Goal: Find specific page/section: Find specific page/section

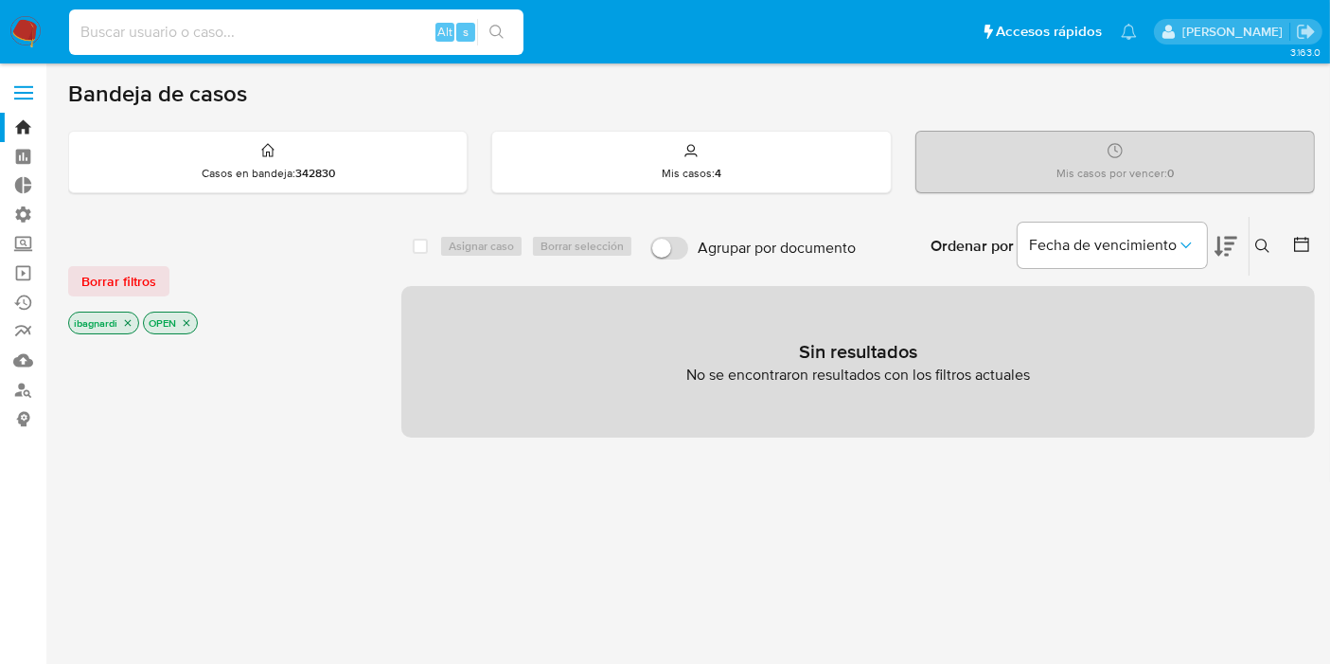
click at [218, 33] on input at bounding box center [296, 32] width 454 height 25
paste input "655762973"
type input "655762973"
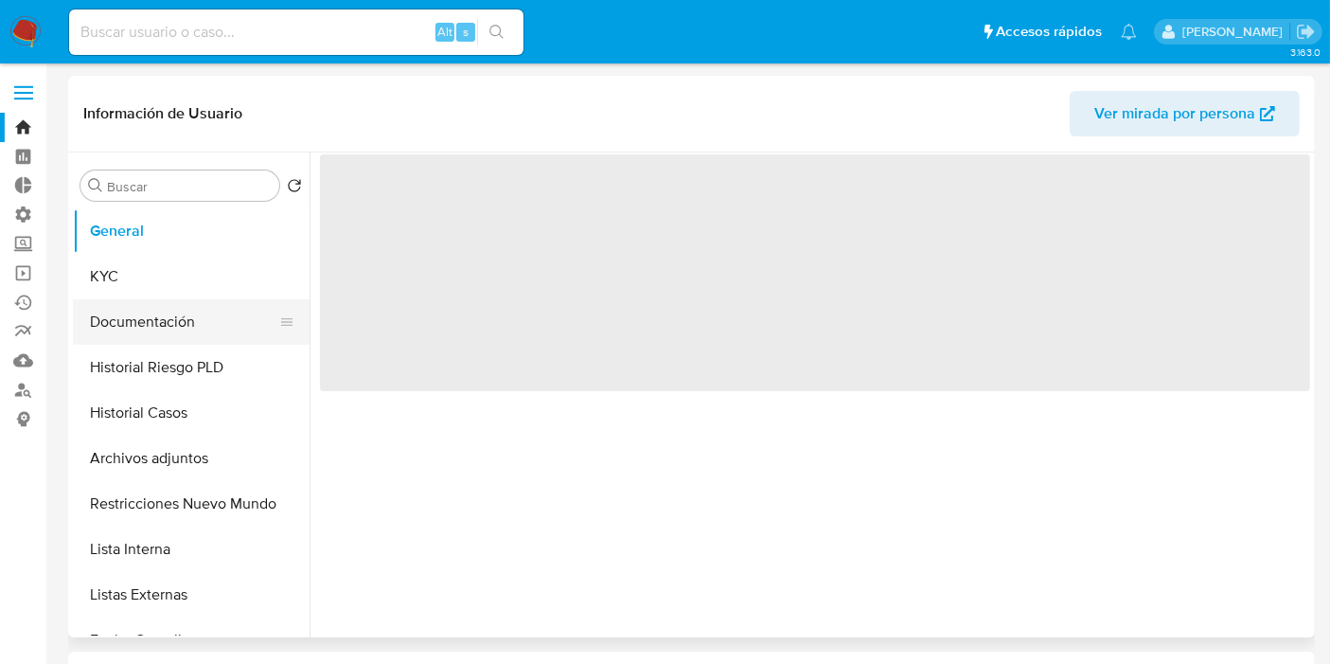
click at [168, 326] on button "Documentación" at bounding box center [184, 321] width 222 height 45
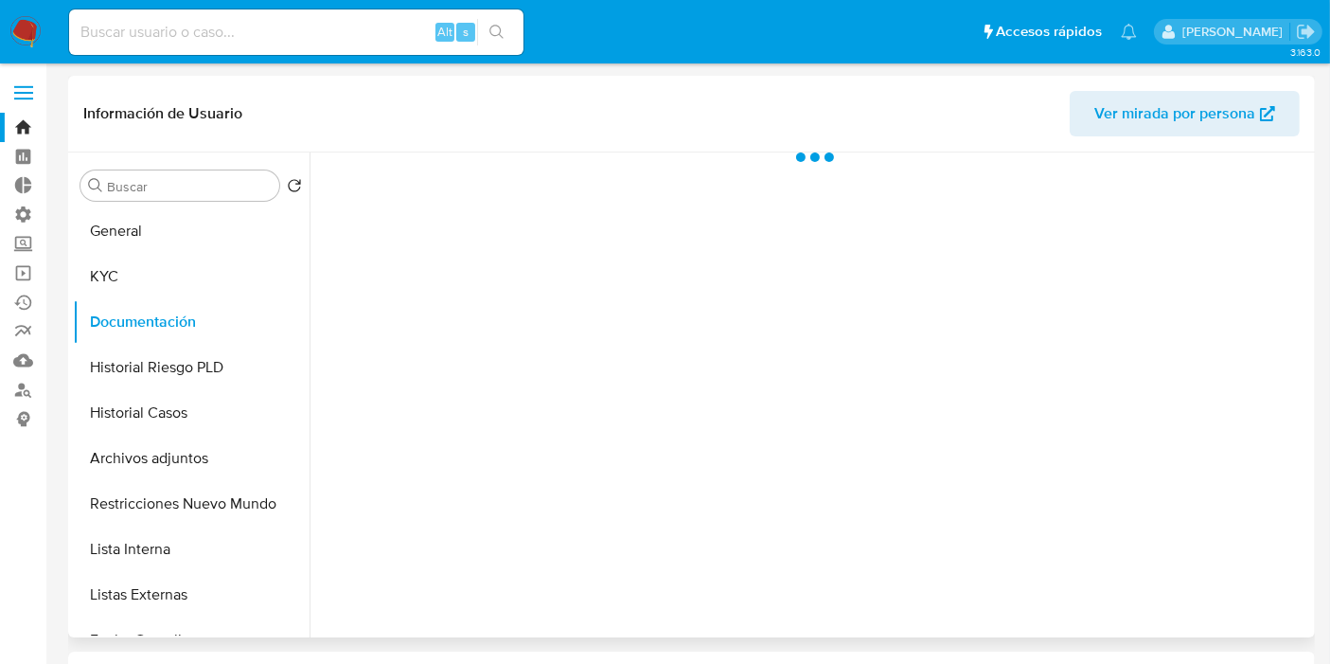
select select "10"
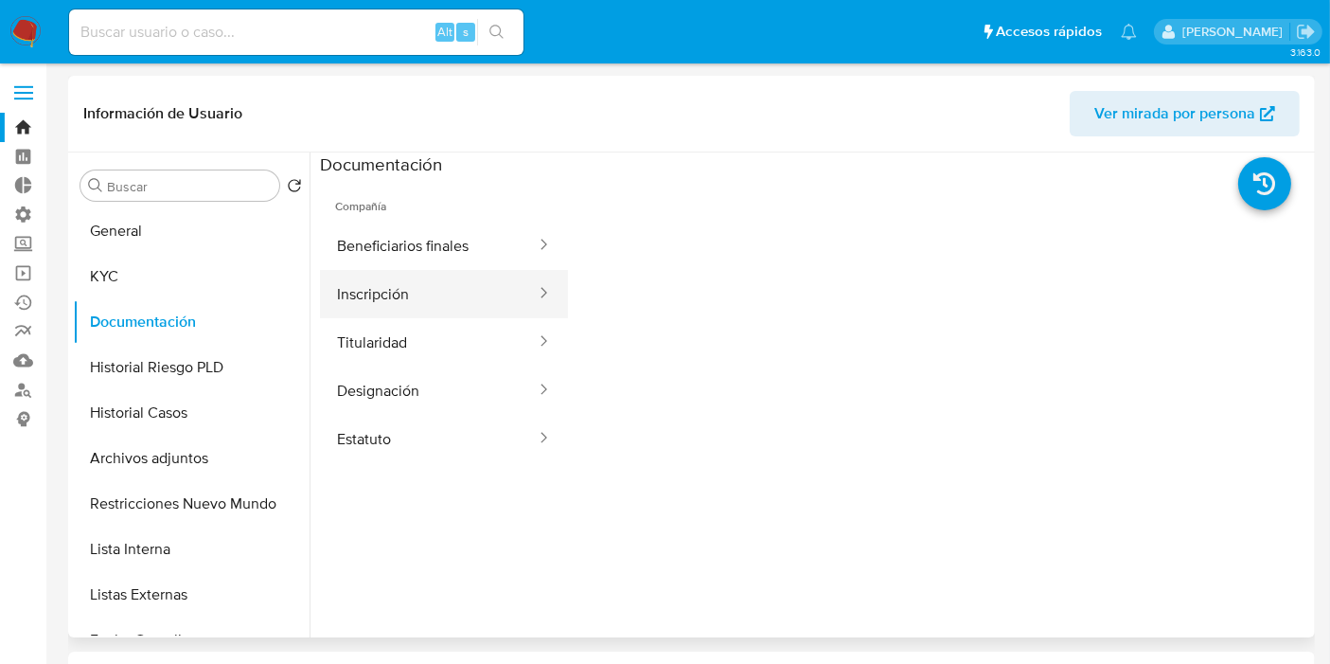
click at [425, 291] on button "Inscripción" at bounding box center [429, 294] width 218 height 48
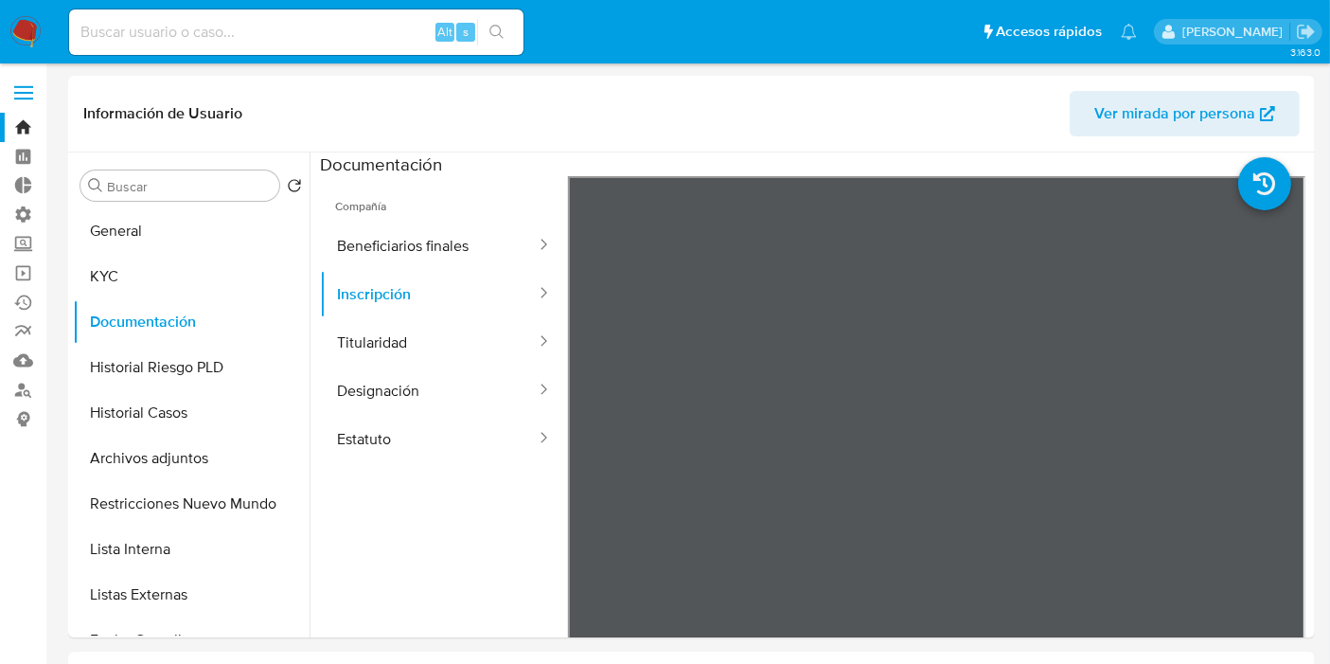
drag, startPoint x: 255, startPoint y: 47, endPoint x: 248, endPoint y: 39, distance: 10.8
click at [248, 39] on div "Alt s" at bounding box center [296, 31] width 454 height 45
click at [247, 33] on input at bounding box center [296, 32] width 454 height 25
paste input "706320318"
type input "706320318"
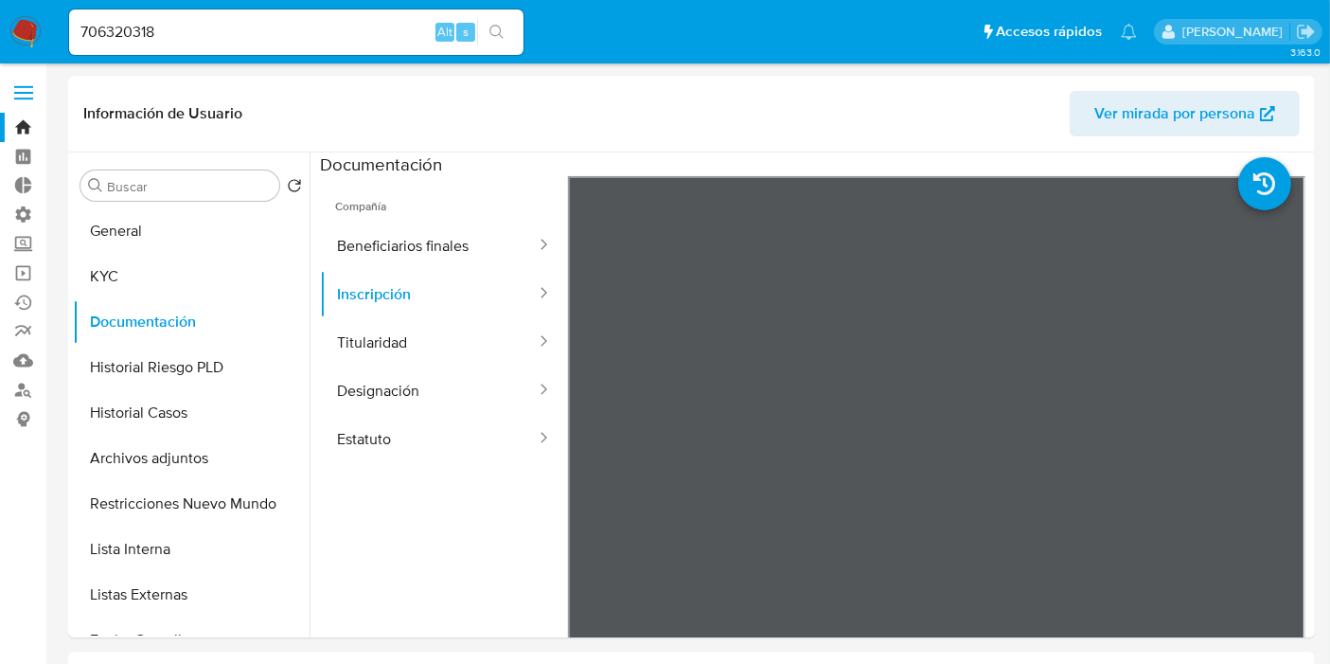
click at [506, 24] on button "search-icon" at bounding box center [496, 32] width 39 height 27
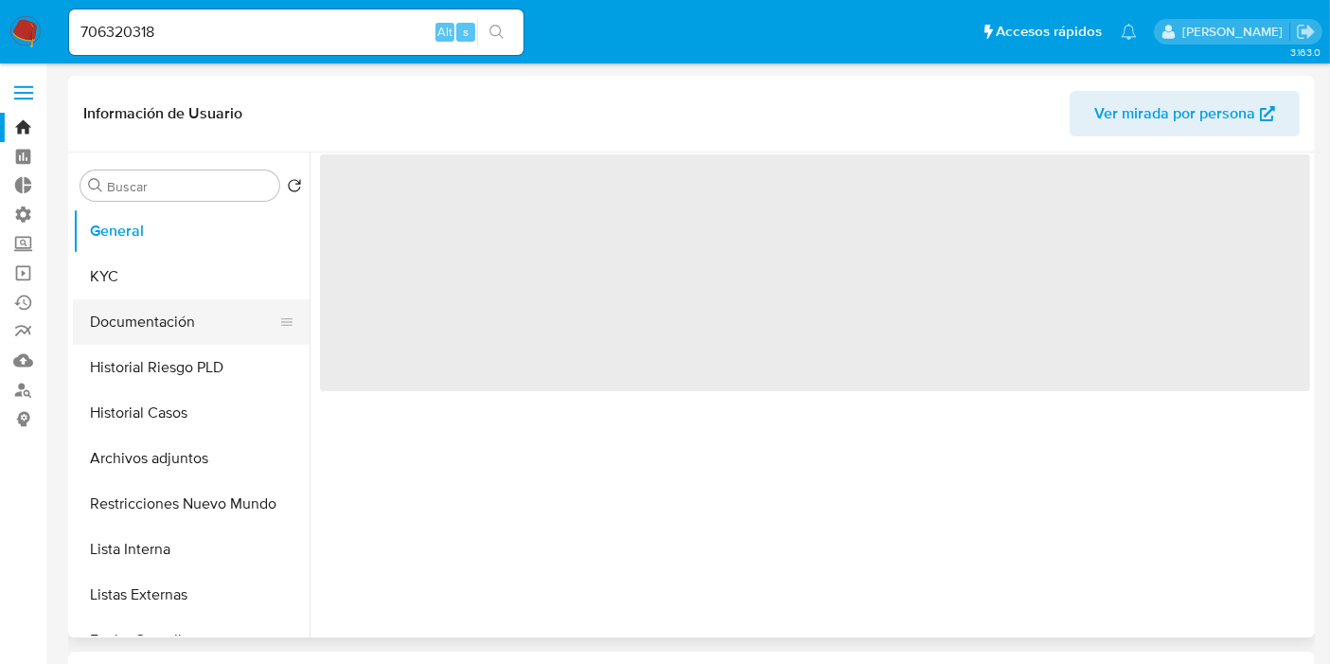
click at [194, 329] on button "Documentación" at bounding box center [184, 321] width 222 height 45
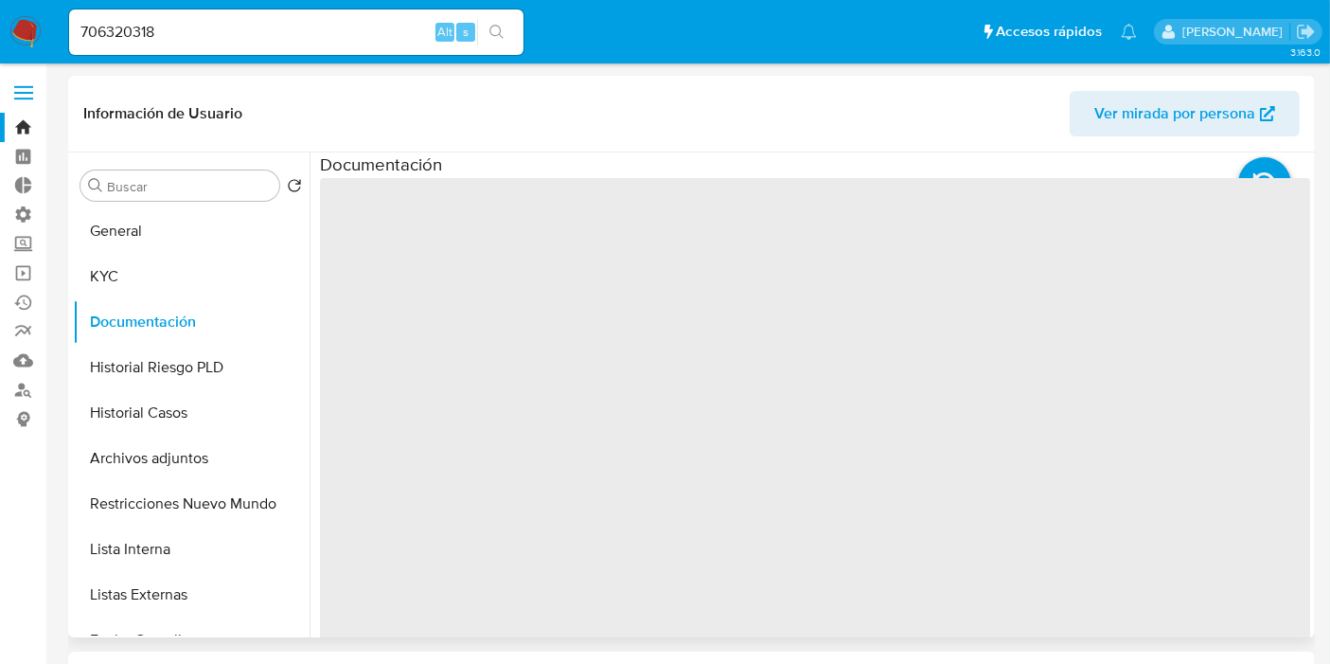
select select "10"
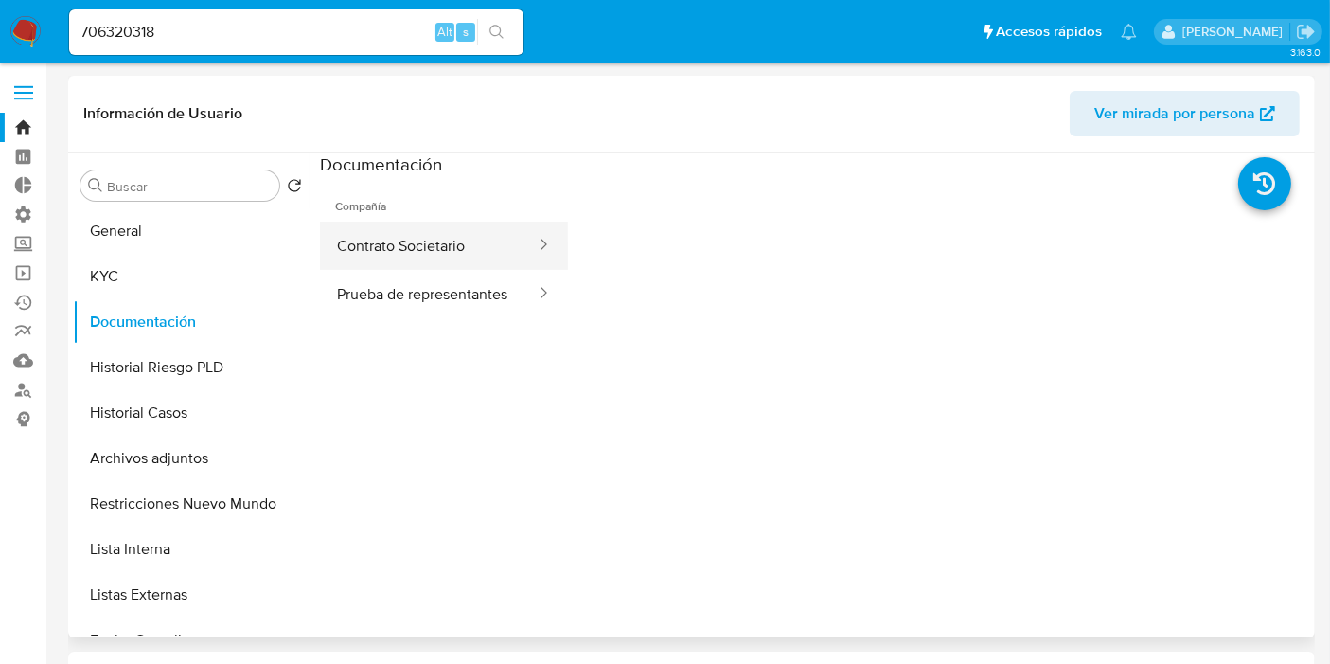
click at [411, 233] on button "Contrato Societario" at bounding box center [429, 246] width 218 height 48
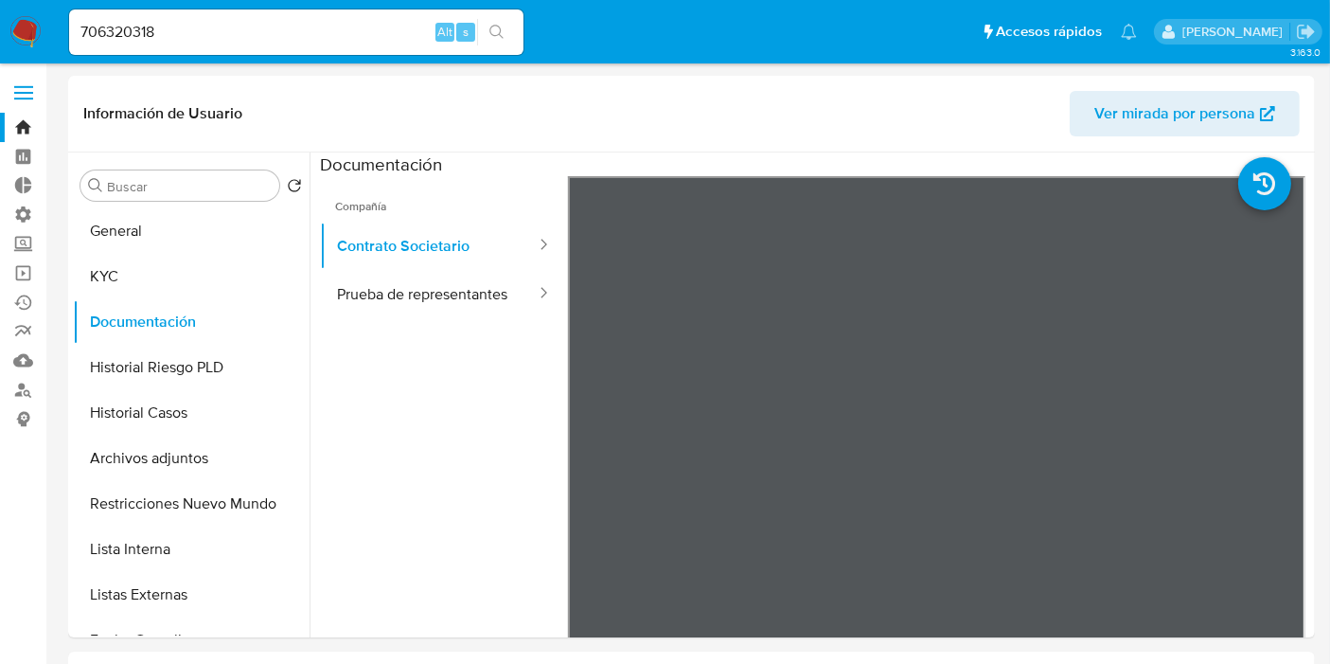
drag, startPoint x: 205, startPoint y: 35, endPoint x: 3, endPoint y: 62, distance: 204.3
paste input "655762973"
click at [474, 37] on div "655762973 Alt s" at bounding box center [296, 31] width 454 height 45
type input "655762973"
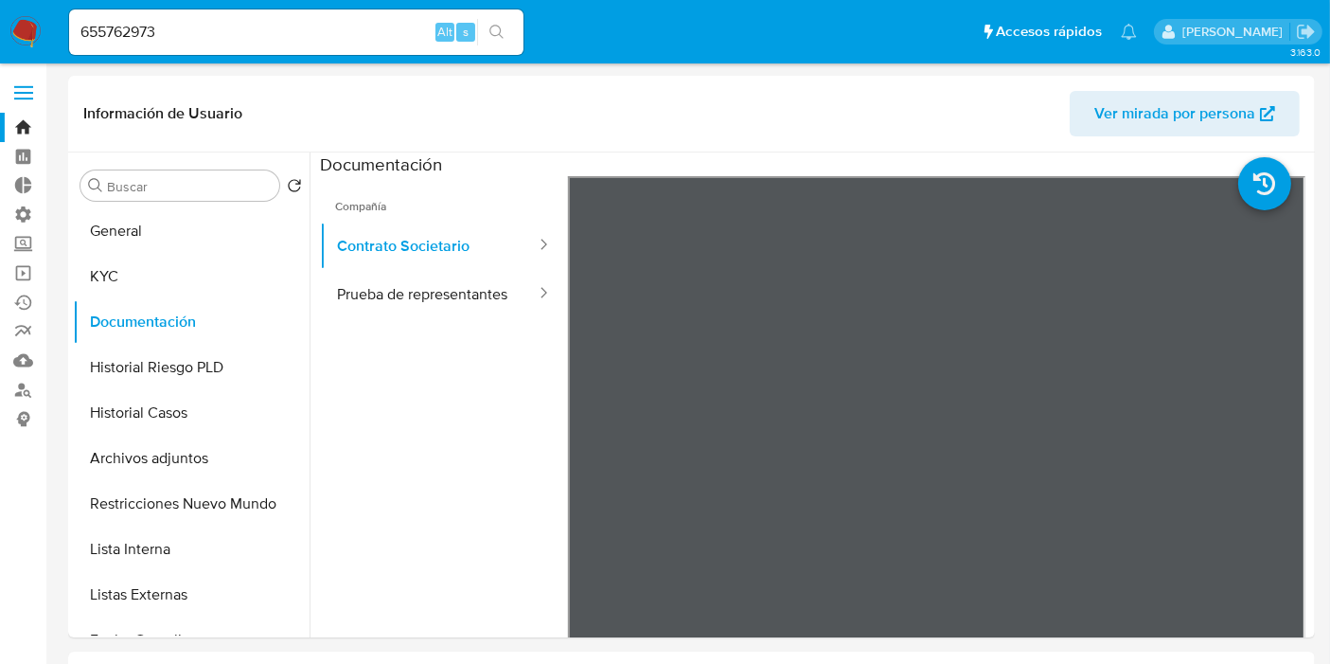
click at [490, 32] on icon "search-icon" at bounding box center [497, 32] width 14 height 14
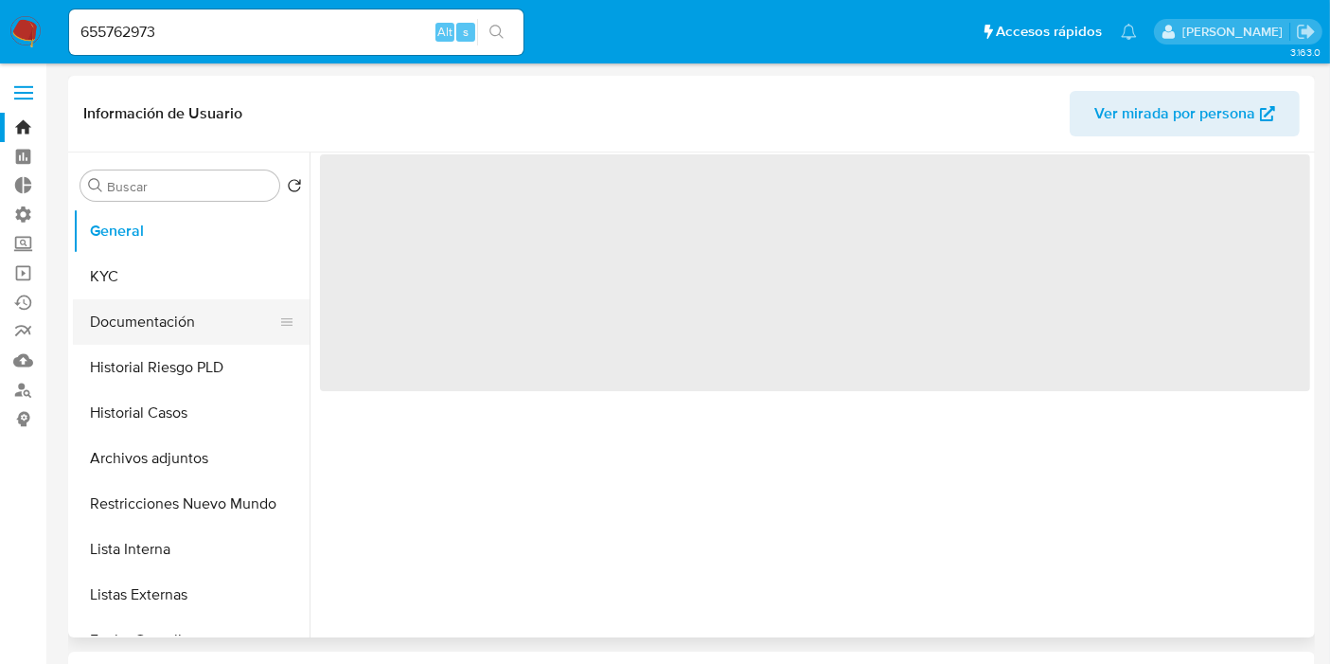
select select "10"
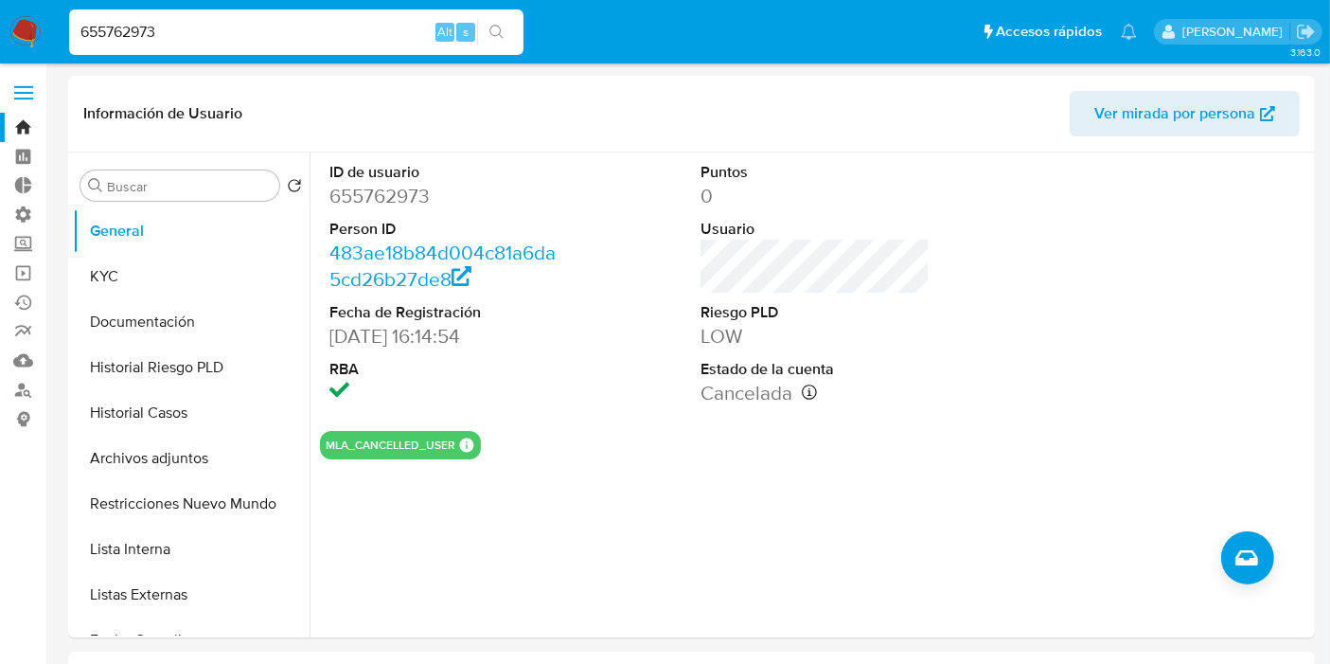
drag, startPoint x: 199, startPoint y: 35, endPoint x: 108, endPoint y: 27, distance: 91.3
click at [0, 42] on nav "Pausado Ver notificaciones 655762973 Alt s Accesos rápidos Presiona las siguien…" at bounding box center [665, 31] width 1330 height 63
drag, startPoint x: 266, startPoint y: 33, endPoint x: 0, endPoint y: 41, distance: 266.2
click at [0, 40] on nav "Pausado Ver notificaciones 655762973 Alt s Accesos rápidos Presiona las siguien…" at bounding box center [665, 31] width 1330 height 63
click at [493, 36] on icon "search-icon" at bounding box center [497, 32] width 15 height 15
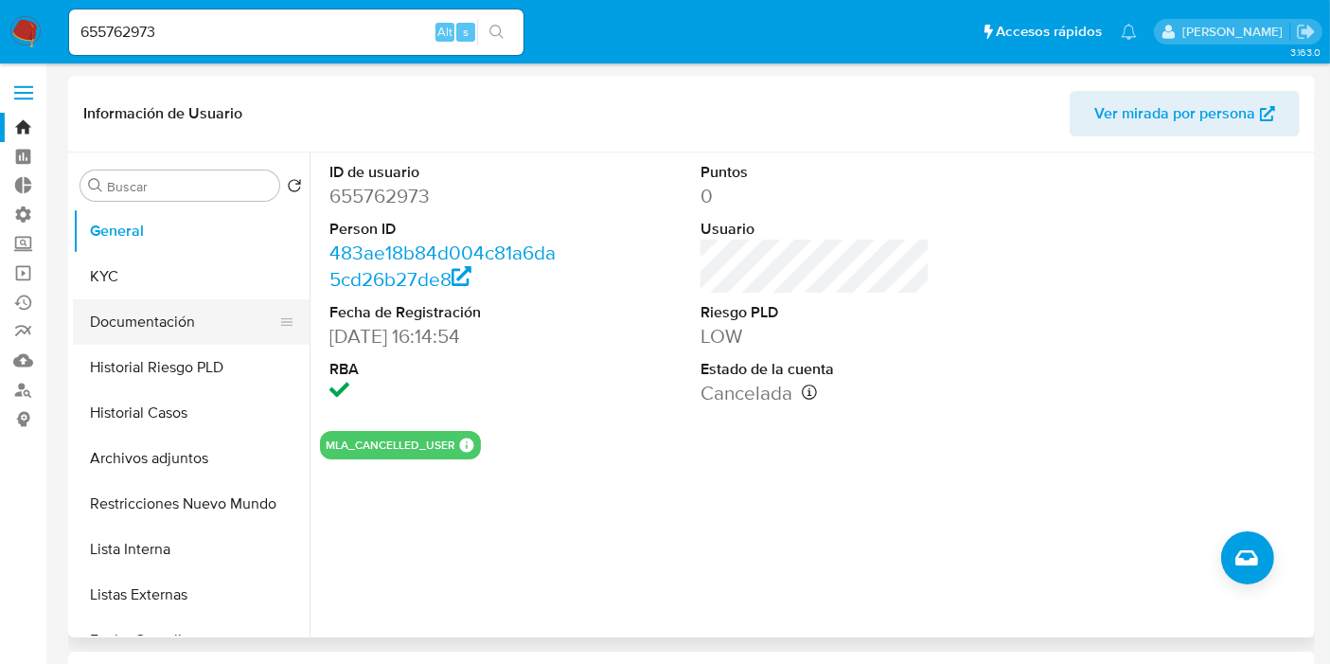
click at [169, 320] on button "Documentación" at bounding box center [184, 321] width 222 height 45
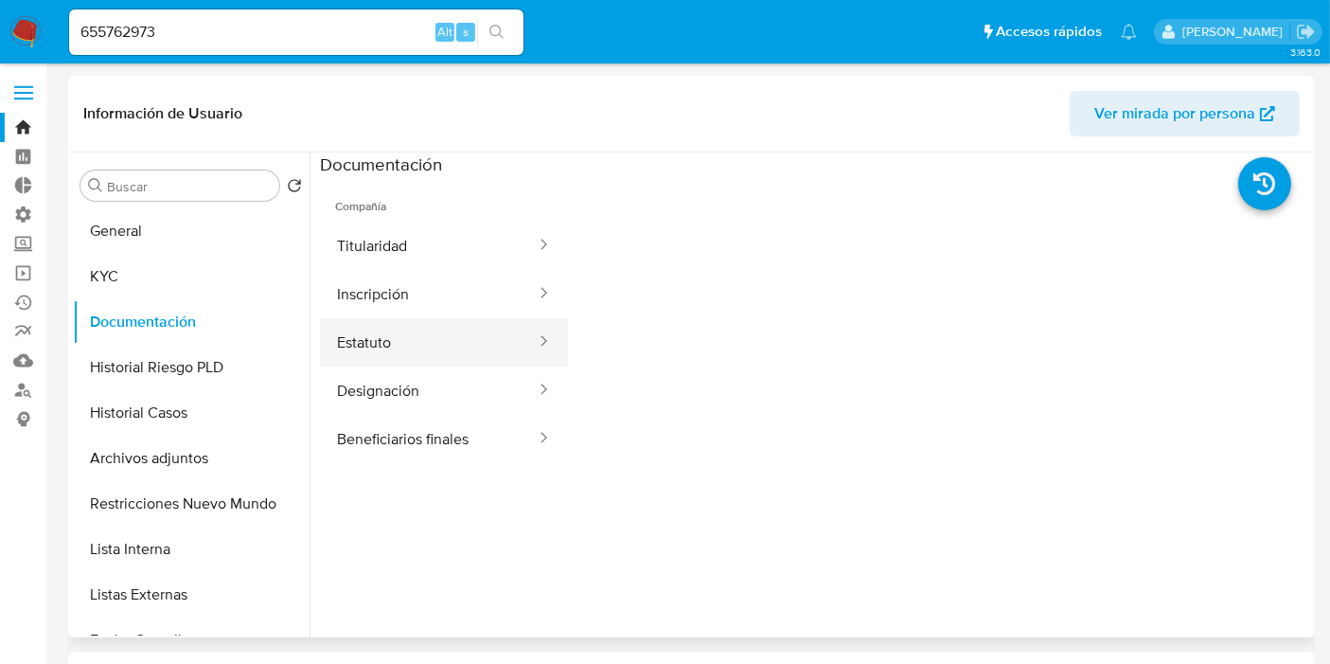
click at [398, 342] on button "Estatuto" at bounding box center [429, 342] width 218 height 48
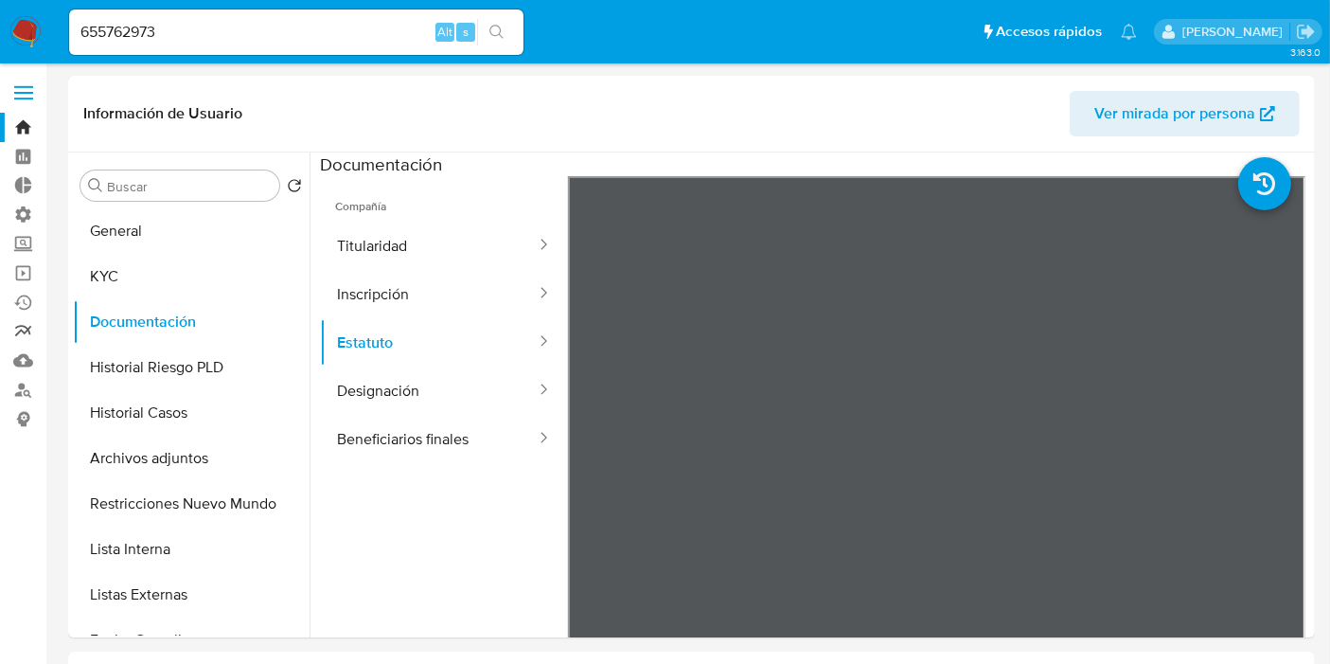
click at [25, 326] on link "Reportes" at bounding box center [112, 331] width 225 height 29
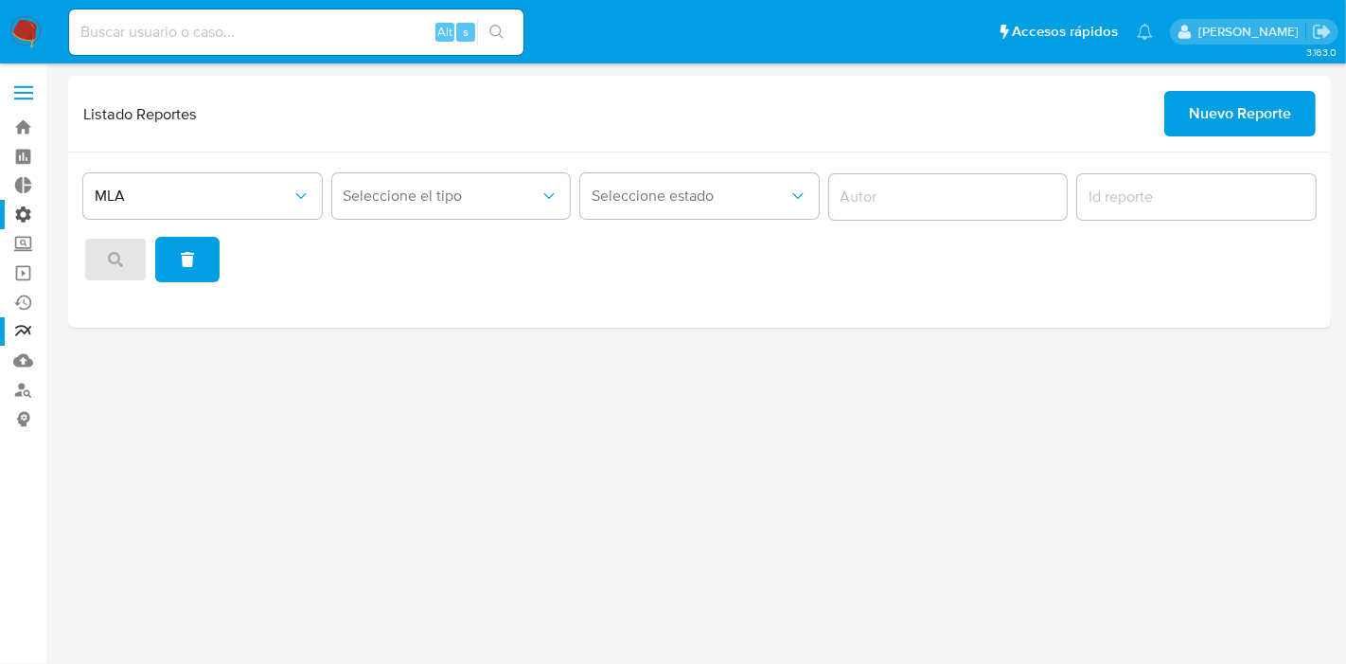
click at [28, 214] on label "Administración" at bounding box center [112, 214] width 225 height 29
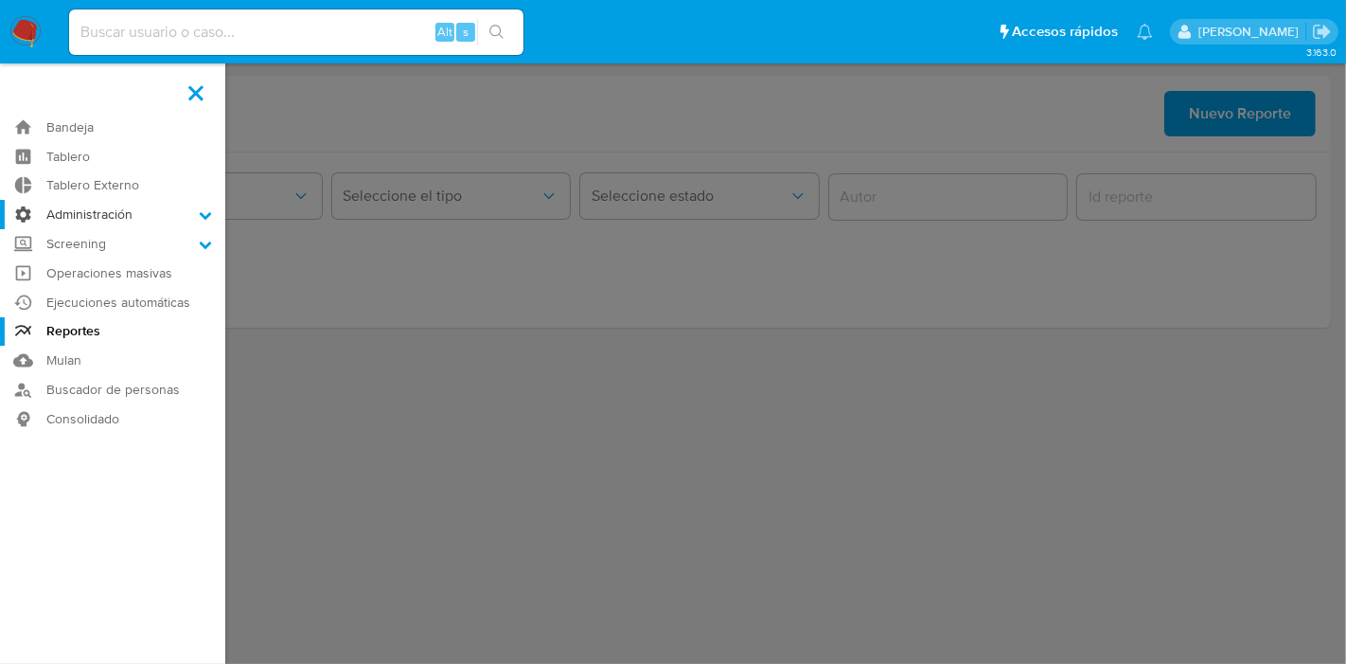
click at [0, 0] on input "Administración" at bounding box center [0, 0] width 0 height 0
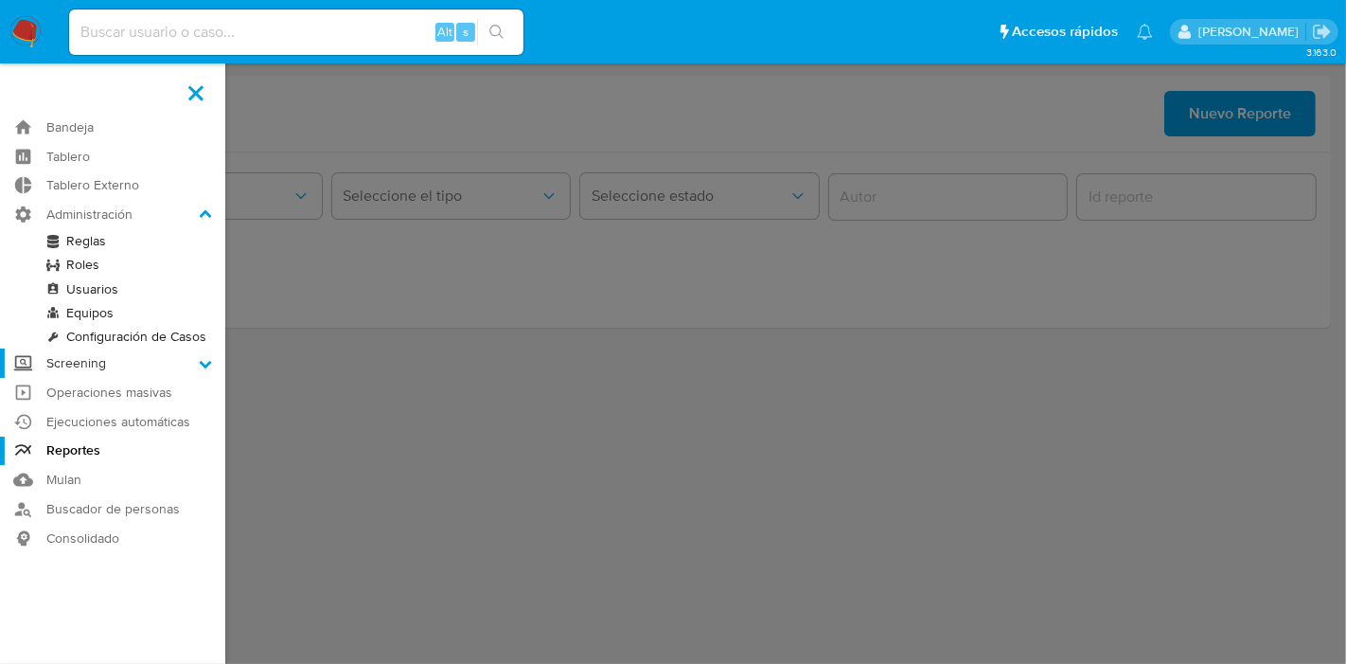
click at [203, 360] on icon at bounding box center [205, 363] width 13 height 13
click at [0, 0] on input "Screening" at bounding box center [0, 0] width 0 height 0
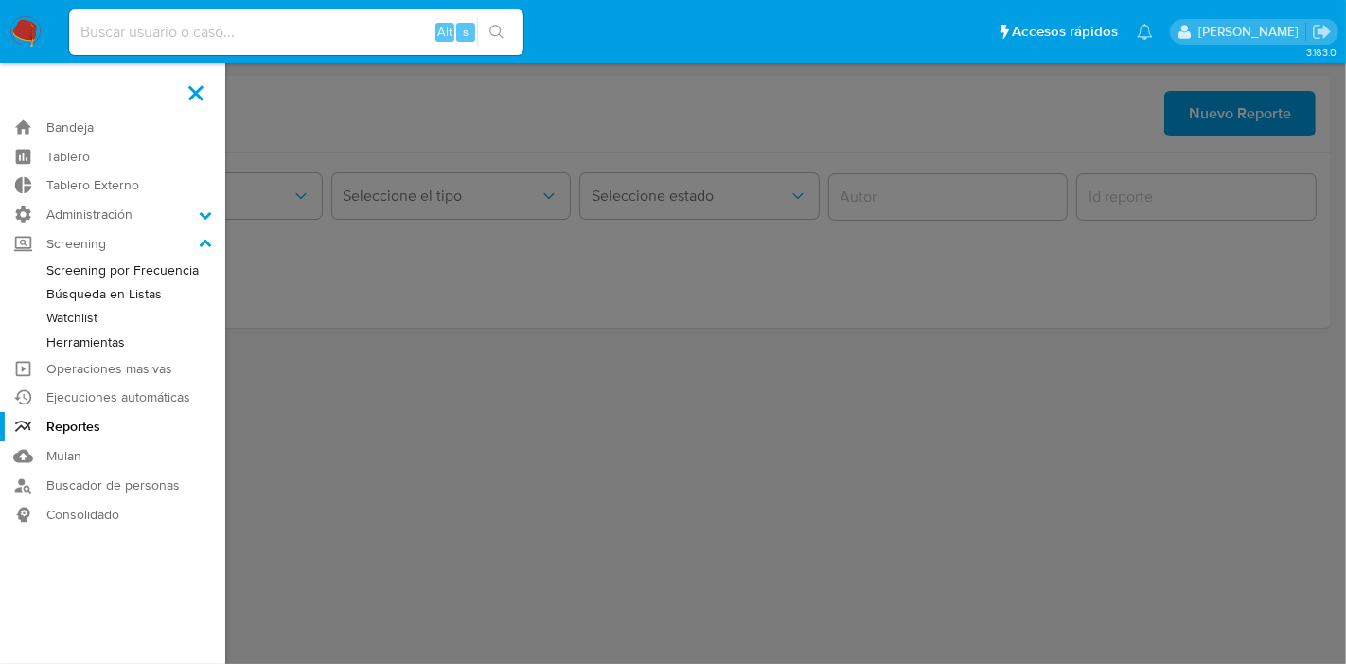
click at [104, 339] on link "Herramientas" at bounding box center [112, 342] width 225 height 24
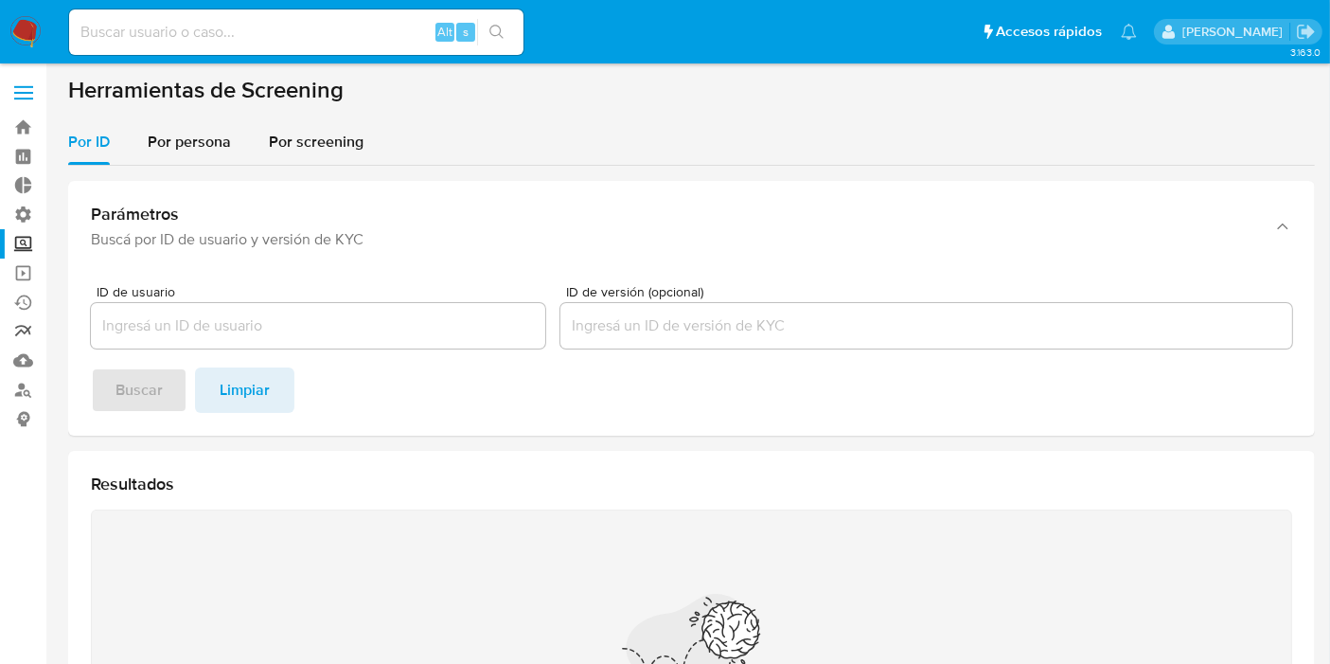
click at [21, 329] on link "Reportes" at bounding box center [112, 331] width 225 height 29
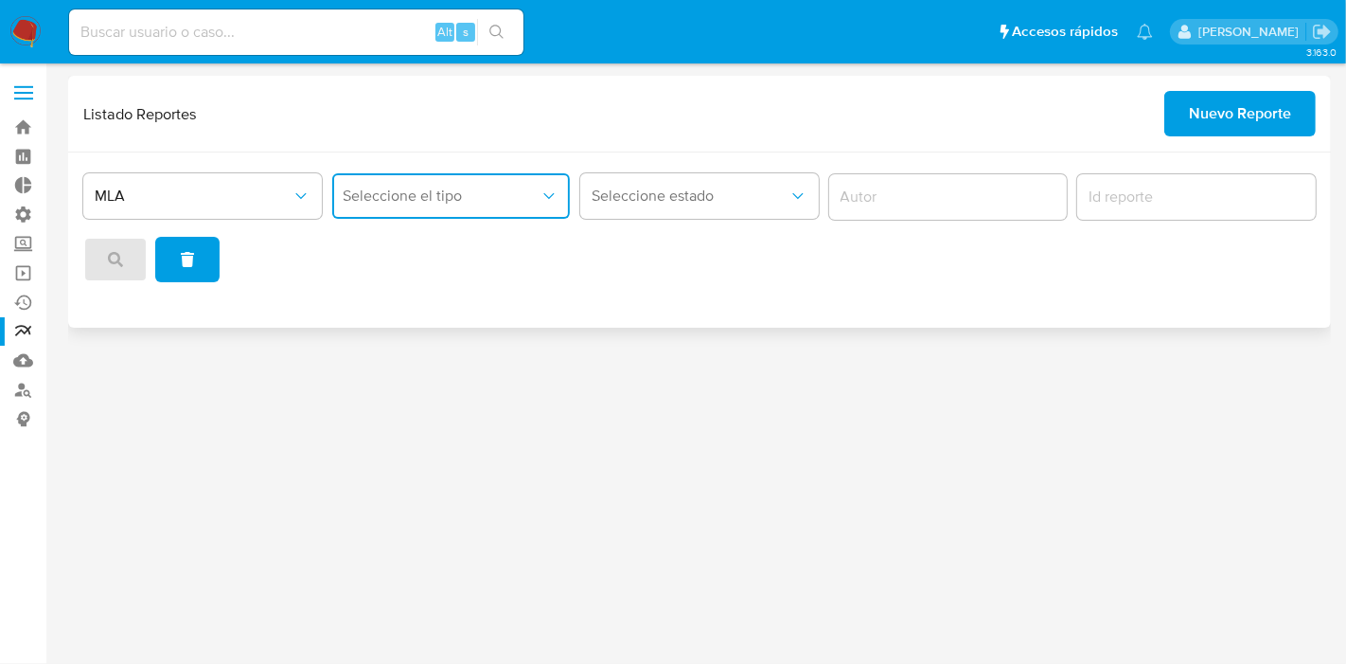
click at [473, 196] on span "Seleccione el tipo" at bounding box center [442, 196] width 197 height 19
click at [644, 221] on div "Seleccione estado" at bounding box center [699, 197] width 239 height 59
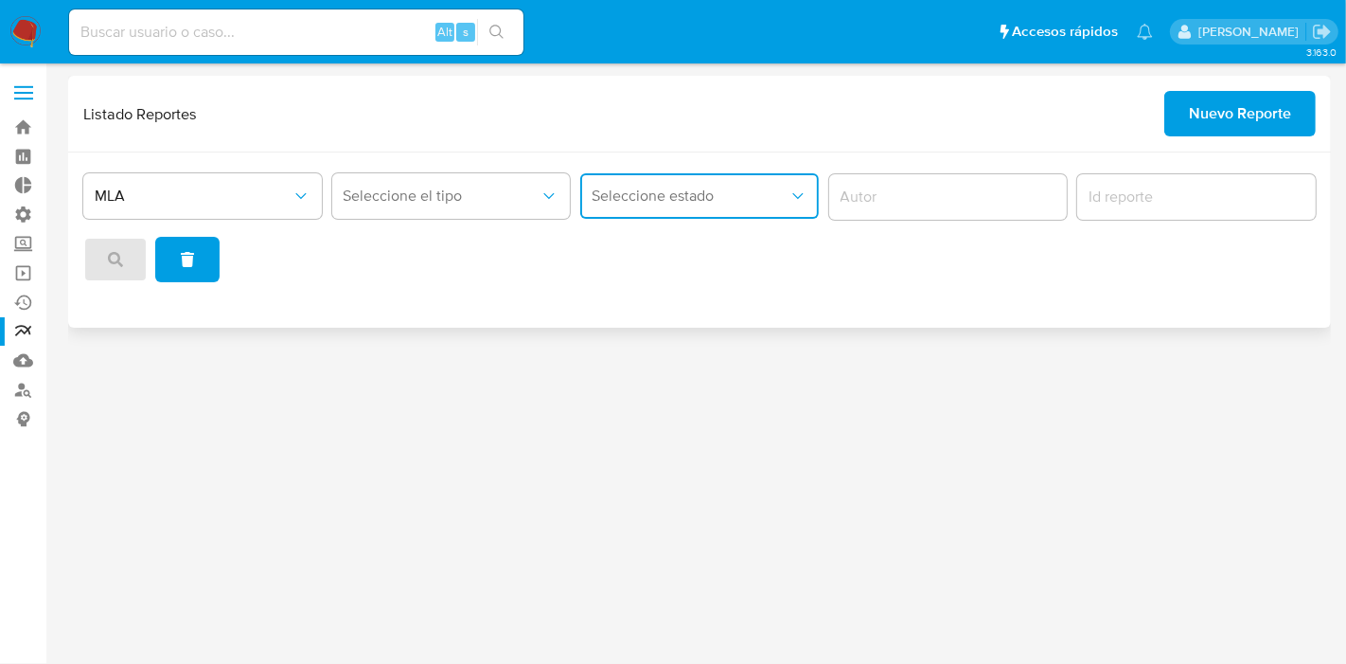
click at [650, 206] on button "Seleccione estado" at bounding box center [699, 195] width 239 height 45
click at [27, 242] on label "Screening" at bounding box center [112, 243] width 225 height 29
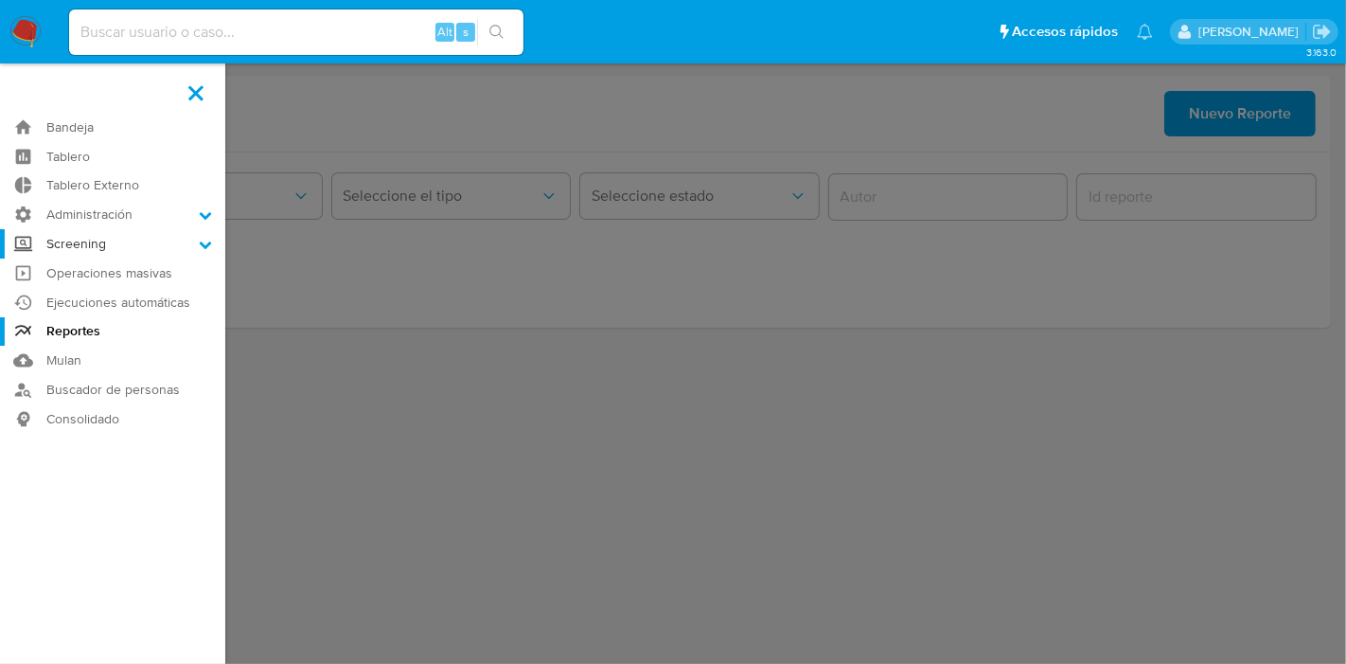
click at [0, 0] on input "Screening" at bounding box center [0, 0] width 0 height 0
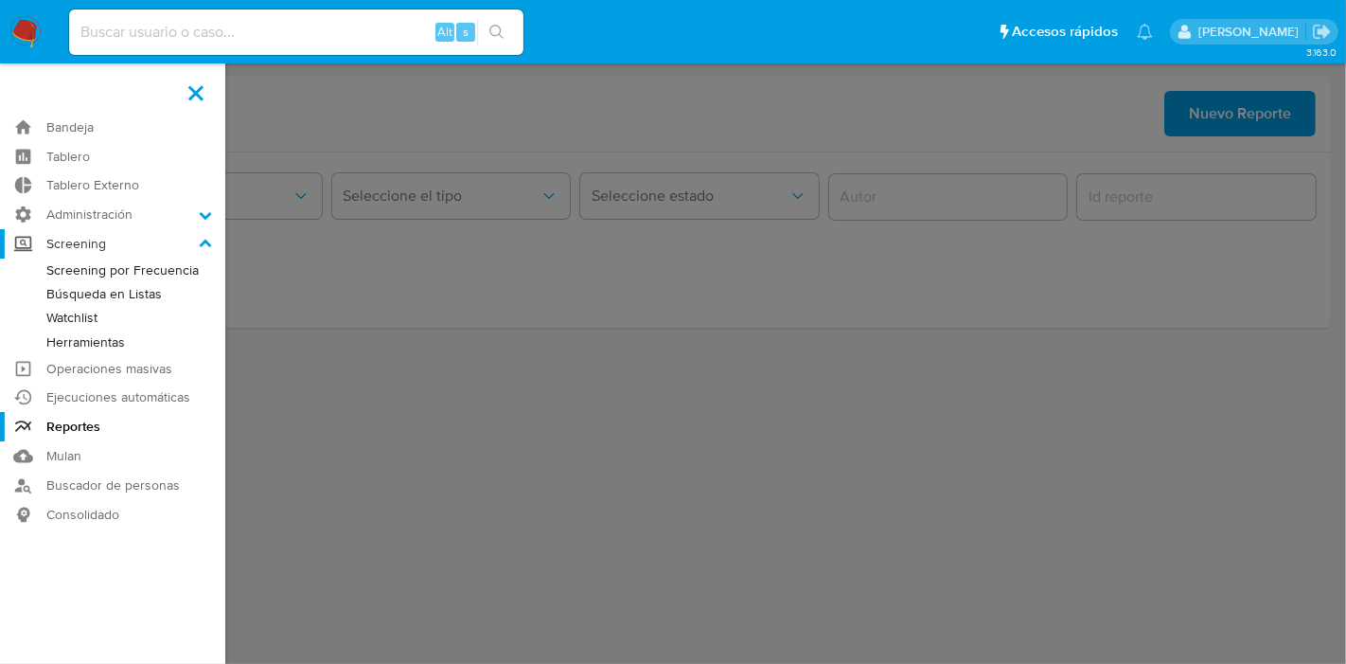
click at [83, 241] on label "Screening" at bounding box center [112, 243] width 225 height 29
click at [0, 0] on input "Screening" at bounding box center [0, 0] width 0 height 0
click at [83, 241] on label "Screening" at bounding box center [112, 243] width 225 height 29
click at [0, 0] on input "Screening" at bounding box center [0, 0] width 0 height 0
click at [135, 294] on link "Búsqueda en Listas" at bounding box center [112, 294] width 225 height 24
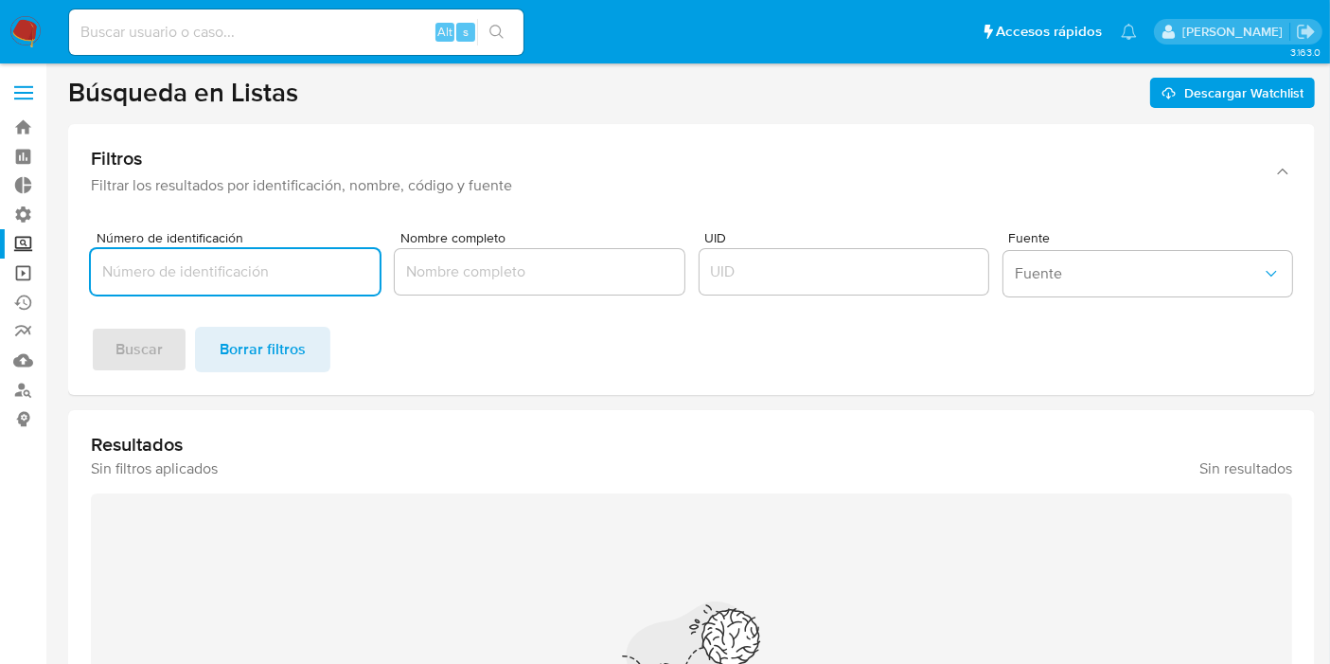
click at [22, 269] on link "Operaciones masivas" at bounding box center [112, 272] width 225 height 29
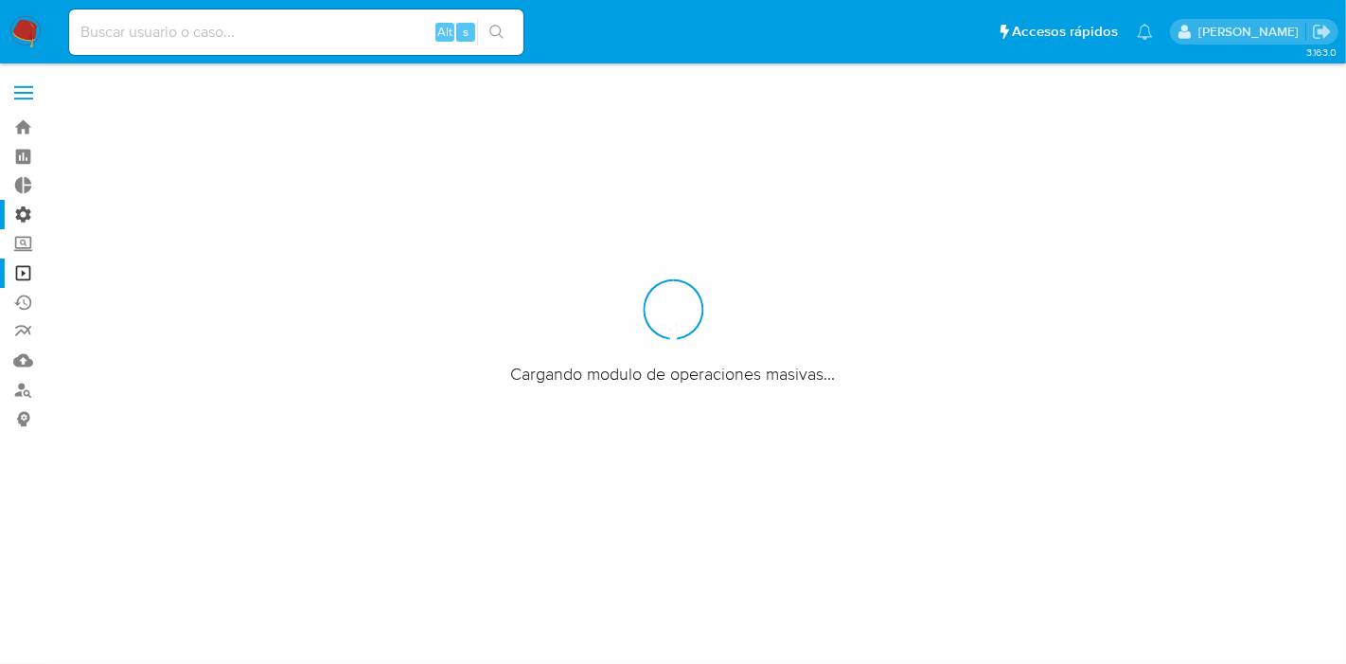
click at [23, 209] on label "Administración" at bounding box center [112, 214] width 225 height 29
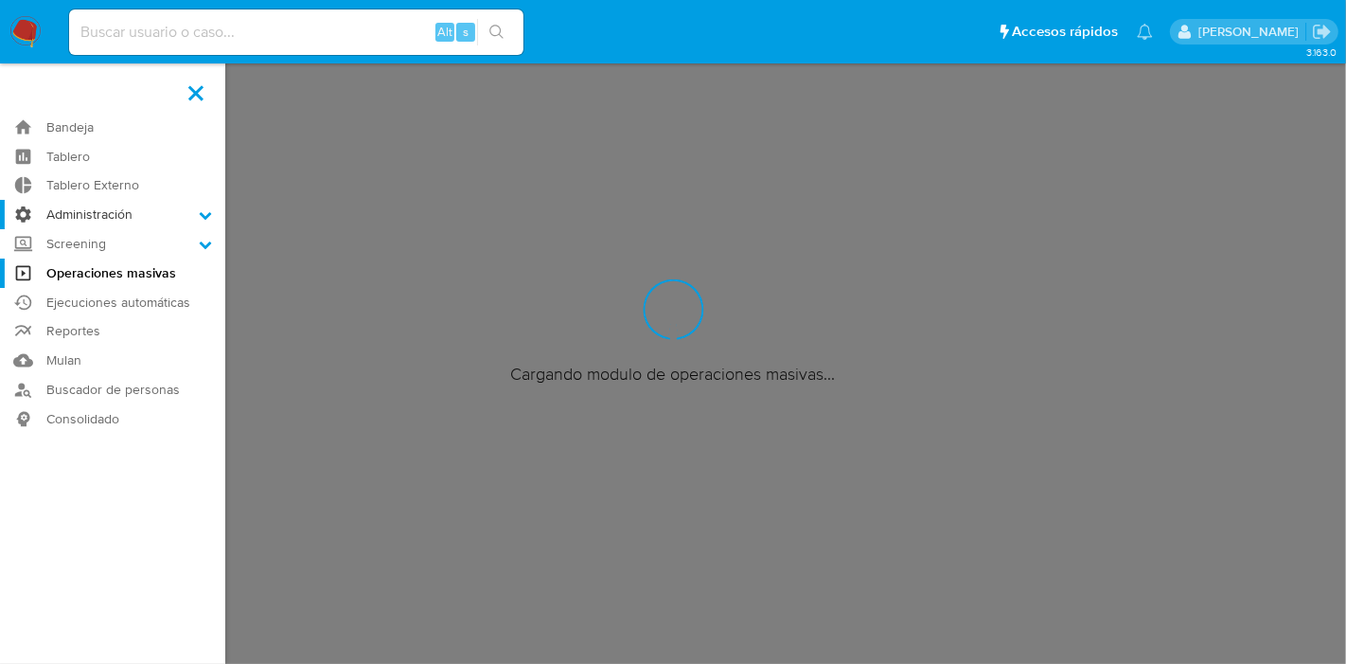
click at [0, 0] on input "Administración" at bounding box center [0, 0] width 0 height 0
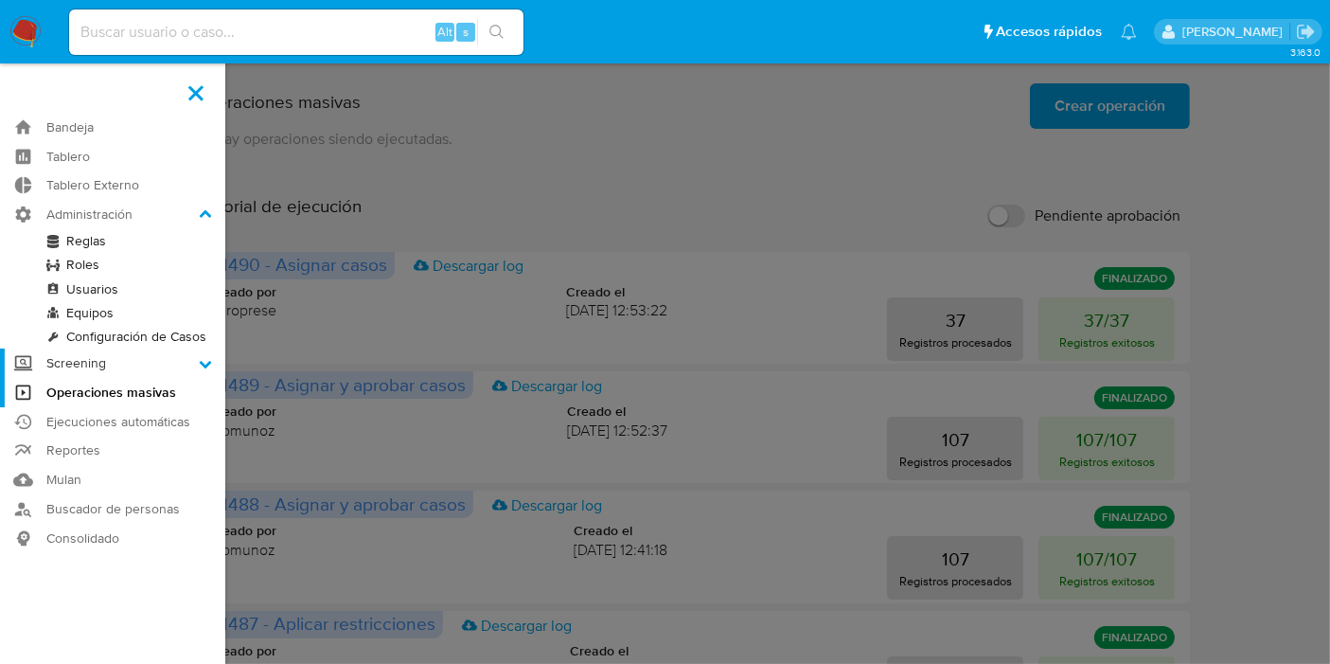
click at [61, 365] on label "Screening" at bounding box center [112, 362] width 225 height 29
click at [0, 0] on input "Screening" at bounding box center [0, 0] width 0 height 0
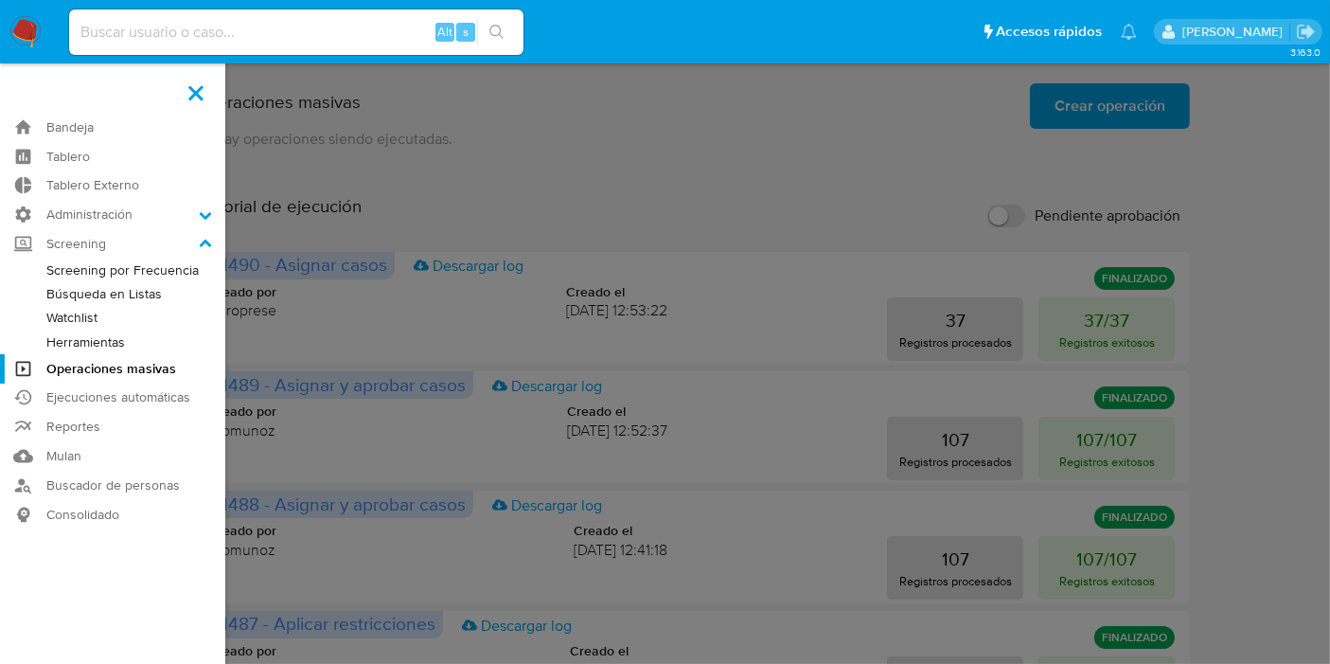
click at [109, 292] on link "Búsqueda en Listas" at bounding box center [112, 294] width 225 height 24
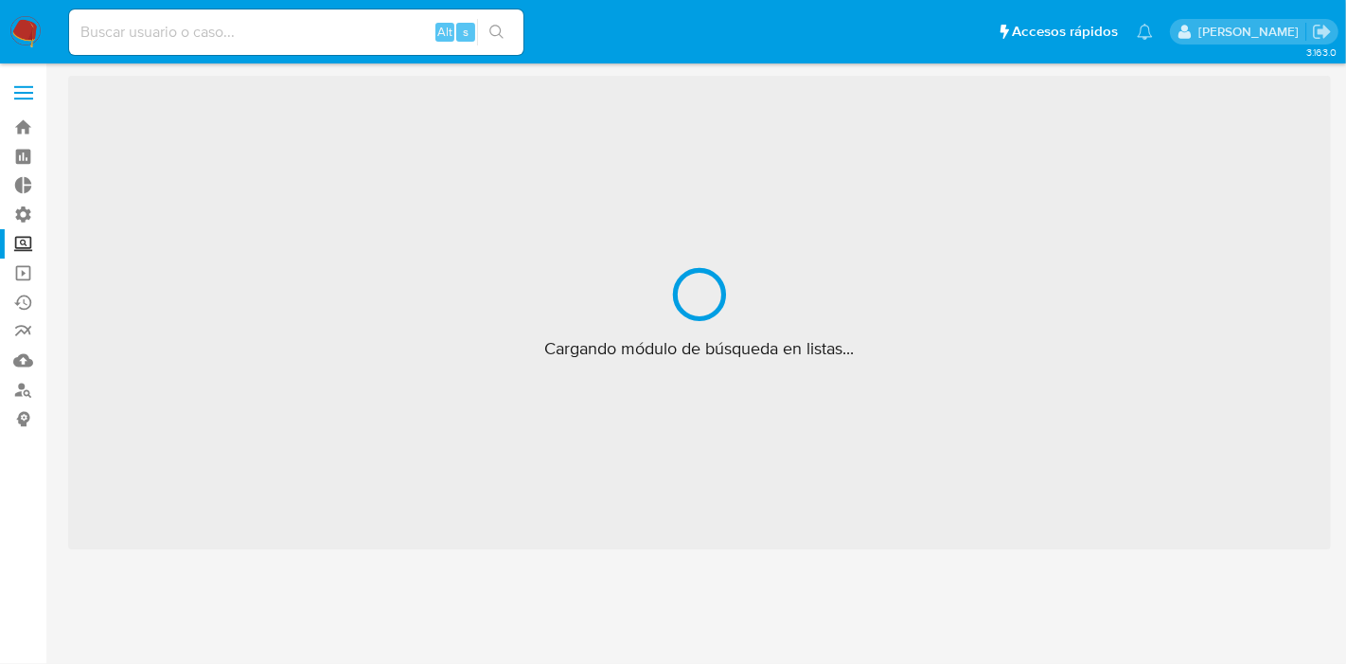
click at [24, 239] on label "Screening" at bounding box center [112, 243] width 225 height 29
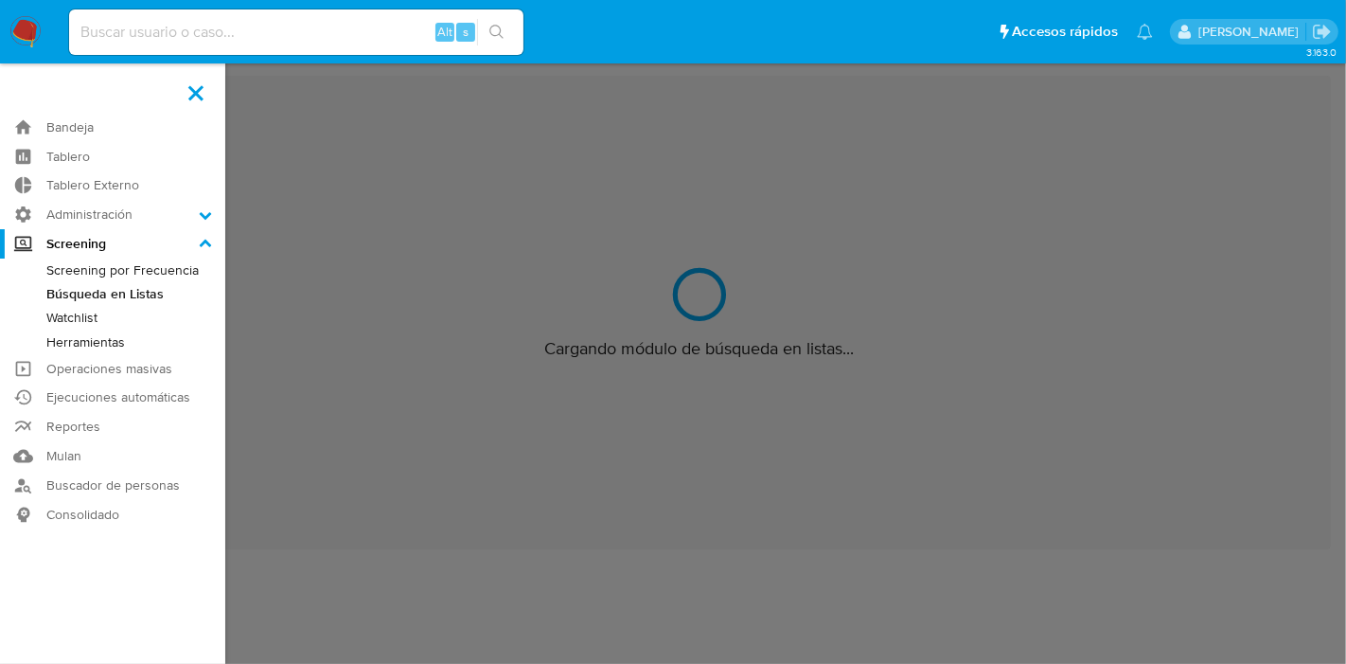
click at [0, 0] on input "Screening" at bounding box center [0, 0] width 0 height 0
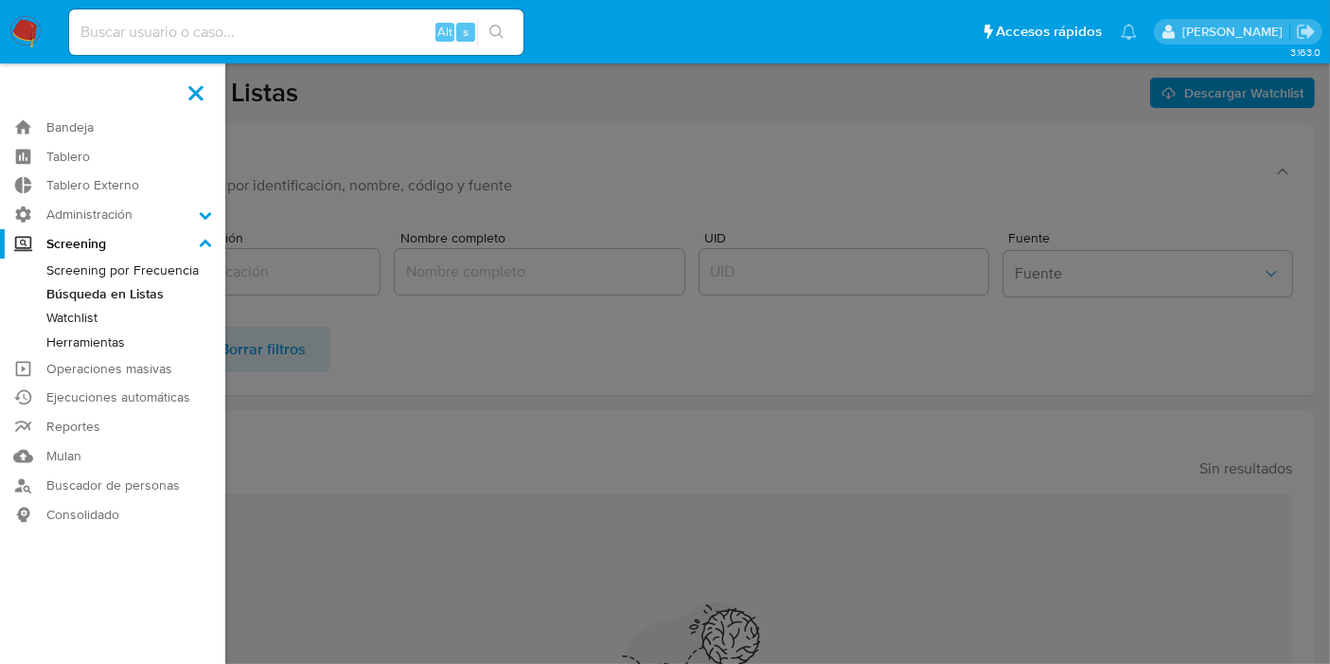
click at [92, 271] on link "Screening por Frecuencia" at bounding box center [112, 270] width 225 height 24
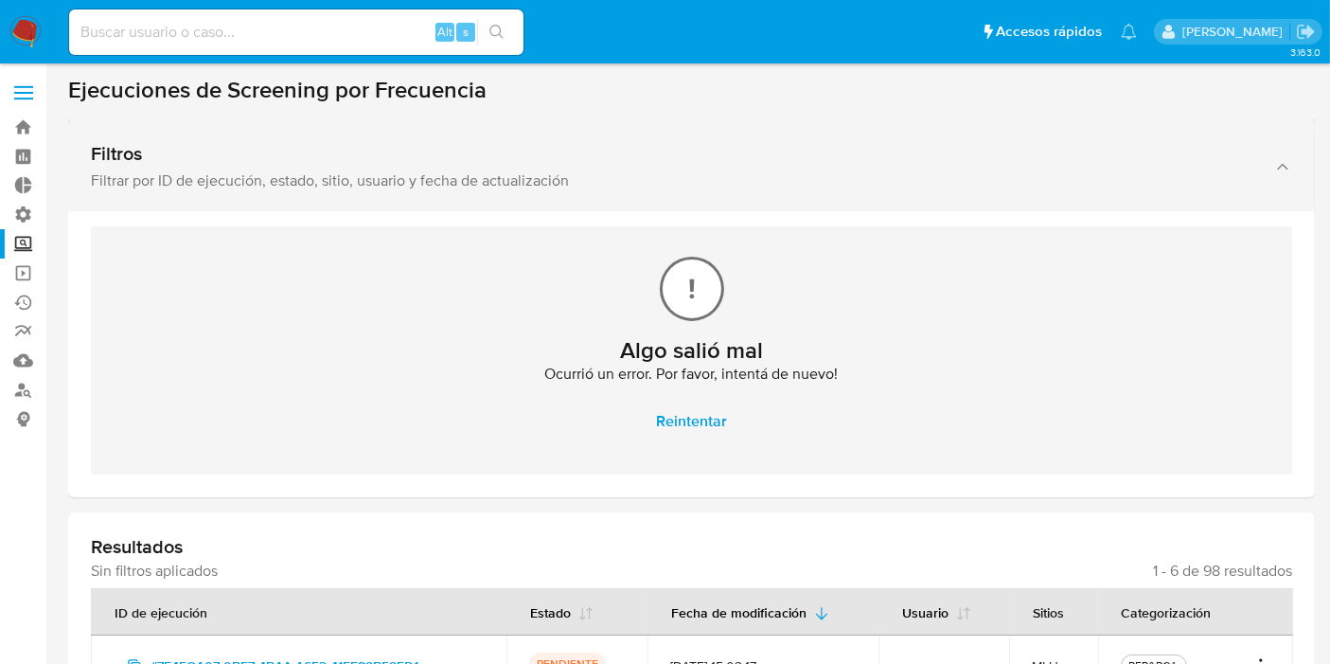
click at [288, 186] on div "Filtrar por ID de ejecución, estado, sitio, usuario y fecha de actualización" at bounding box center [673, 180] width 1164 height 19
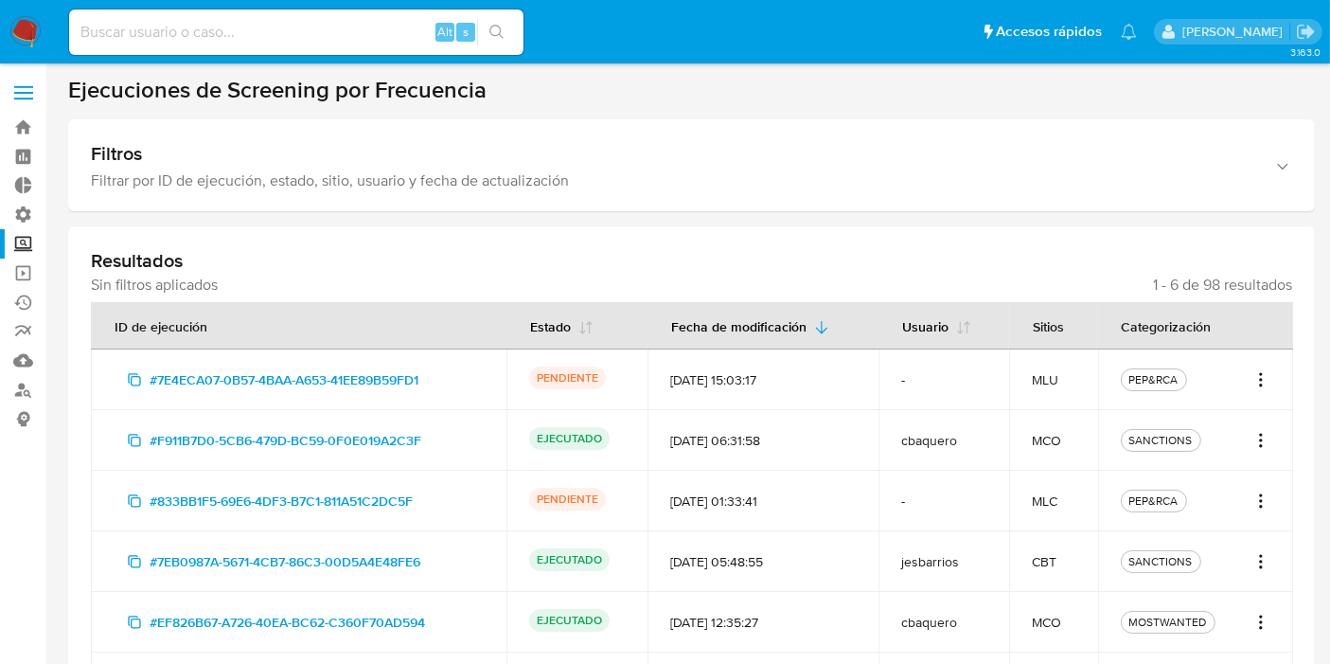
drag, startPoint x: 205, startPoint y: 258, endPoint x: 184, endPoint y: 251, distance: 22.2
click at [197, 259] on h3 "Resultados" at bounding box center [692, 261] width 1202 height 24
click at [162, 252] on h3 "Resultados" at bounding box center [692, 261] width 1202 height 24
click at [172, 276] on span "Sin filtros aplicados" at bounding box center [154, 285] width 127 height 19
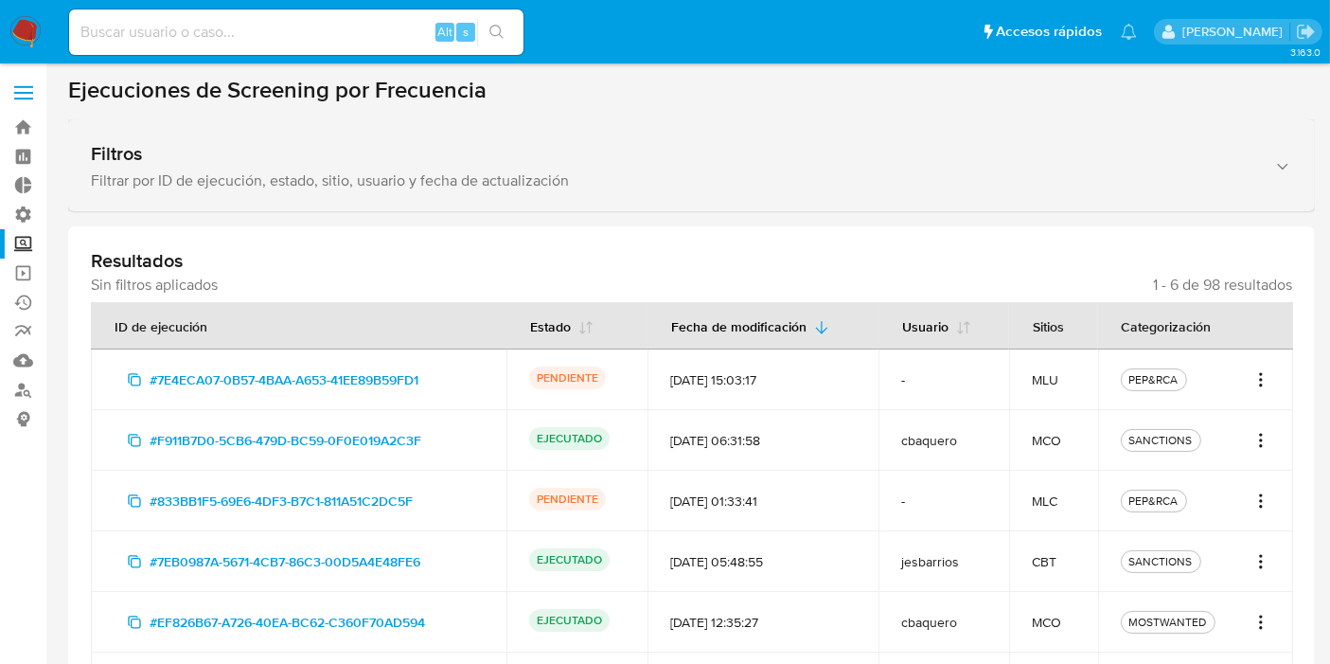
click at [159, 187] on div "Filtrar por ID de ejecución, estado, sitio, usuario y fecha de actualización" at bounding box center [673, 180] width 1164 height 19
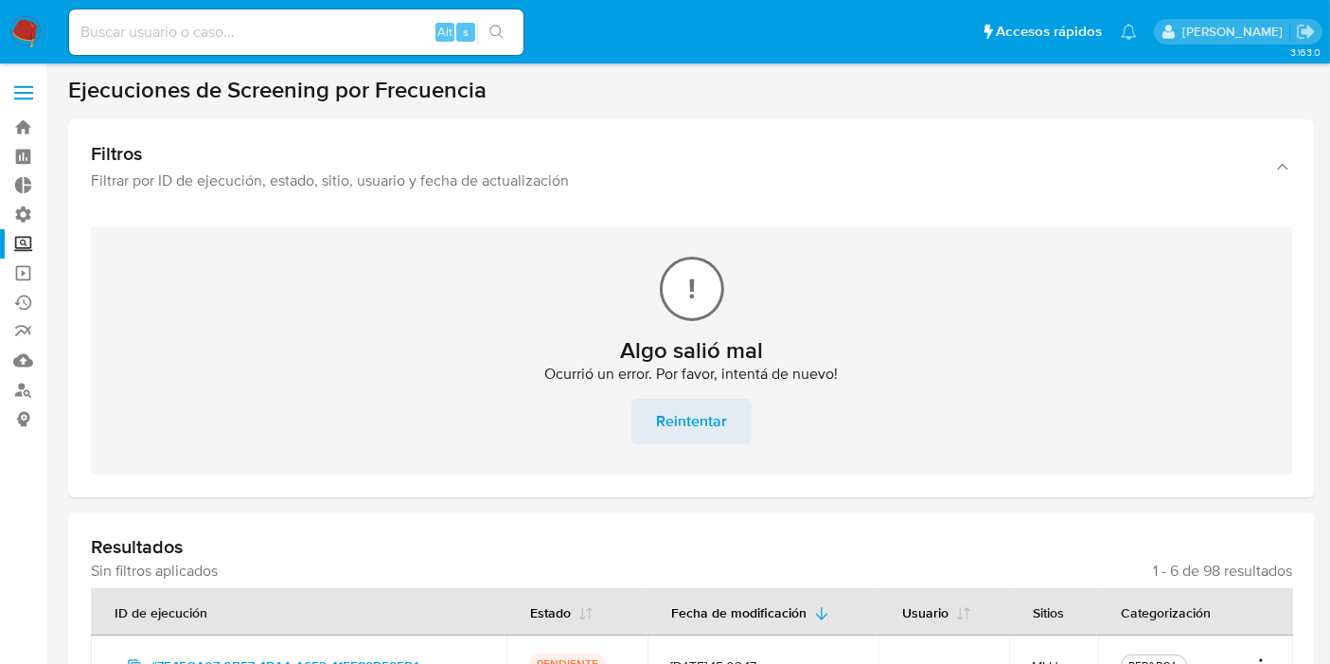
click at [668, 420] on span "Reintentar" at bounding box center [691, 422] width 71 height 42
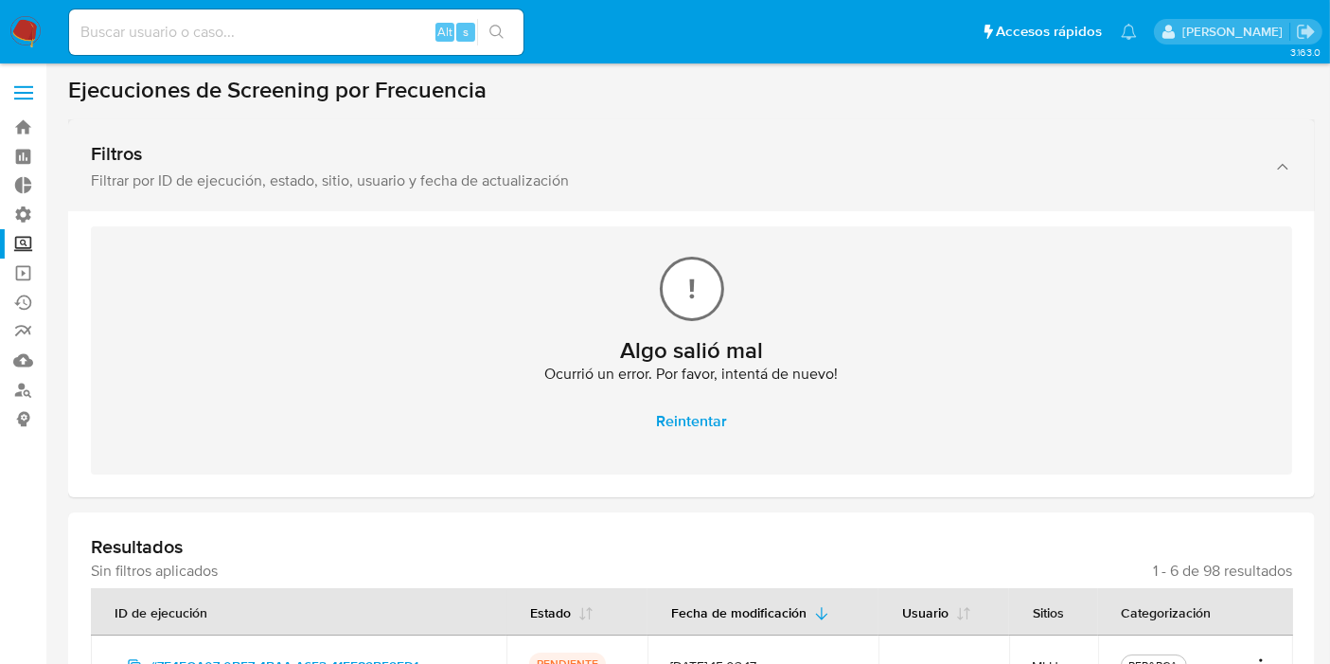
click at [258, 196] on div "Filtros Filtrar por ID de ejecución, estado, sitio, usuario y fecha de actualiz…" at bounding box center [691, 165] width 1247 height 92
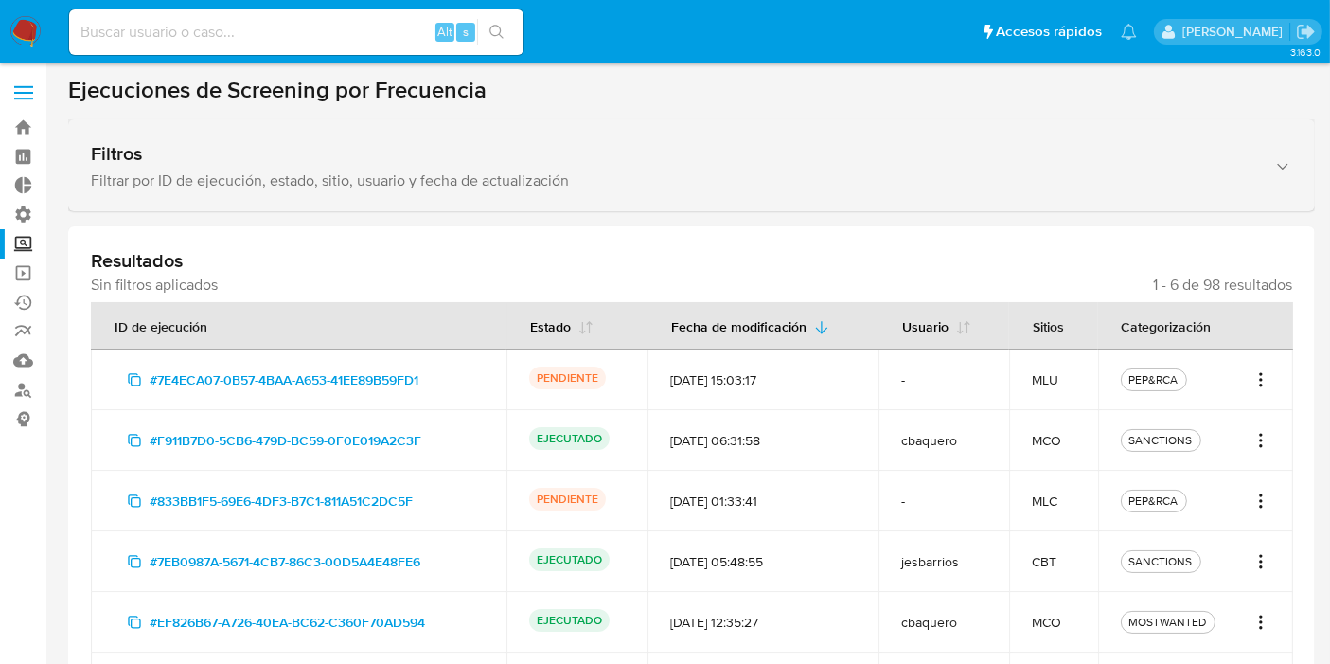
click at [270, 161] on div "Filtros" at bounding box center [673, 154] width 1164 height 24
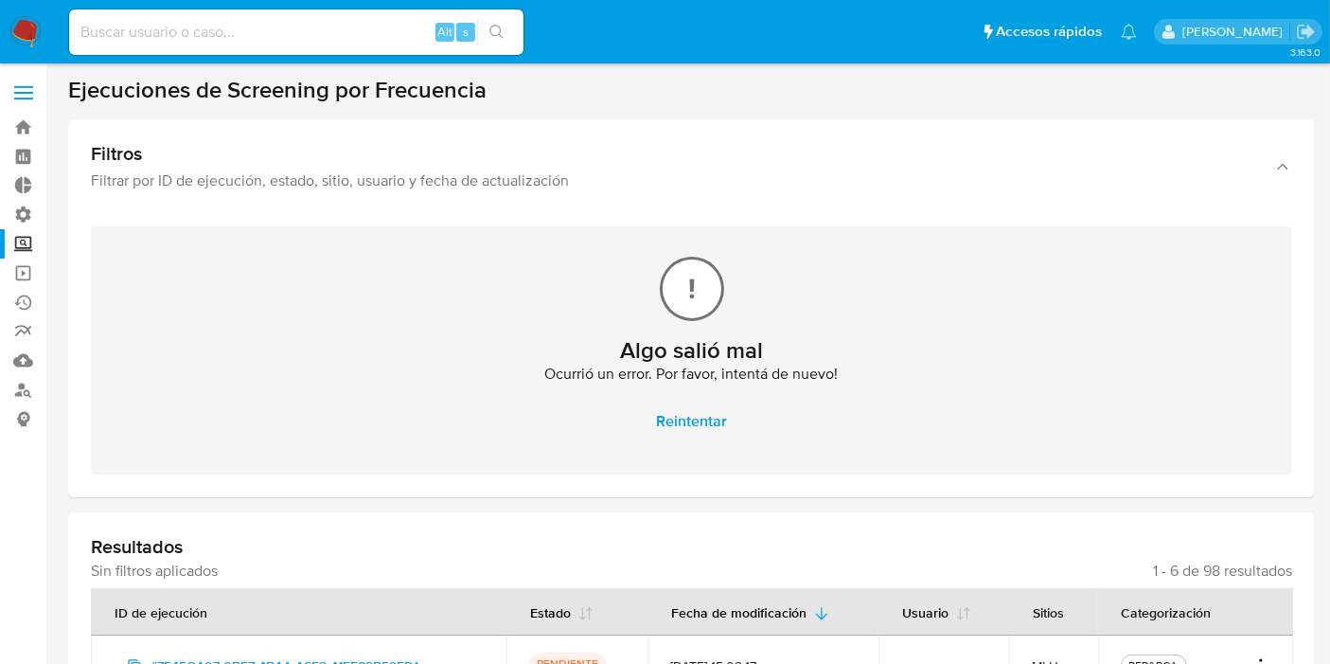
click at [276, 258] on div "[PERSON_NAME] salió mal Ocurrió un error. Por favor, intentá de nuevo! Reintent…" at bounding box center [692, 350] width 1202 height 248
click at [721, 416] on span "Reintentar" at bounding box center [691, 422] width 71 height 42
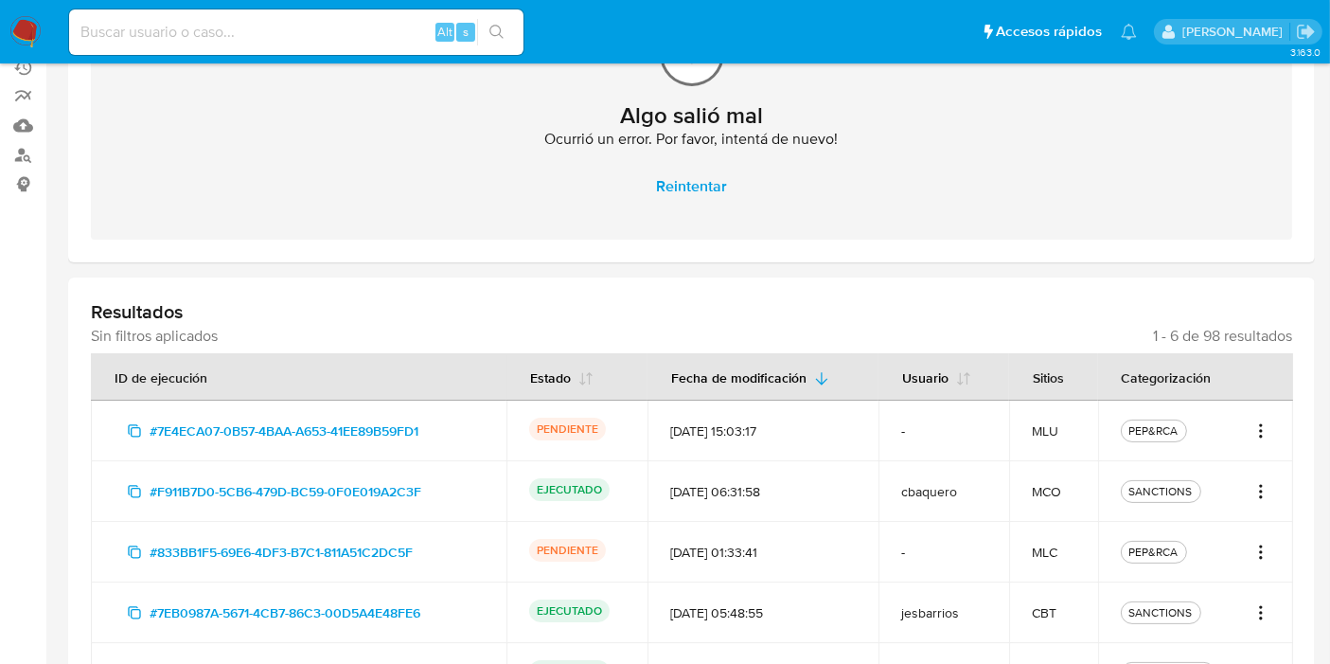
scroll to position [315, 0]
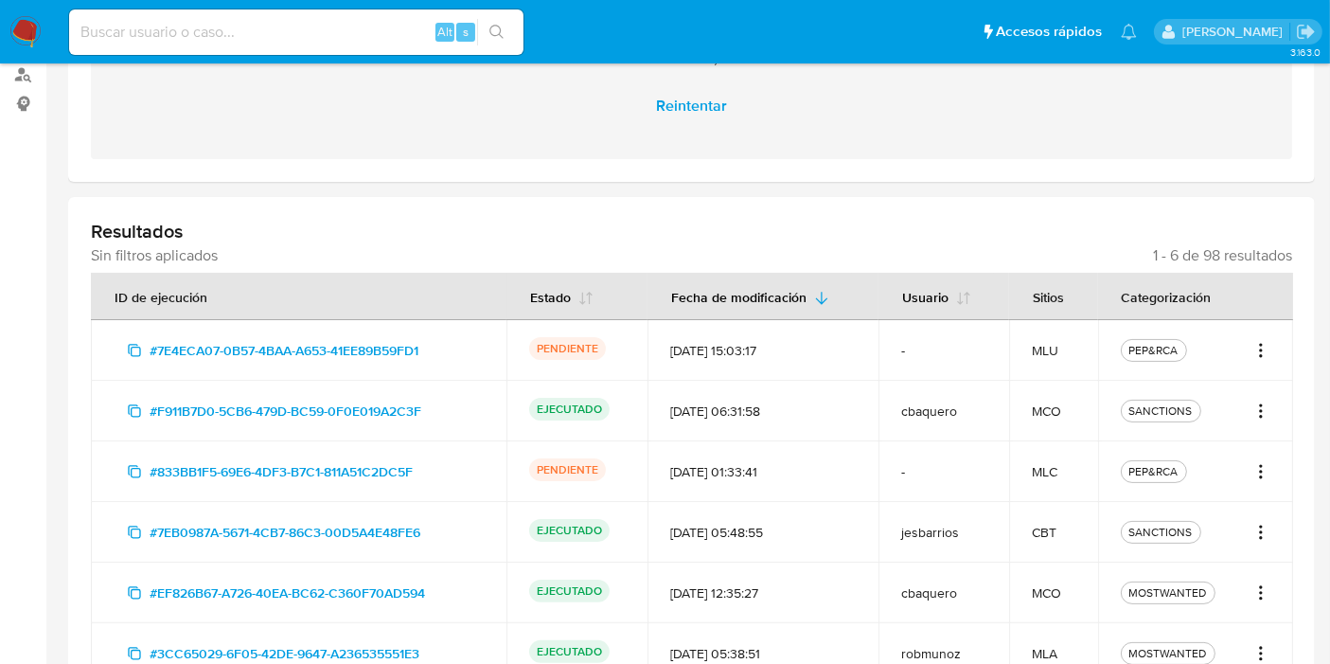
click at [1263, 356] on icon "Acciones" at bounding box center [1261, 350] width 19 height 23
click at [982, 213] on div "Resultados Sin filtros aplicados 1 - 6 de 98 resultados ID de ejecución Estado …" at bounding box center [691, 451] width 1247 height 509
click at [1166, 291] on div "Categorización" at bounding box center [1166, 296] width 135 height 45
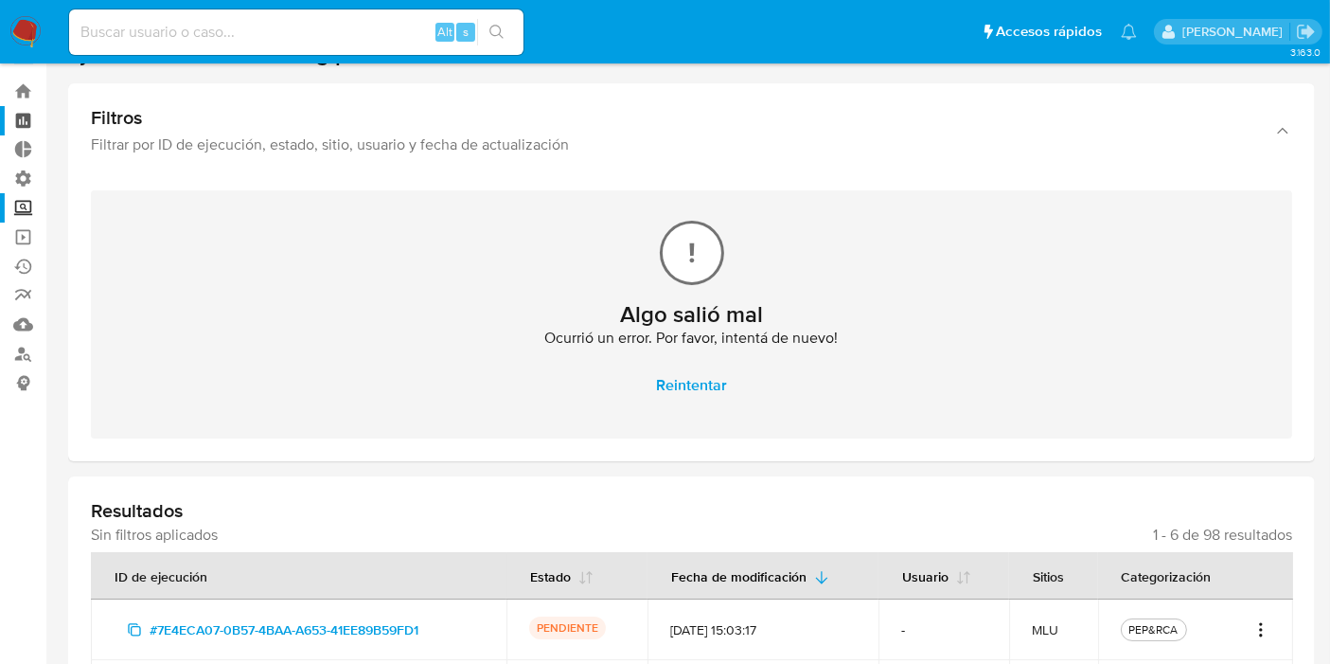
scroll to position [0, 0]
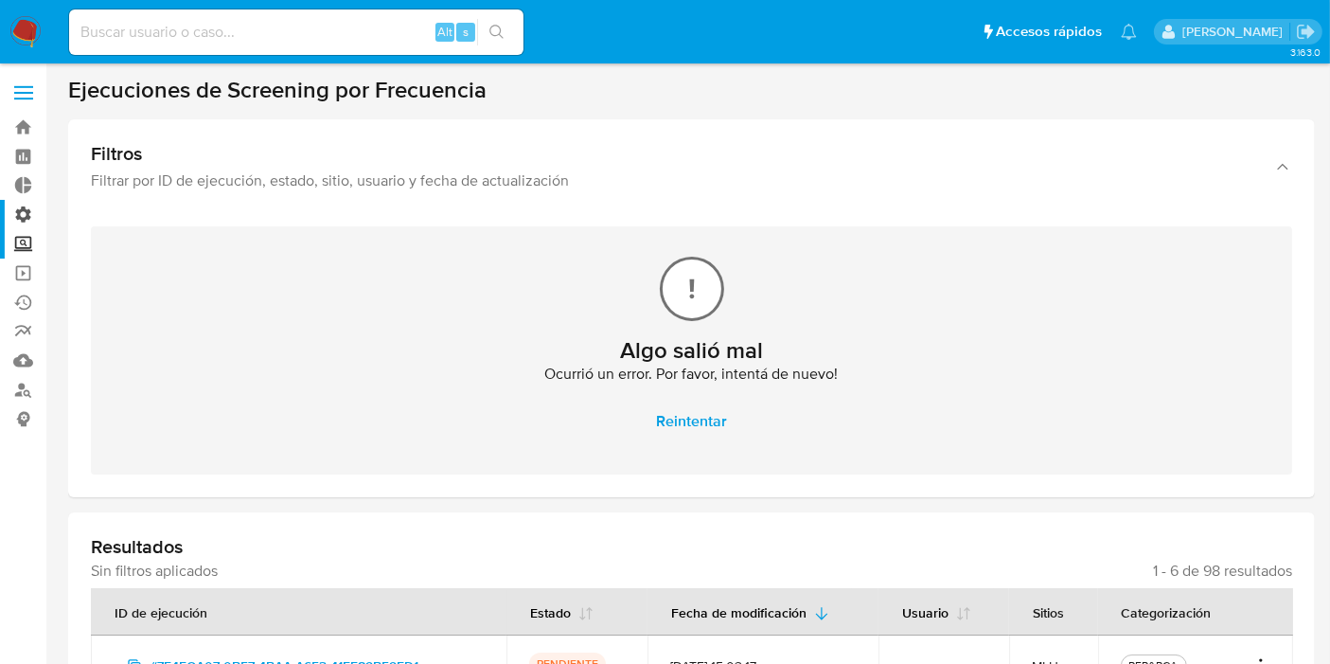
click at [25, 213] on label "Administración" at bounding box center [112, 214] width 225 height 29
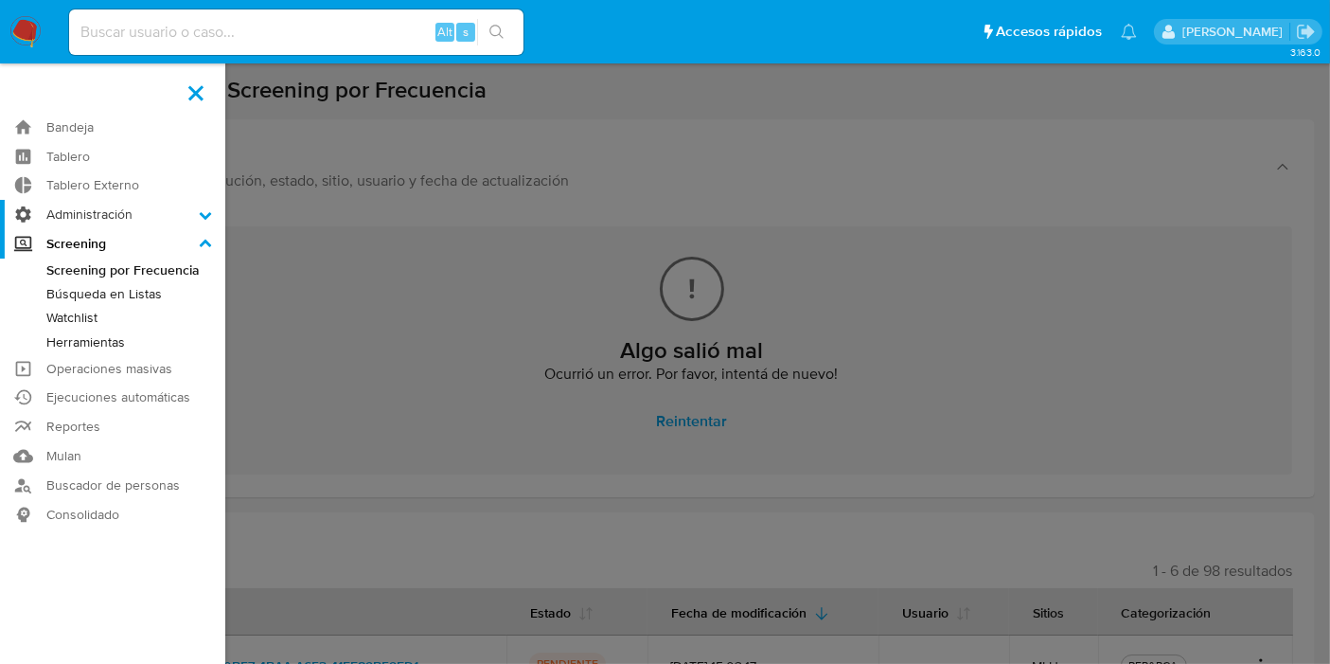
click at [0, 0] on input "Administración" at bounding box center [0, 0] width 0 height 0
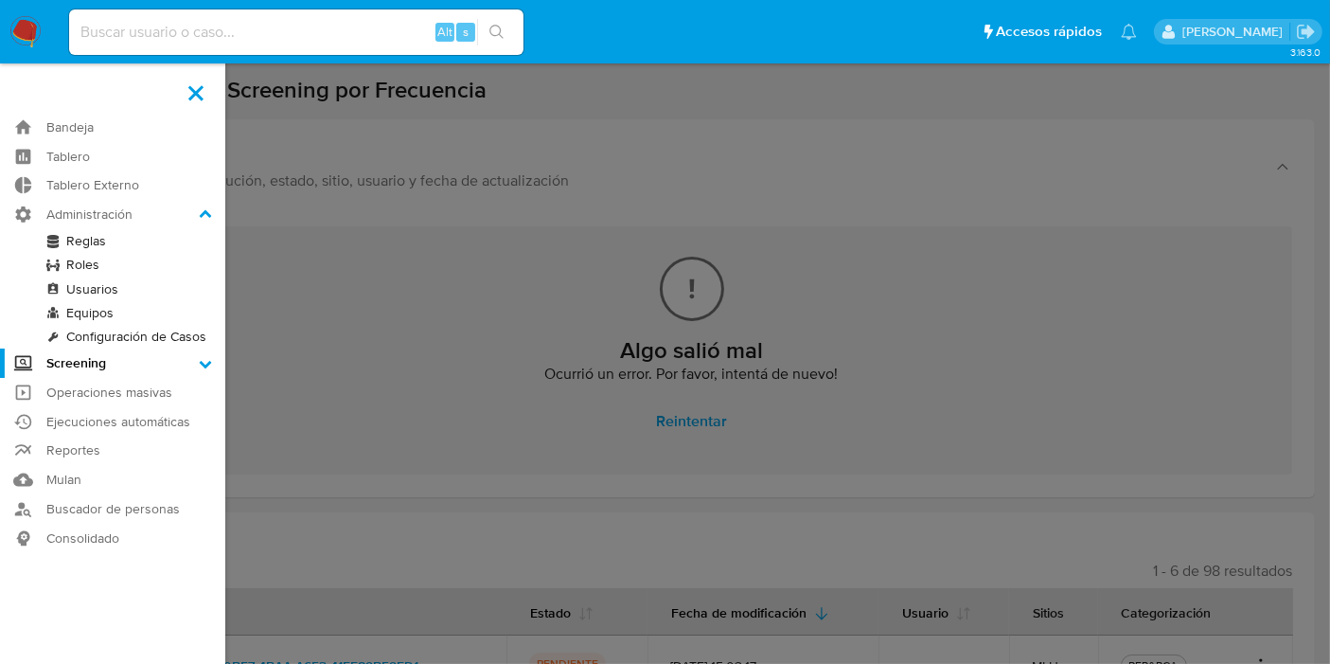
click at [92, 334] on link "Configuración de Casos" at bounding box center [112, 337] width 225 height 24
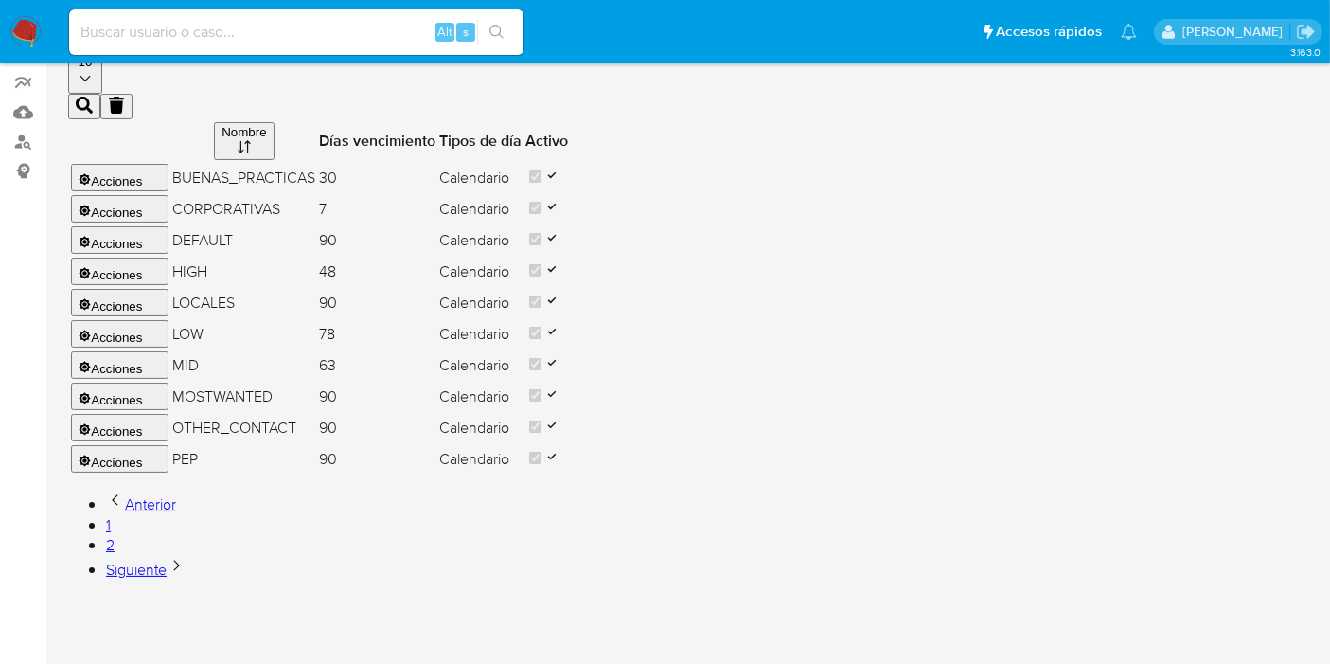
scroll to position [251, 0]
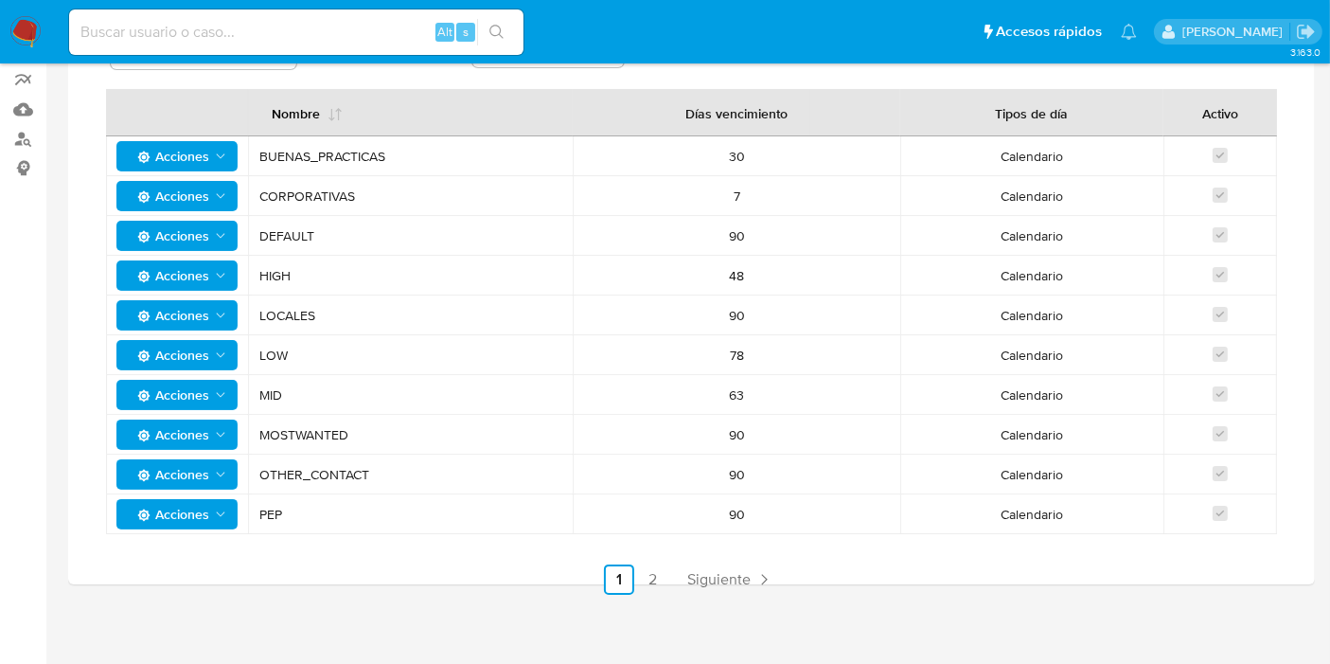
click at [658, 575] on link "2" at bounding box center [653, 579] width 30 height 30
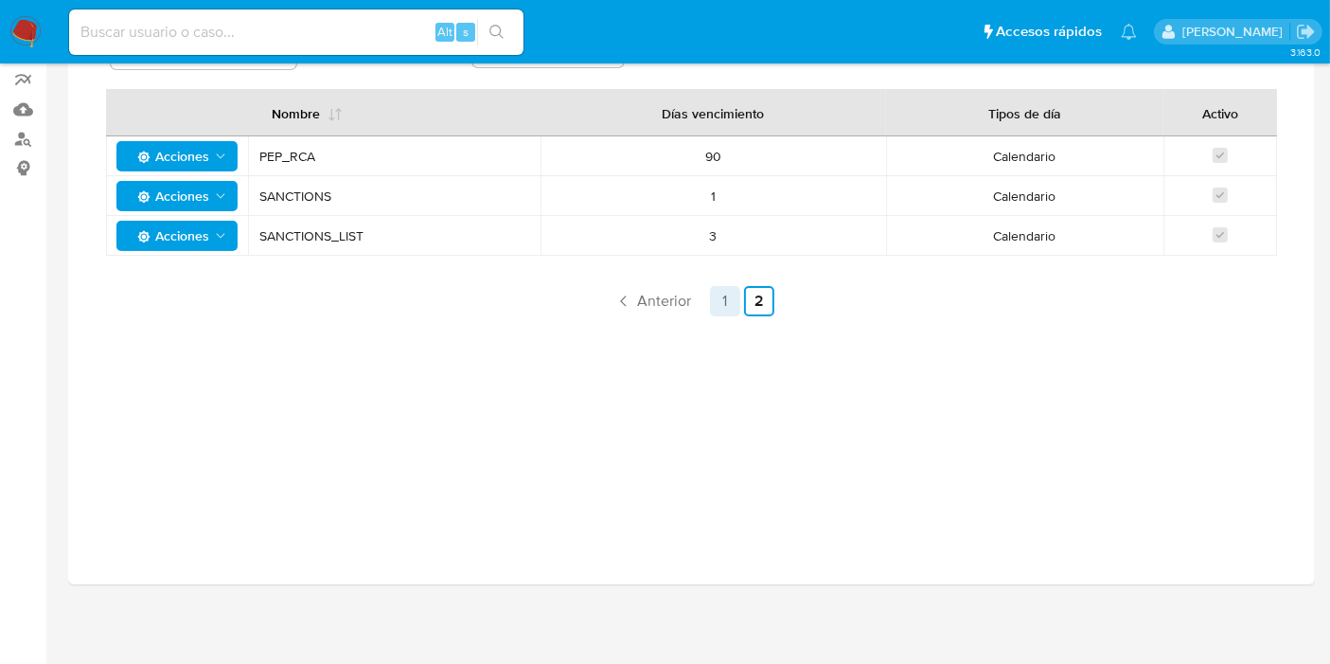
click at [726, 310] on link "1" at bounding box center [725, 301] width 30 height 30
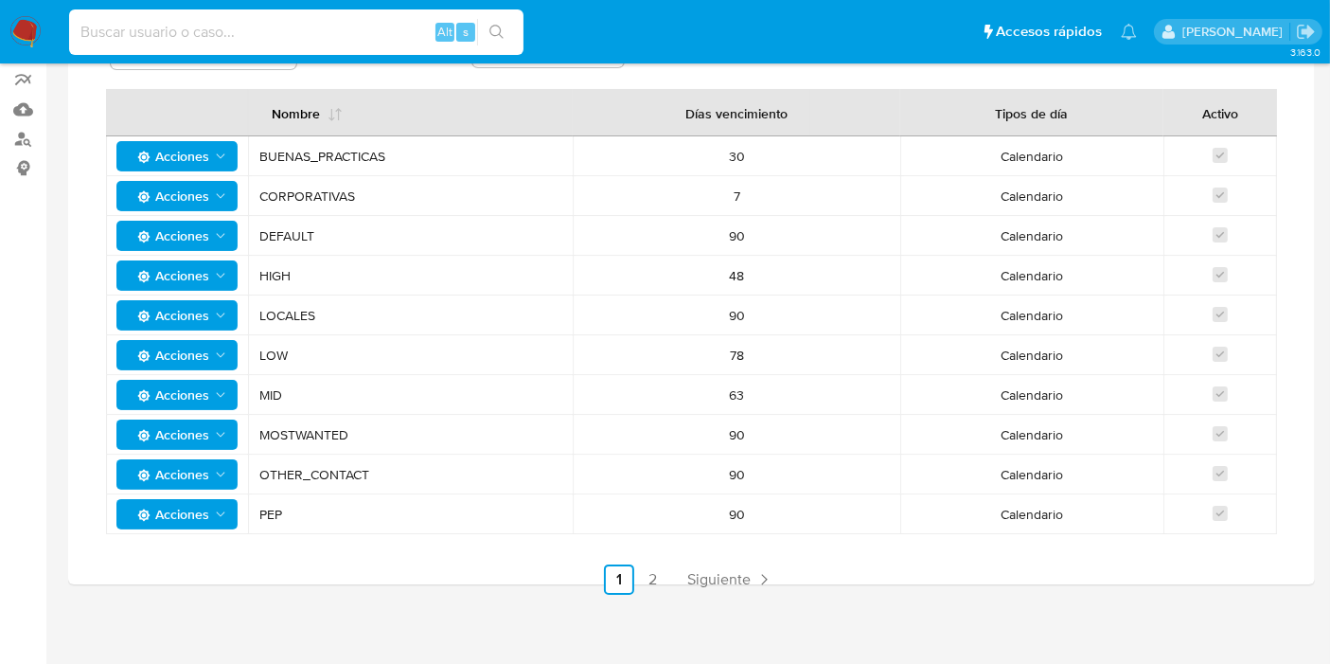
click at [302, 25] on input at bounding box center [296, 32] width 454 height 25
paste input "531012372"
type input "531012372"
click at [495, 26] on icon "search-icon" at bounding box center [497, 32] width 15 height 15
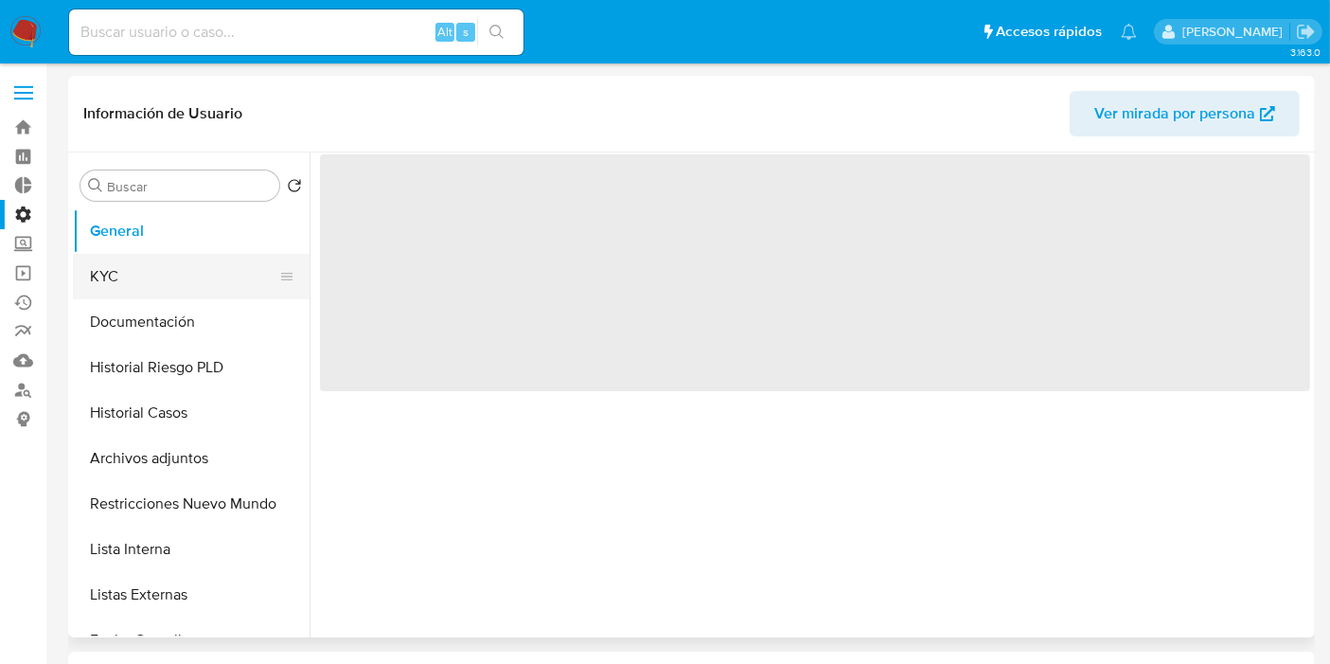
select select "10"
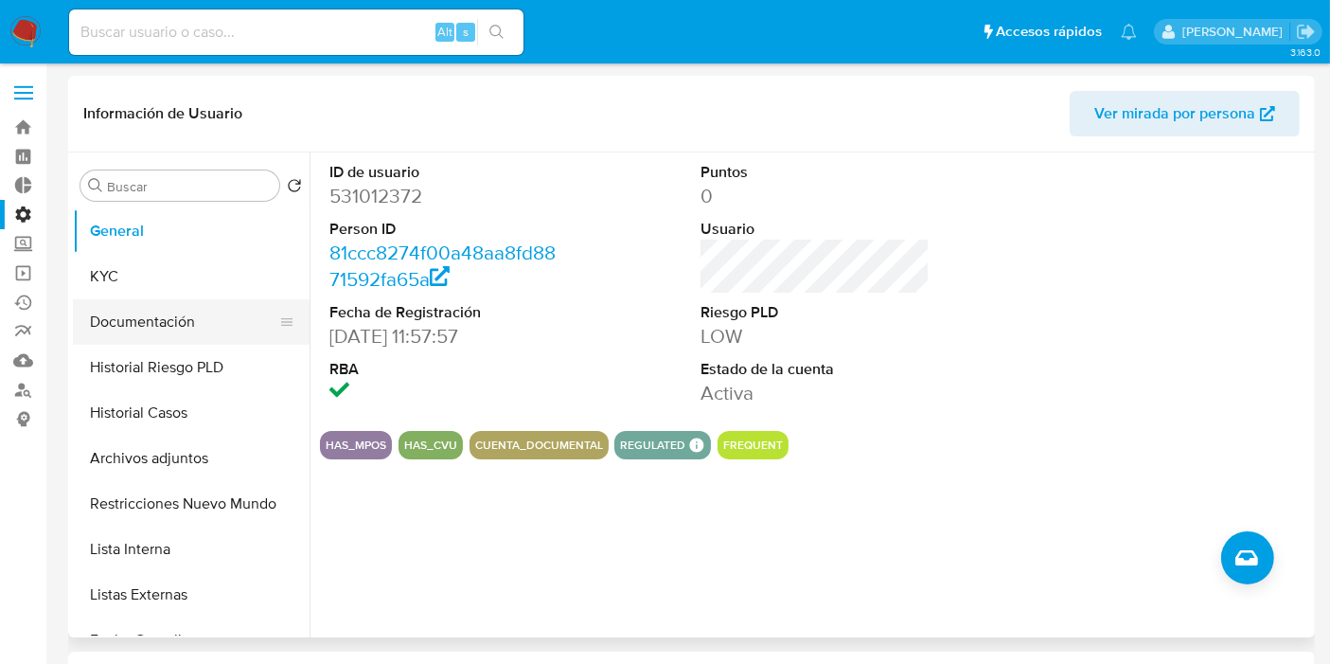
click at [195, 329] on button "Documentación" at bounding box center [184, 321] width 222 height 45
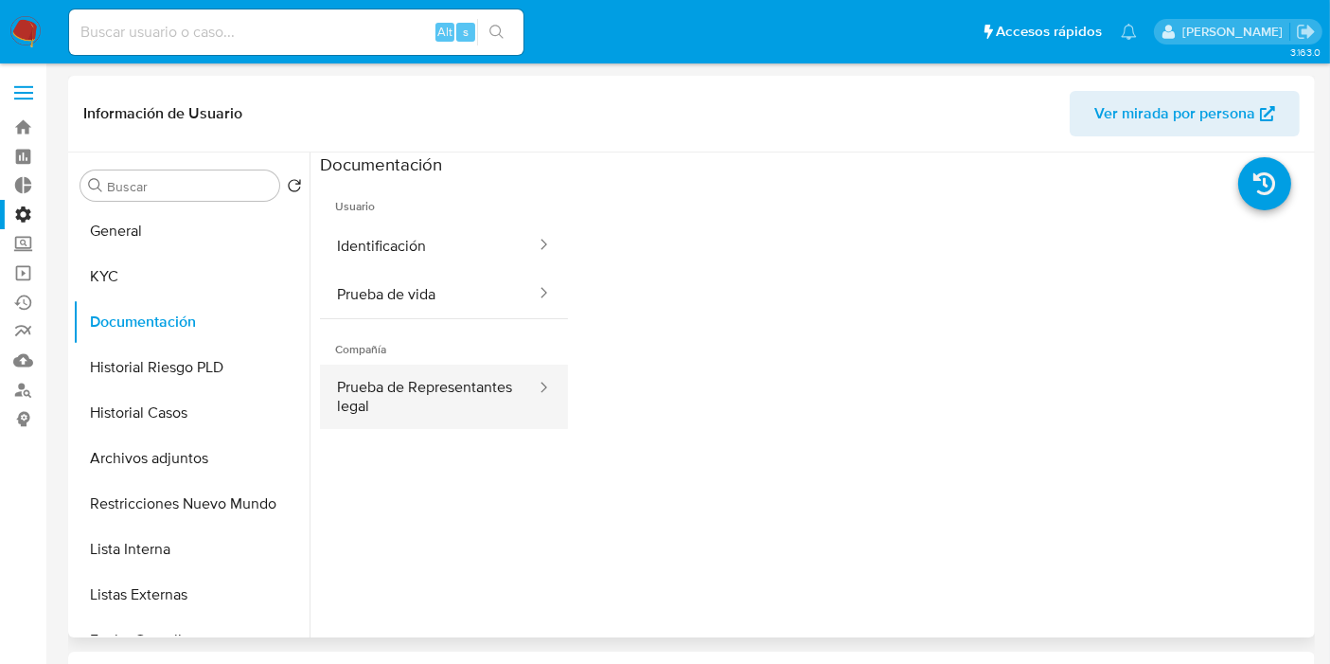
click at [408, 389] on button "Prueba de Representantes legal" at bounding box center [429, 397] width 218 height 64
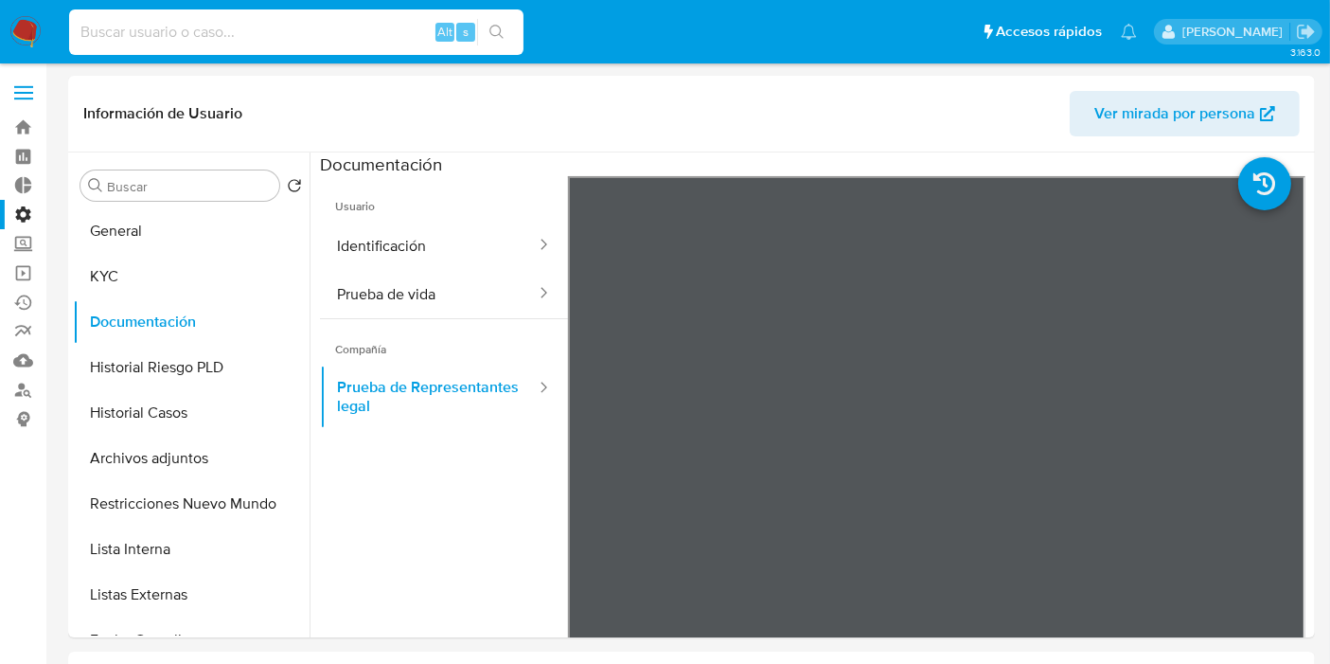
click at [373, 37] on input at bounding box center [296, 32] width 454 height 25
paste input "163572956"
type input "163572956"
click at [499, 33] on icon "search-icon" at bounding box center [497, 32] width 15 height 15
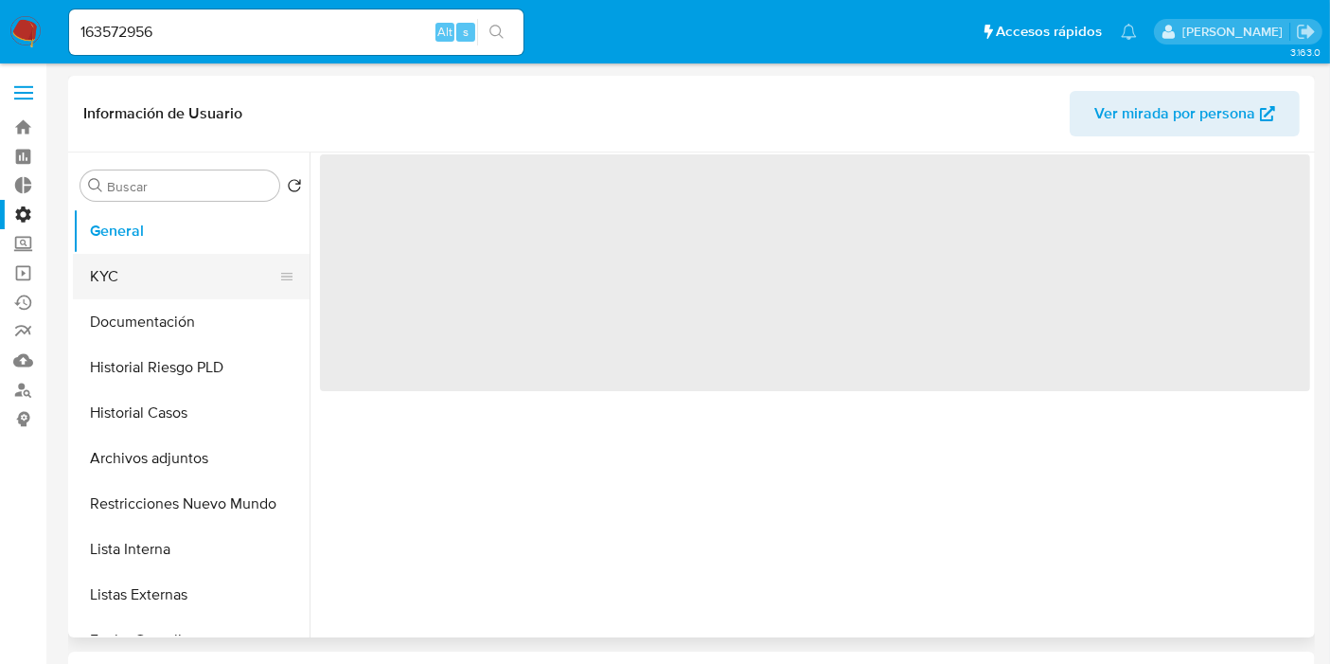
select select "10"
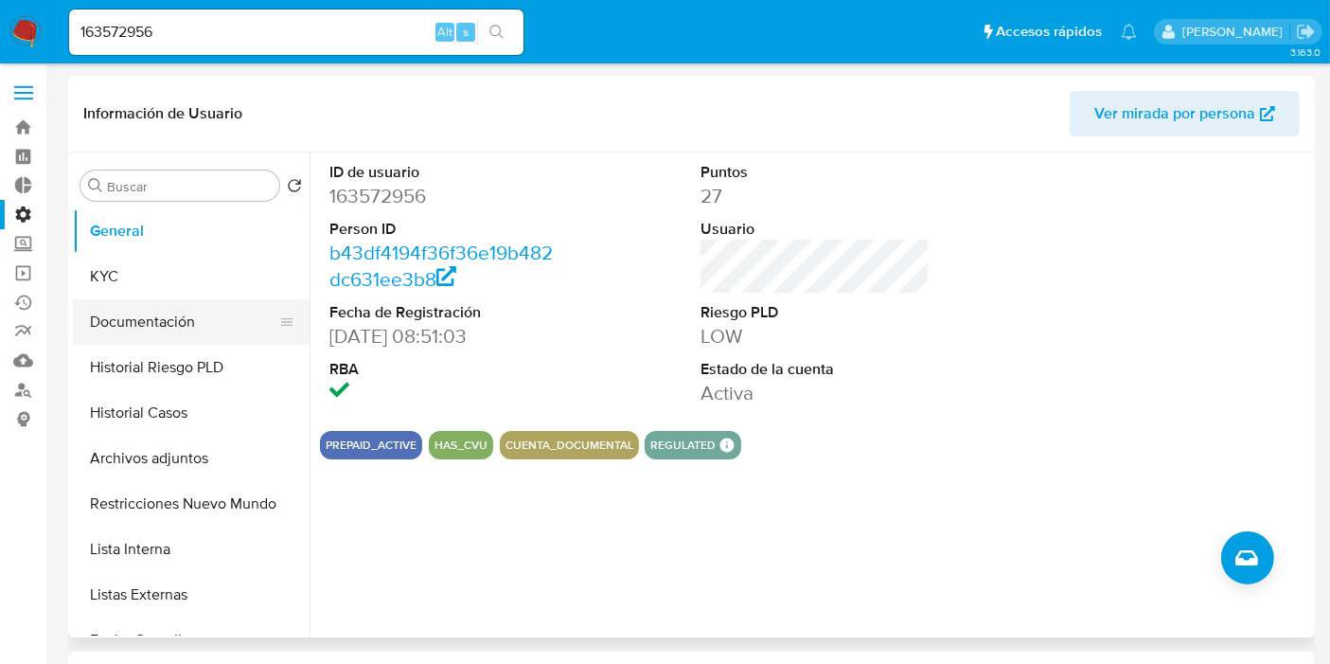
click at [159, 328] on button "Documentación" at bounding box center [184, 321] width 222 height 45
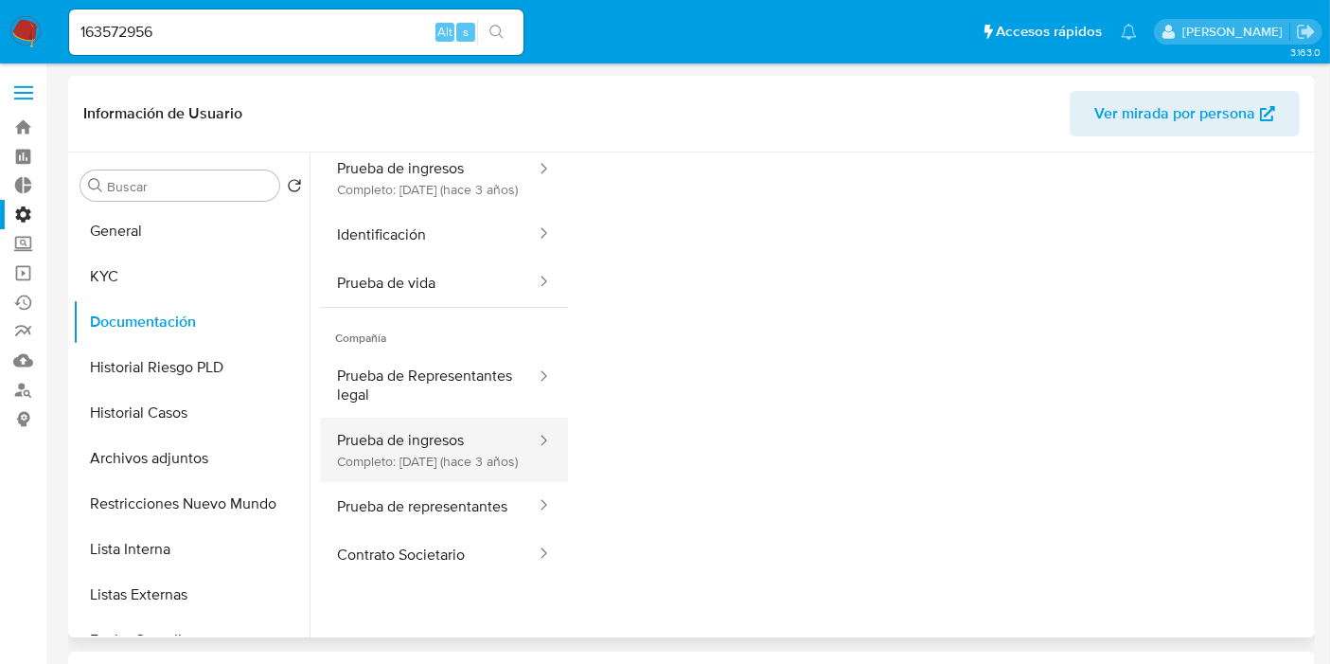
scroll to position [105, 0]
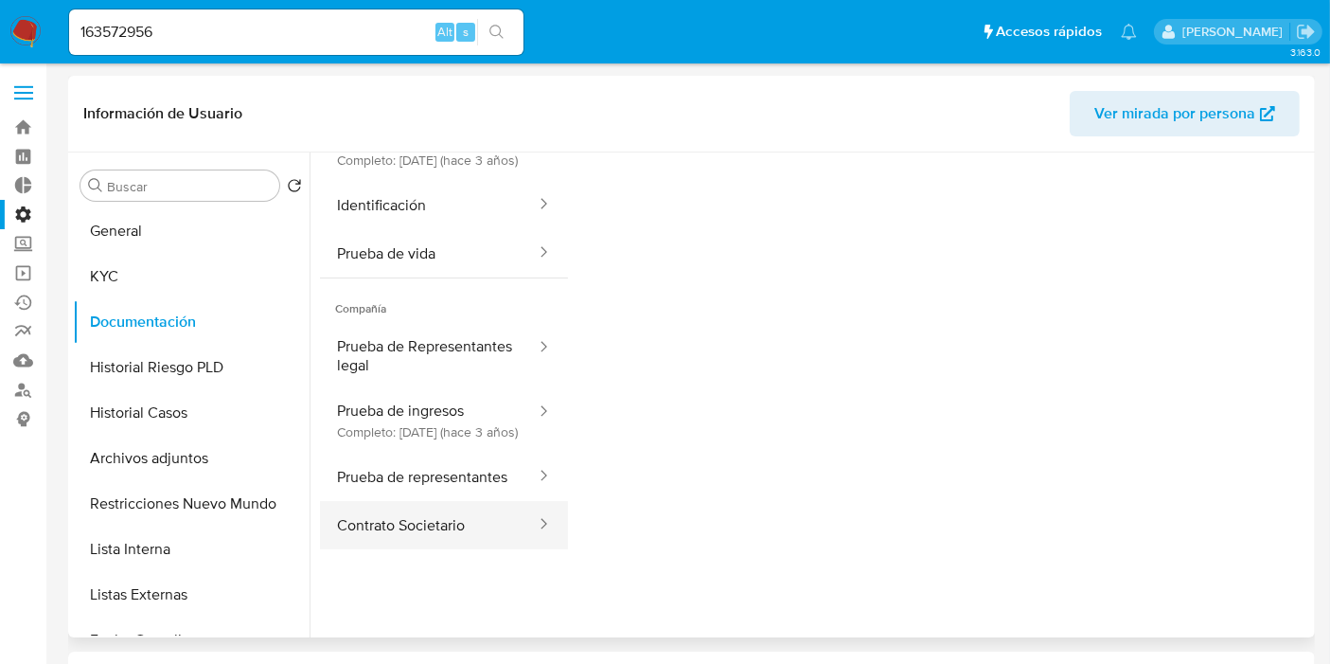
click at [464, 549] on button "Contrato Societario" at bounding box center [429, 525] width 218 height 48
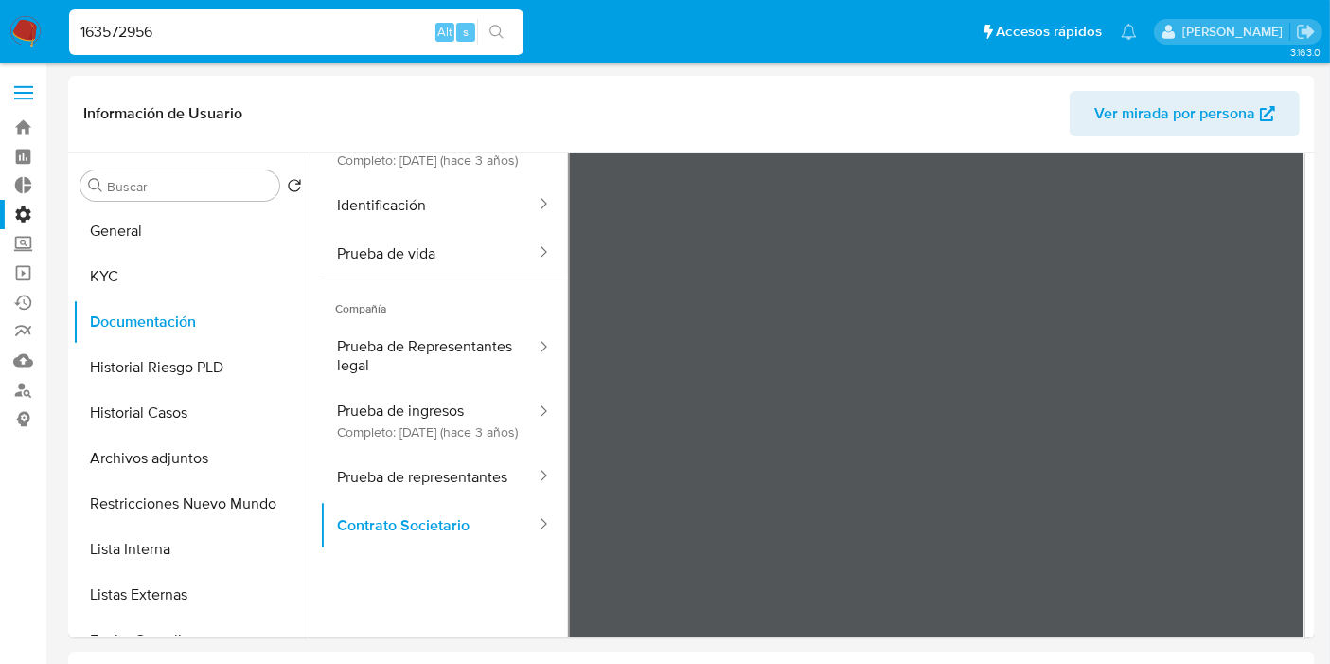
drag, startPoint x: 181, startPoint y: 34, endPoint x: 0, endPoint y: 49, distance: 181.5
click at [0, 49] on nav "Pausado Ver notificaciones 163572956 Alt s Accesos rápidos Presiona las siguien…" at bounding box center [665, 31] width 1330 height 63
paste input "570090278"
type input "570090278"
click at [505, 23] on button "search-icon" at bounding box center [496, 32] width 39 height 27
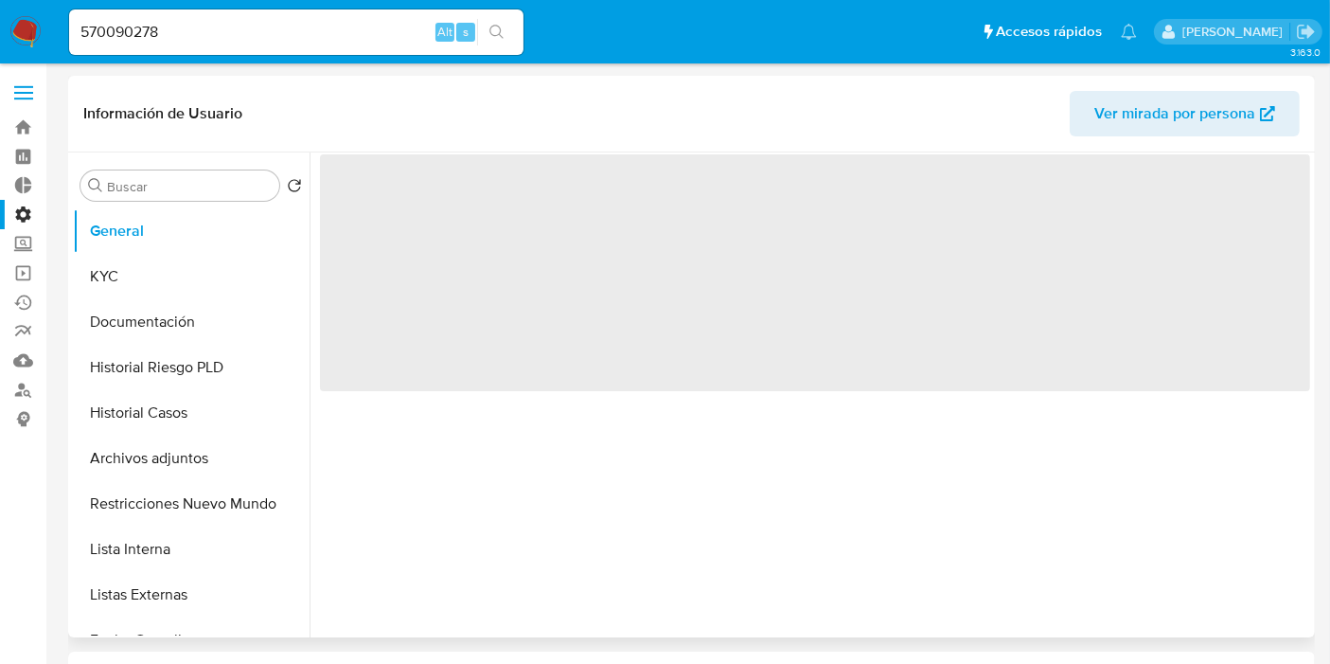
select select "10"
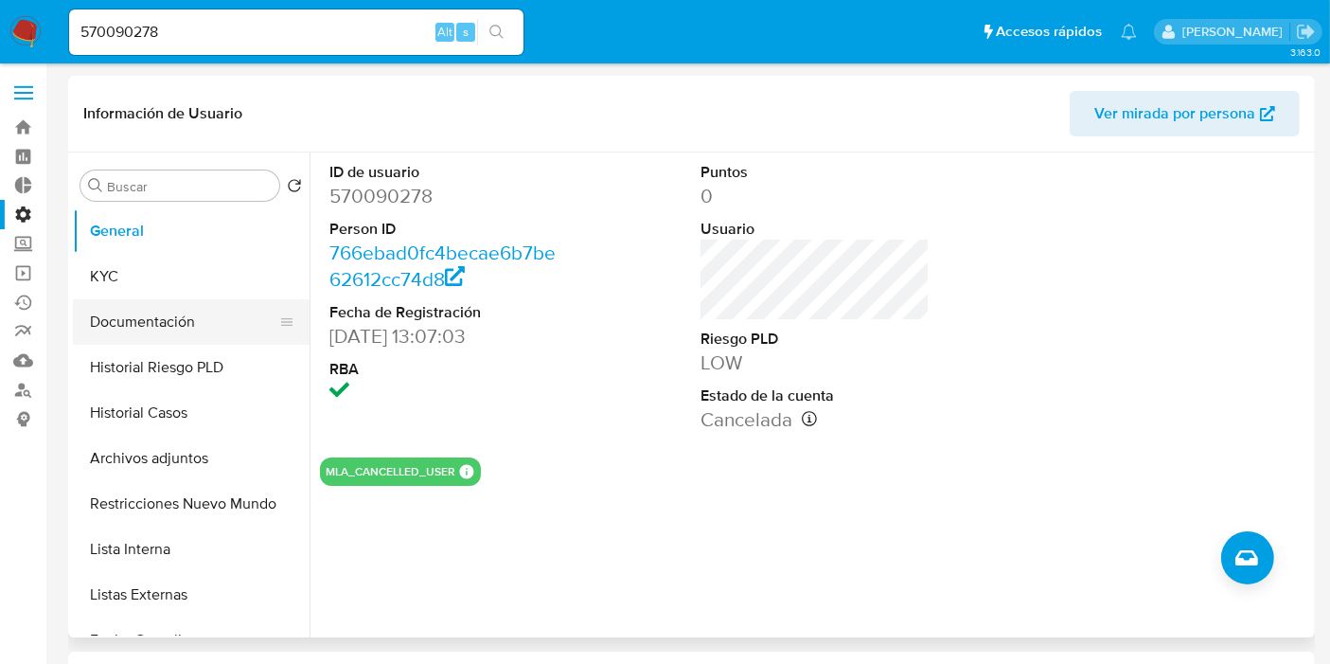
click at [183, 326] on button "Documentación" at bounding box center [184, 321] width 222 height 45
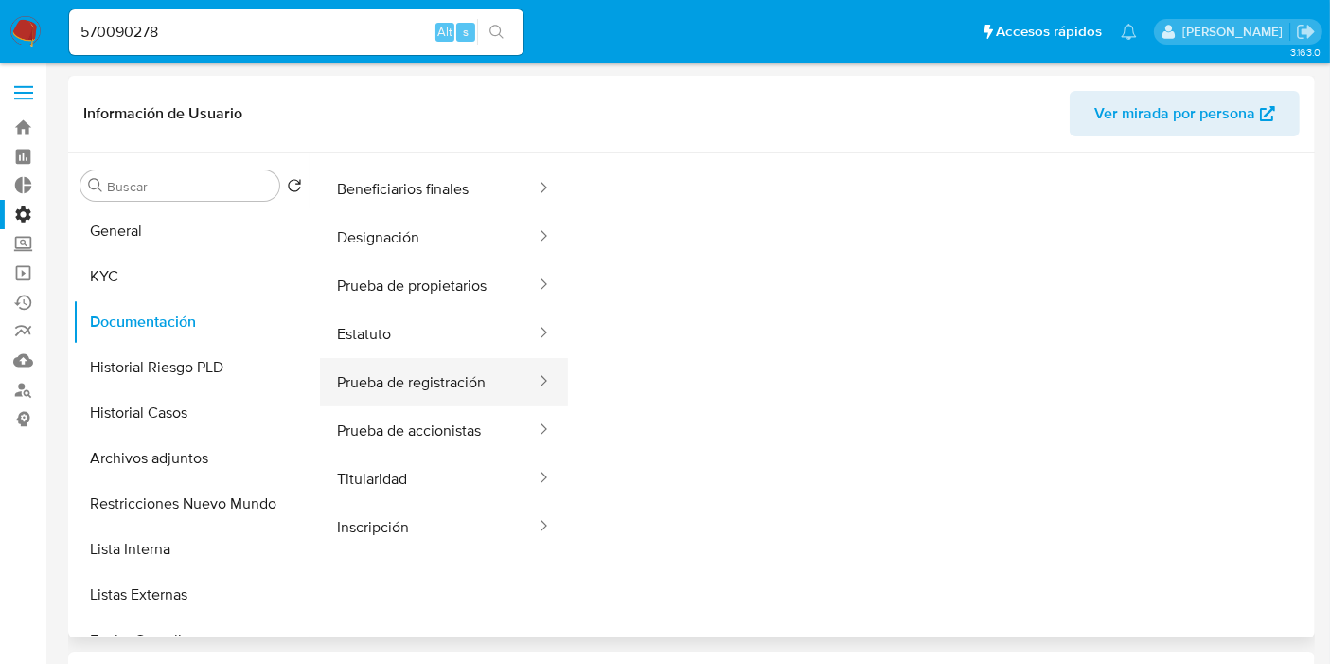
scroll to position [153, 0]
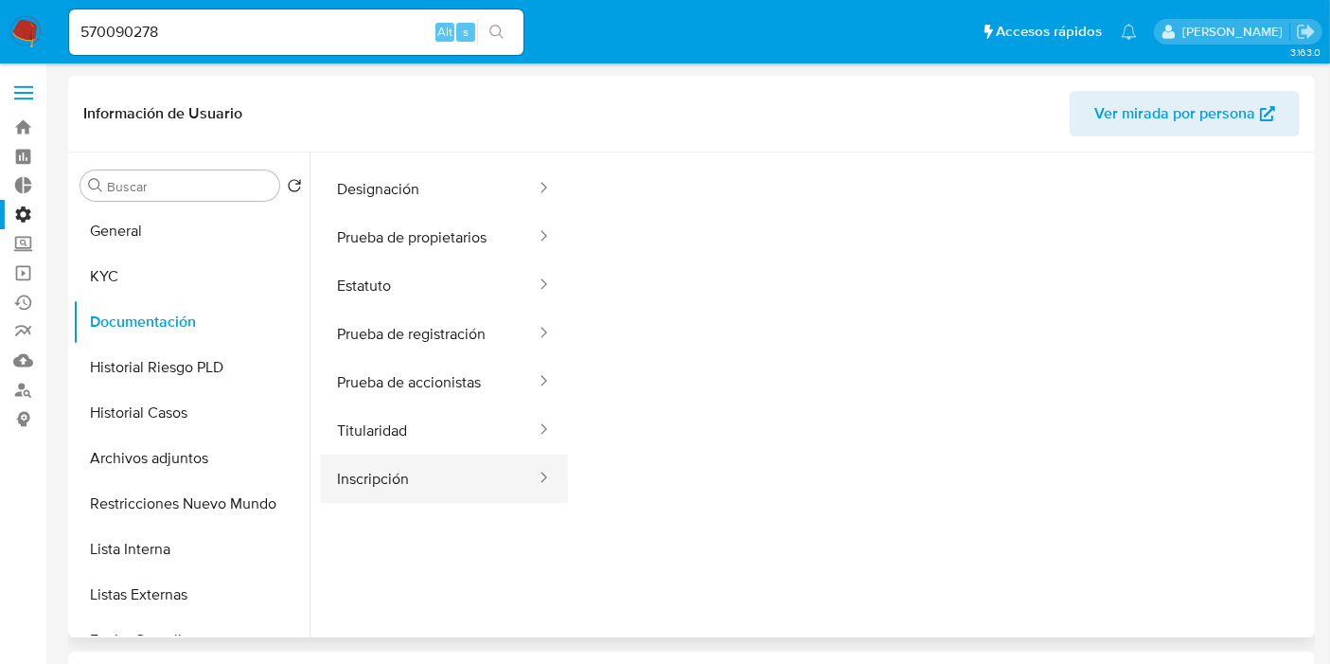
click at [452, 485] on button "Inscripción" at bounding box center [429, 478] width 218 height 48
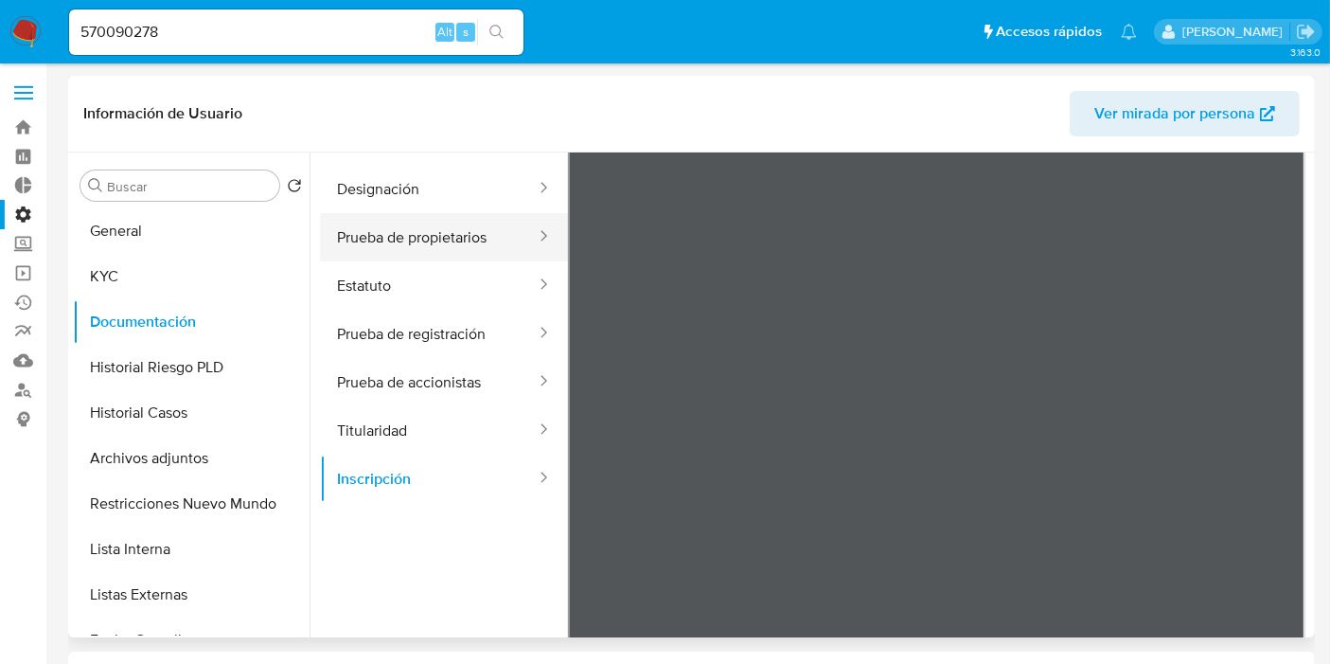
click at [437, 247] on button "Prueba de propietarios" at bounding box center [429, 237] width 218 height 48
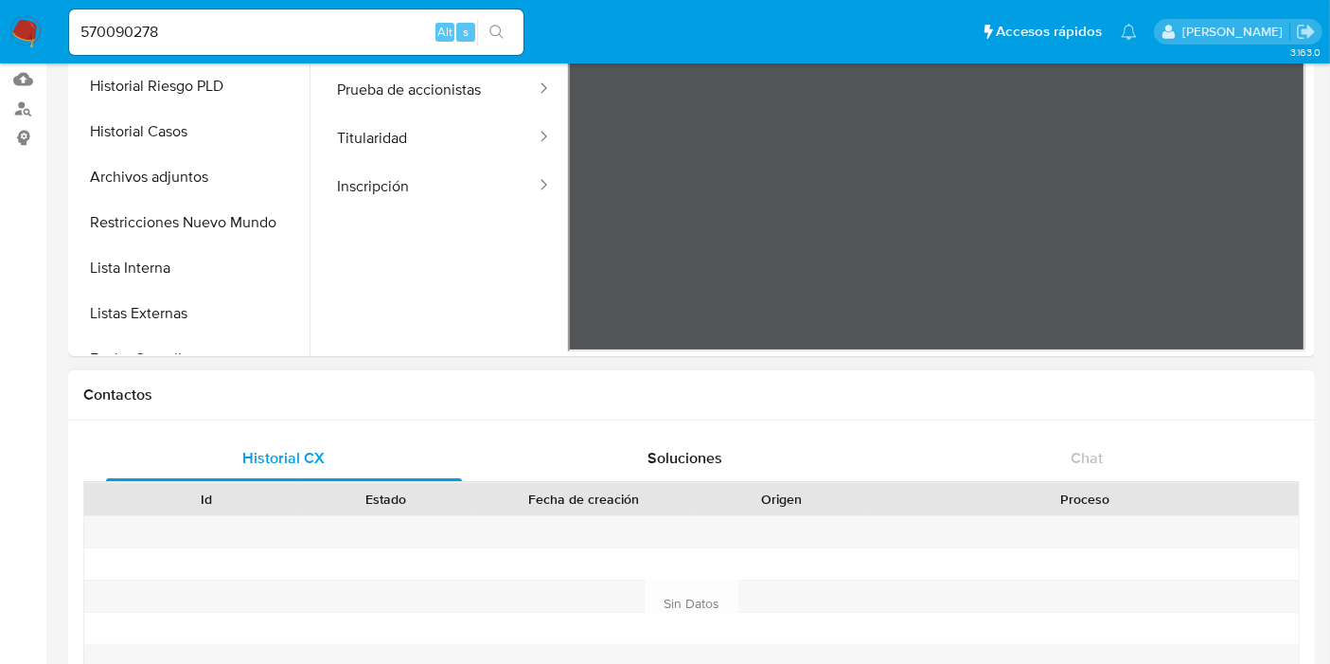
scroll to position [0, 0]
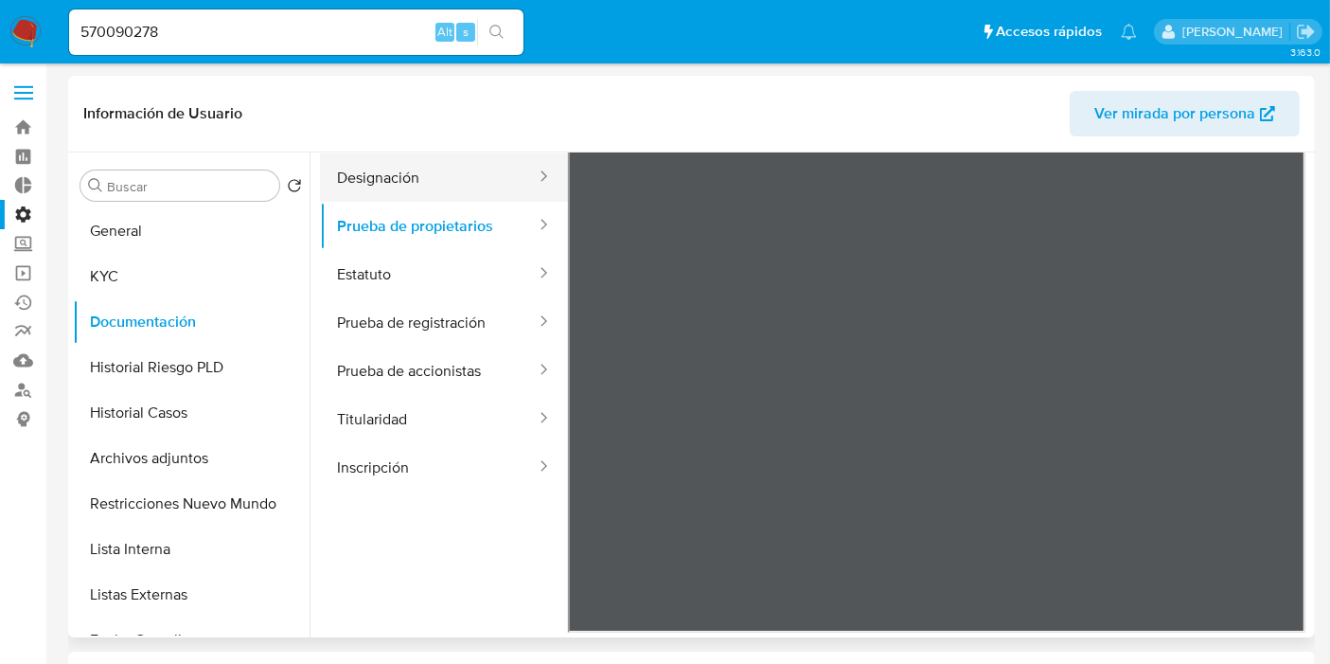
click at [441, 200] on button "Designación" at bounding box center [429, 177] width 218 height 48
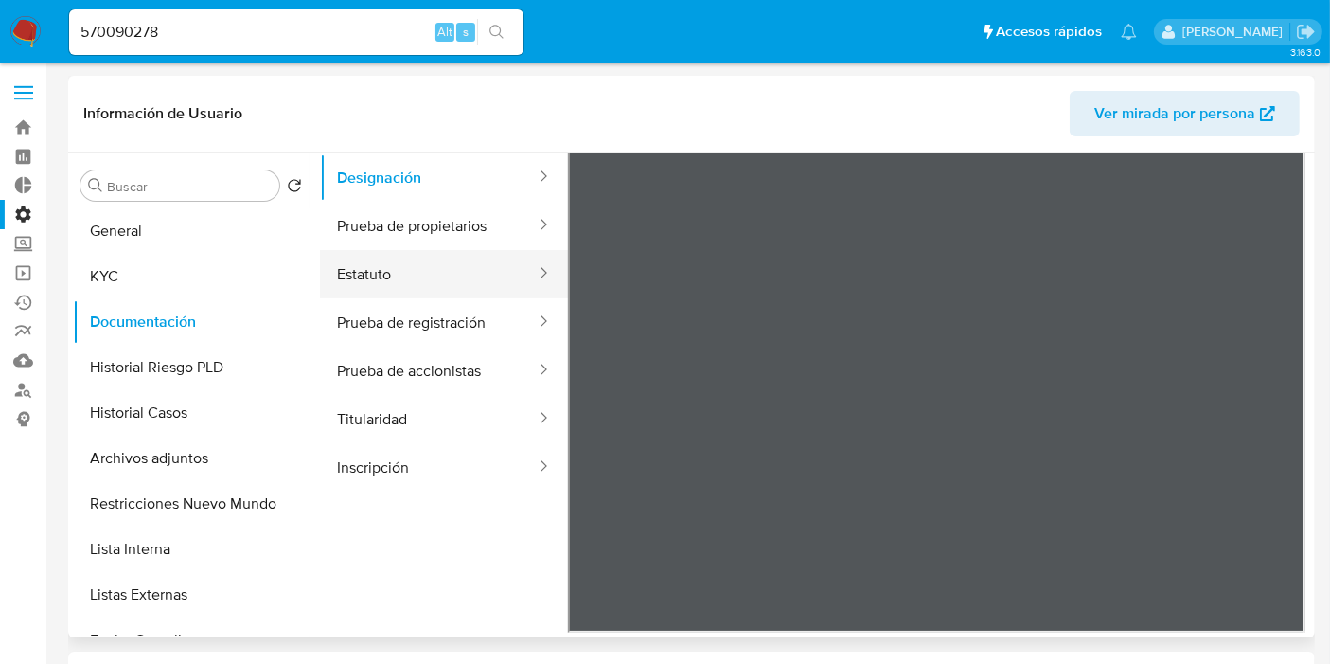
click at [441, 296] on button "Estatuto" at bounding box center [429, 274] width 218 height 48
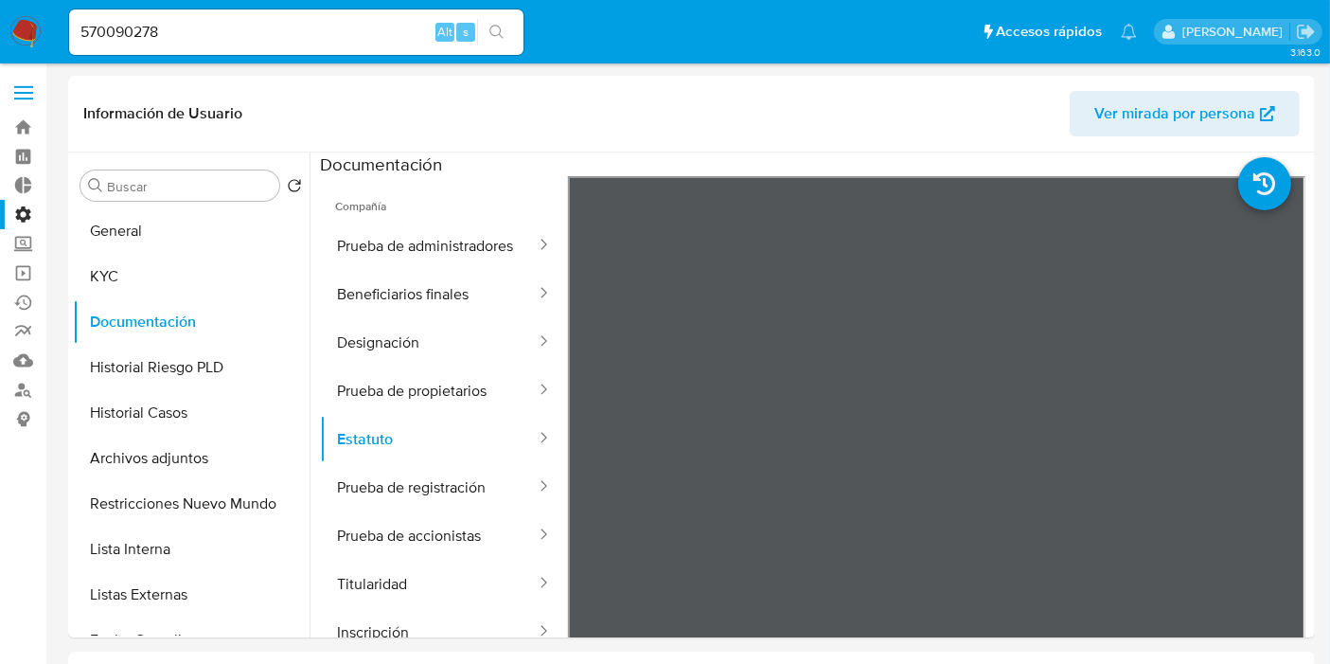
drag, startPoint x: 162, startPoint y: 27, endPoint x: 0, endPoint y: 27, distance: 161.9
click at [0, 25] on nav "Pausado Ver notificaciones 570090278 Alt s Accesos rápidos Presiona las siguien…" at bounding box center [665, 31] width 1330 height 63
paste input "40547546"
type input "540547546"
click at [511, 35] on button "search-icon" at bounding box center [496, 32] width 39 height 27
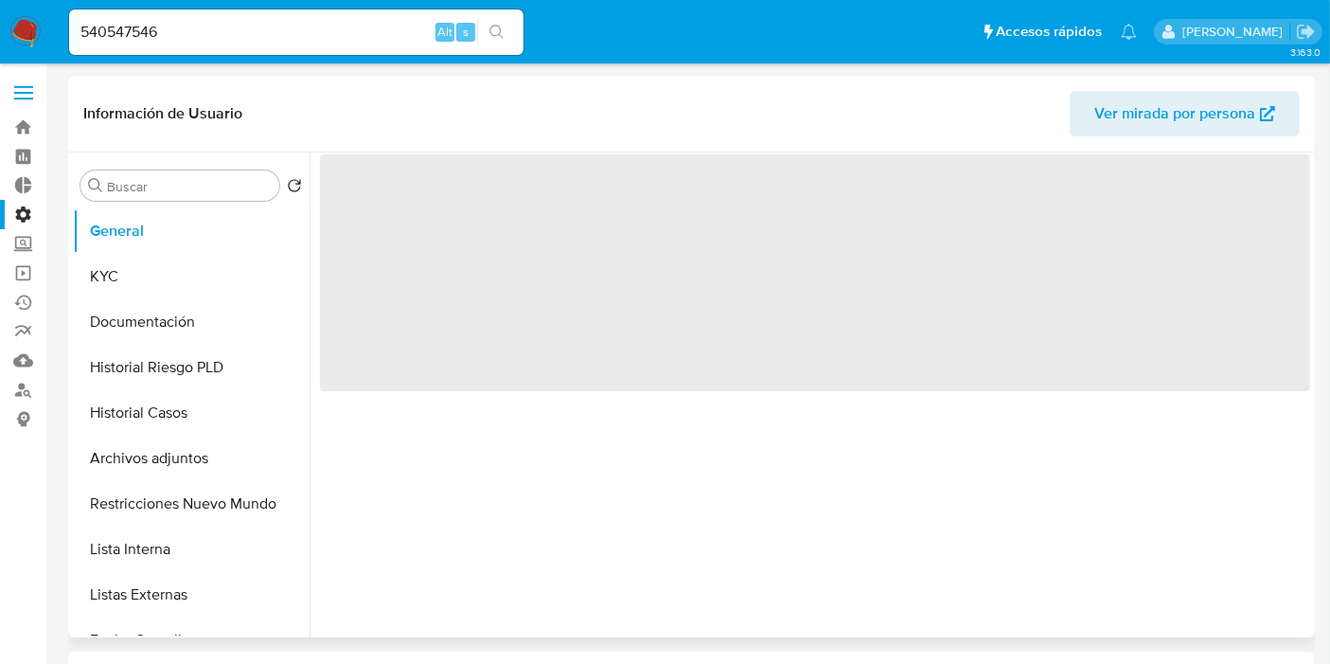
select select "10"
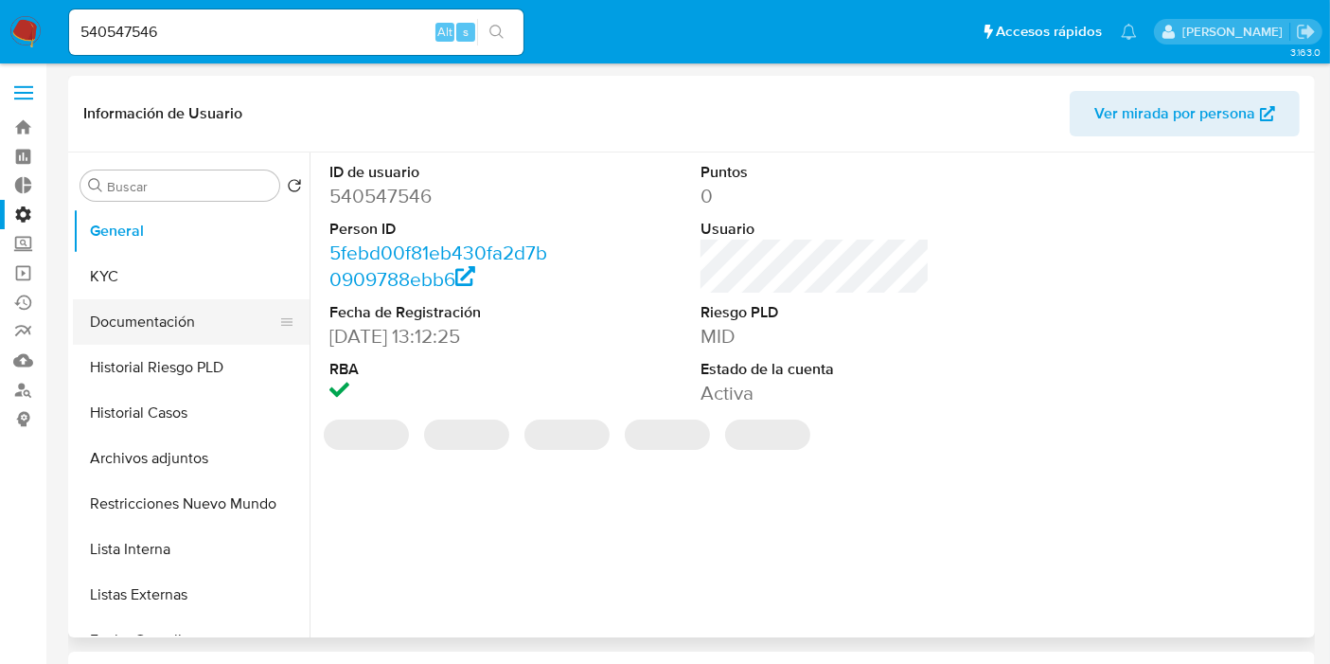
click at [178, 323] on button "Documentación" at bounding box center [184, 321] width 222 height 45
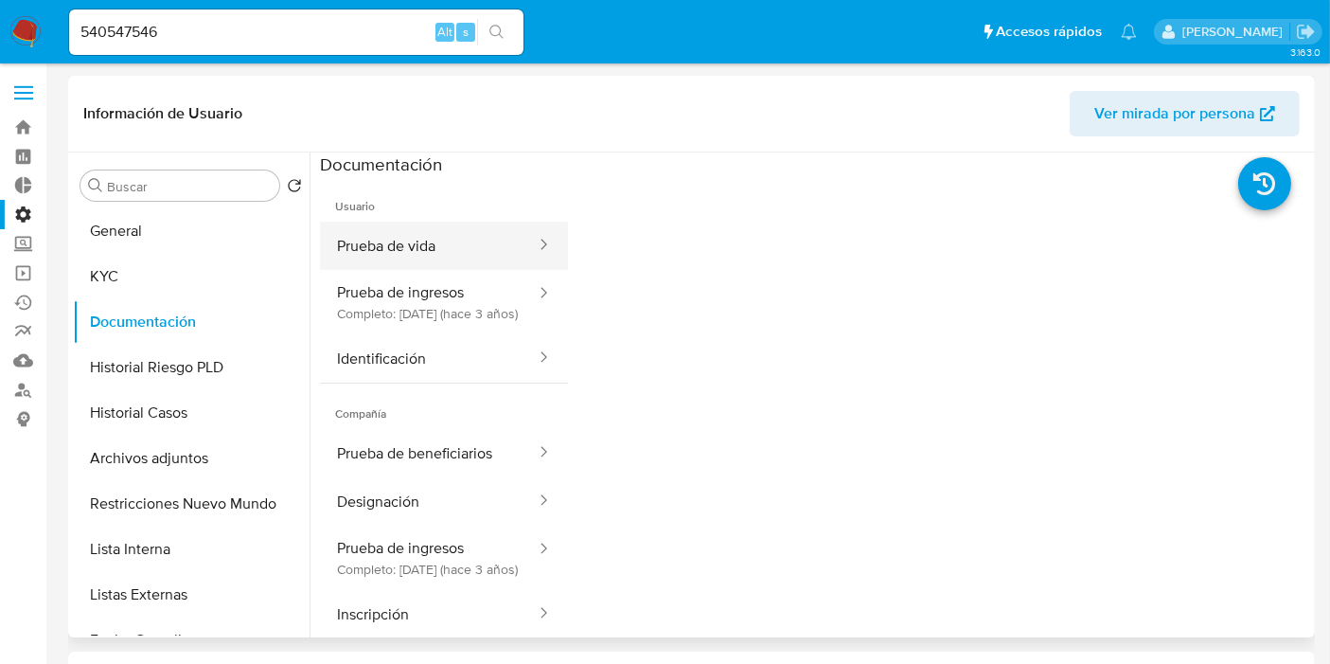
click at [436, 253] on button "Prueba de vida" at bounding box center [429, 246] width 218 height 48
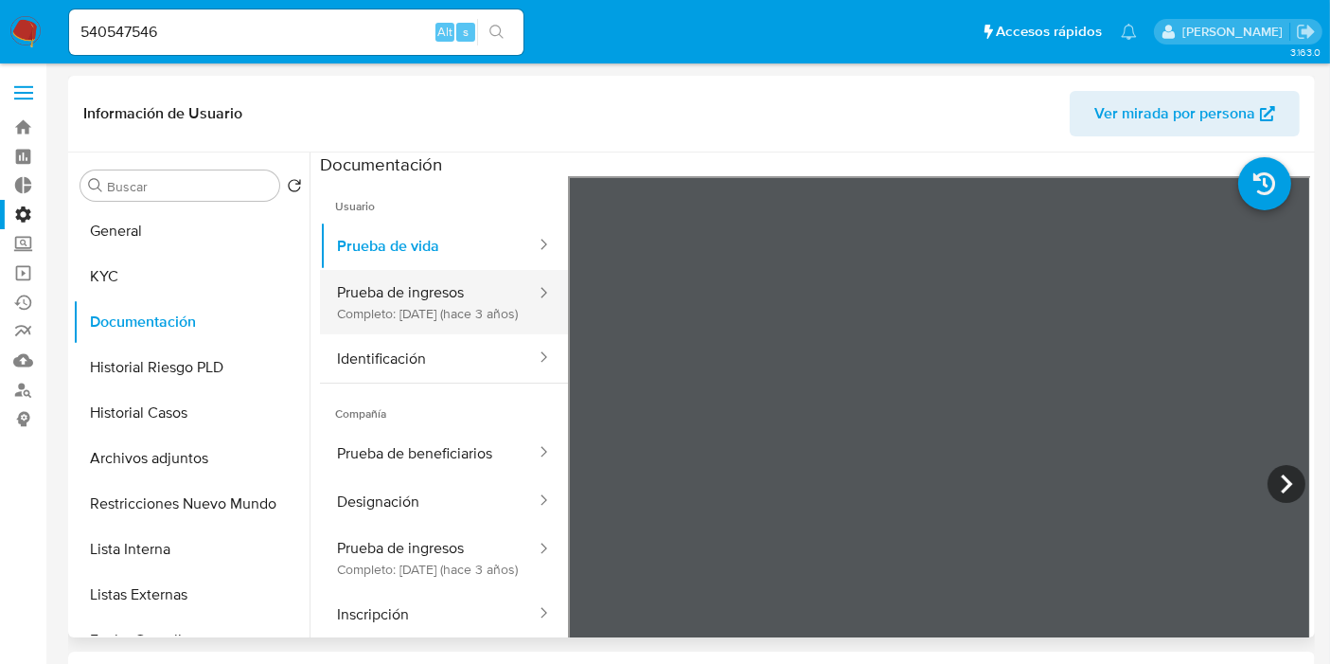
click at [433, 301] on button "Prueba de ingresos Completo: [DATE] (hace 3 años)" at bounding box center [429, 302] width 218 height 64
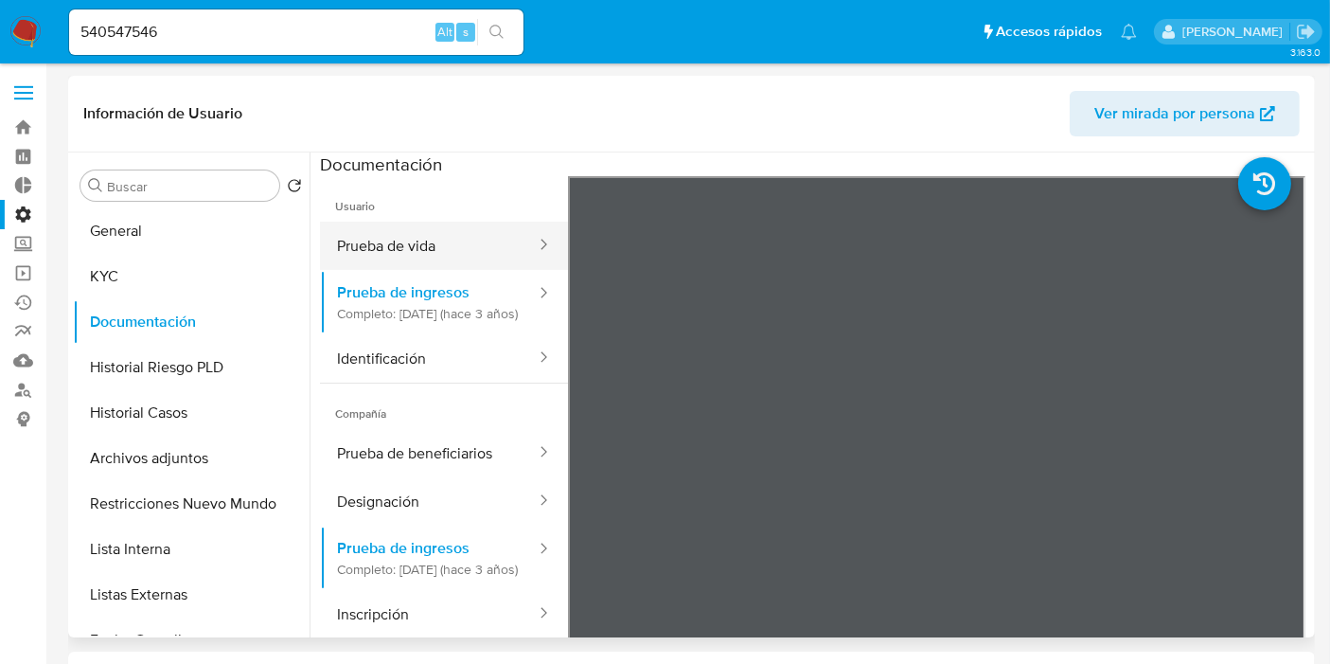
click at [430, 260] on button "Prueba de vida" at bounding box center [429, 246] width 218 height 48
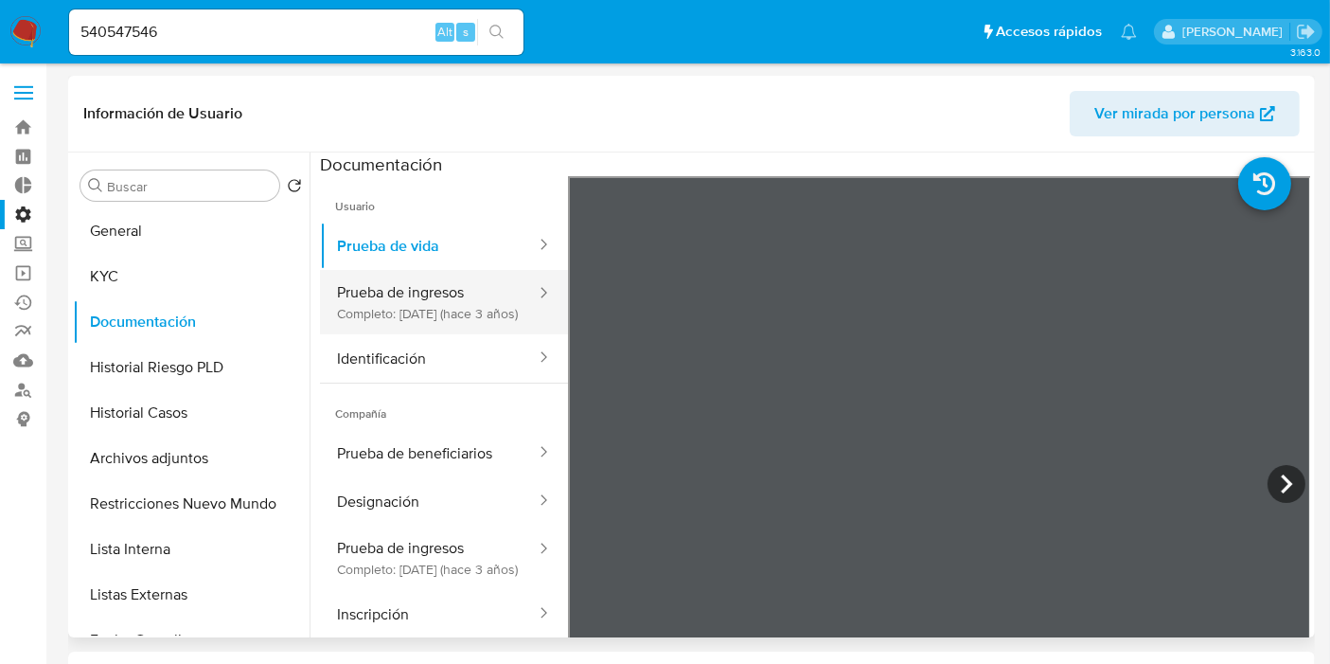
click at [435, 310] on button "Prueba de ingresos Completo: [DATE] (hace 3 años)" at bounding box center [429, 302] width 218 height 64
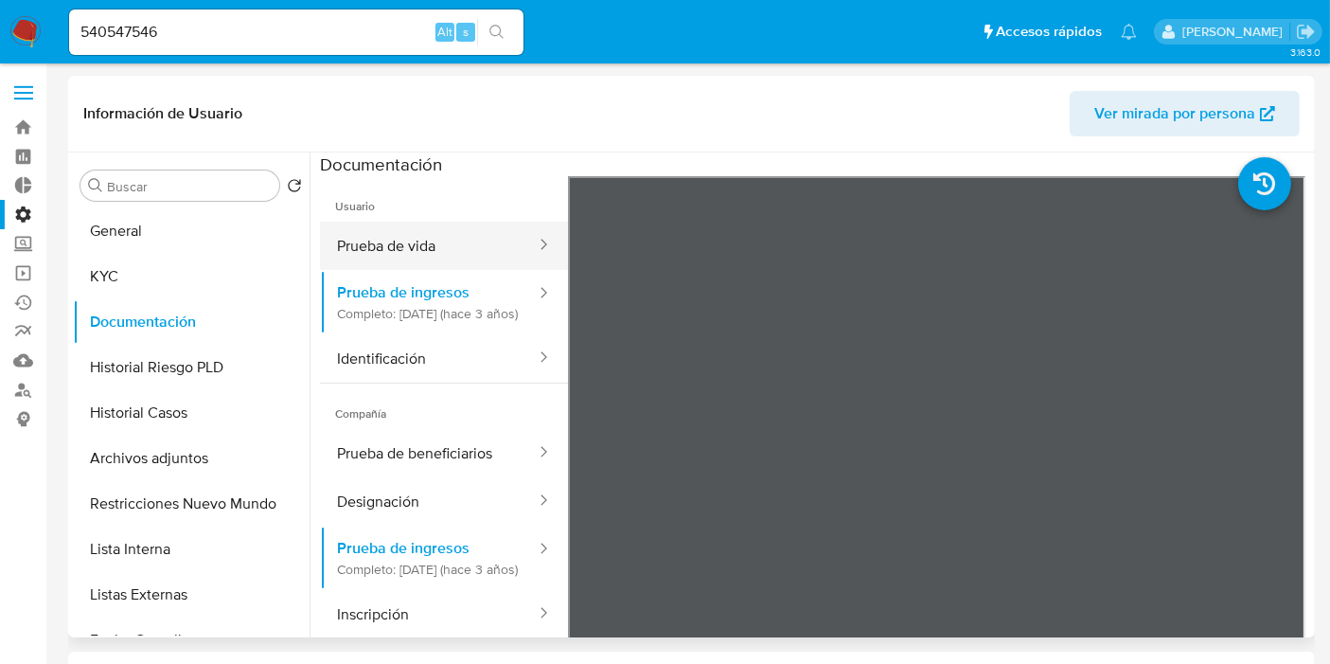
click at [443, 245] on button "Prueba de vida" at bounding box center [429, 246] width 218 height 48
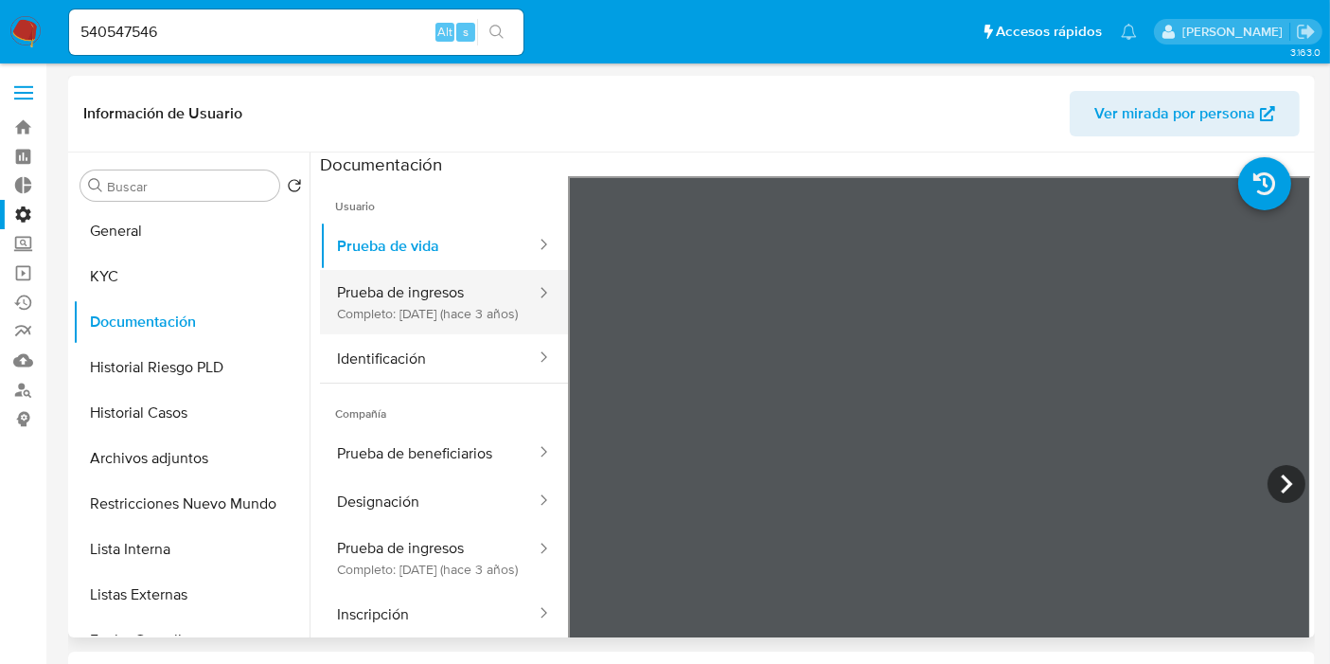
click at [416, 317] on button "Prueba de ingresos Completo: [DATE] (hace 3 años)" at bounding box center [429, 302] width 218 height 64
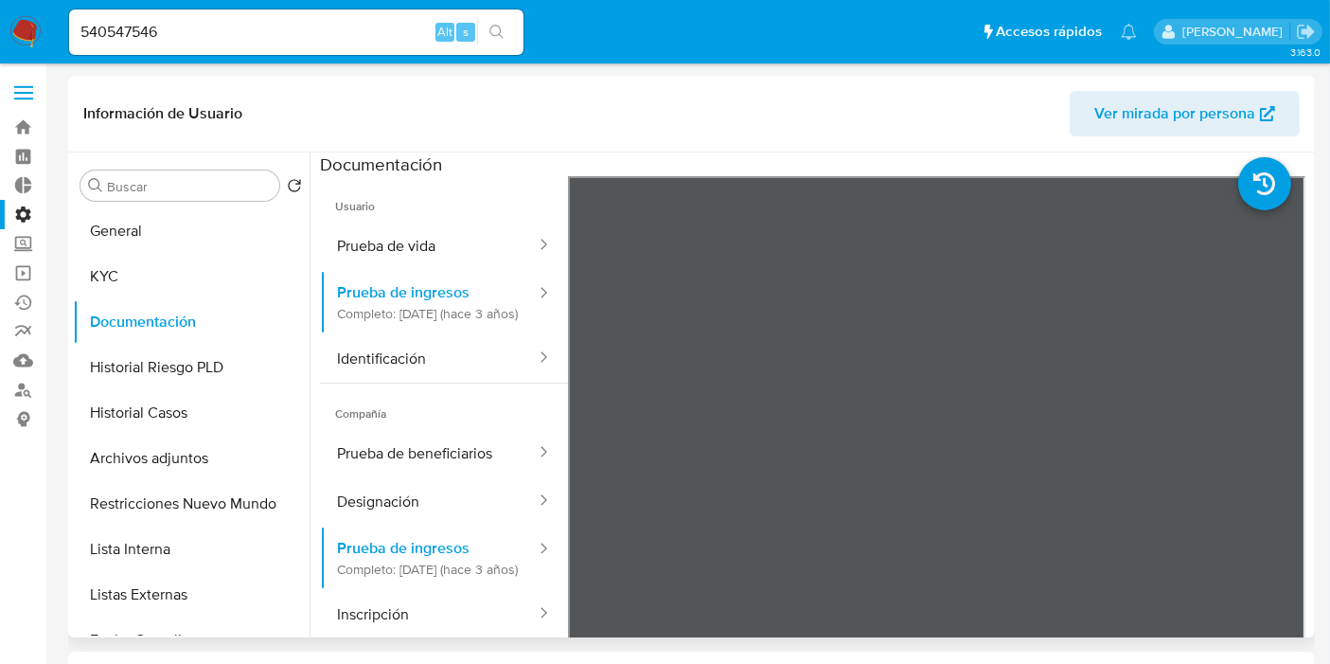
drag, startPoint x: 398, startPoint y: 384, endPoint x: 418, endPoint y: 435, distance: 54.3
click at [398, 383] on button "Identificación" at bounding box center [429, 358] width 218 height 48
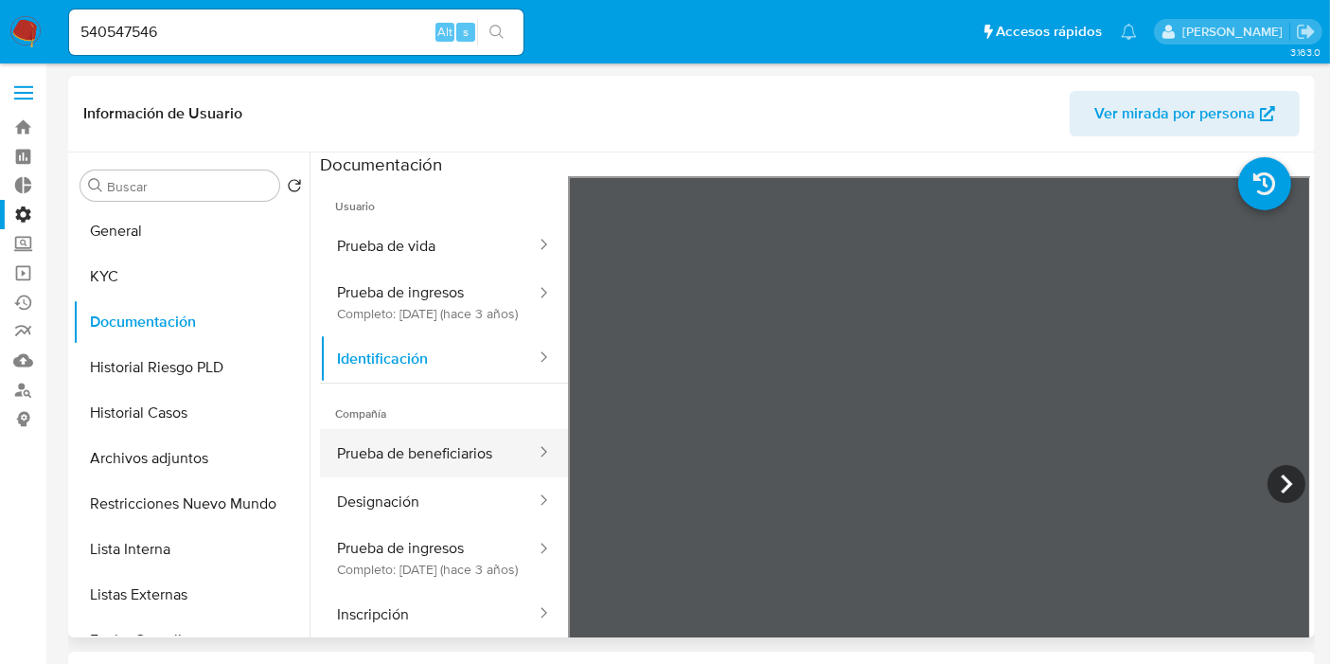
click at [418, 477] on button "Prueba de beneficiarios" at bounding box center [429, 453] width 218 height 48
